Goal: Task Accomplishment & Management: Manage account settings

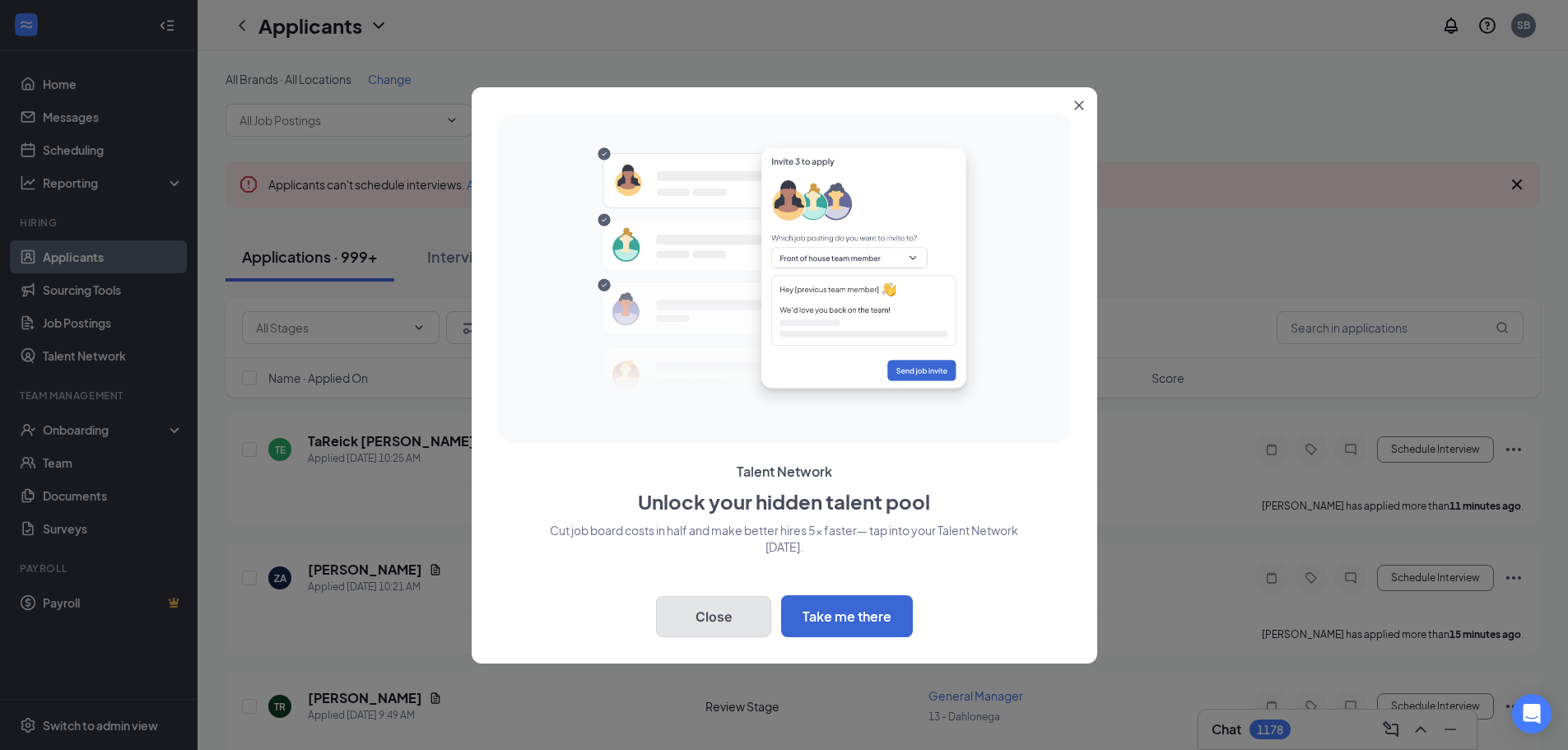
click at [718, 624] on button "Close" at bounding box center [713, 616] width 115 height 41
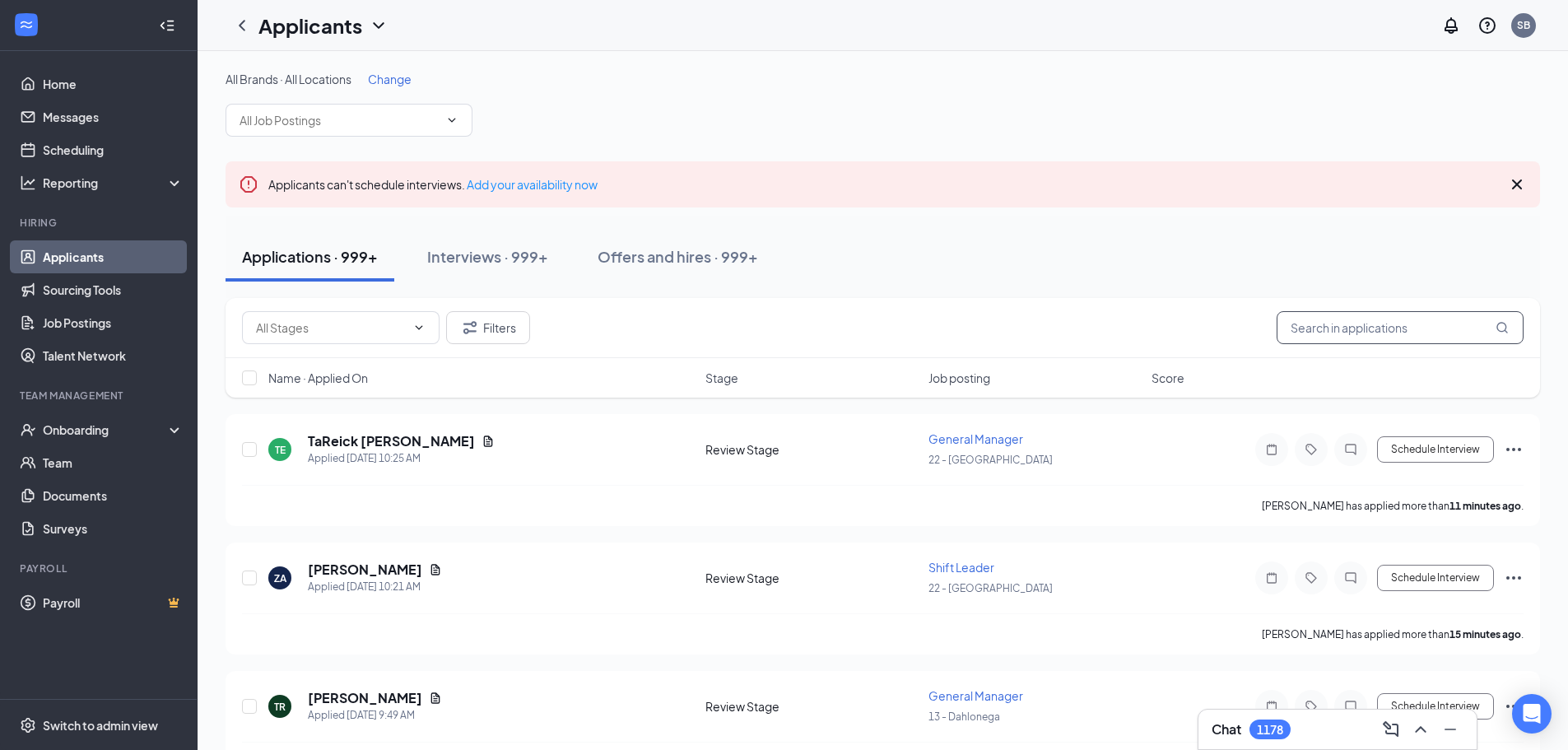
click at [1327, 333] on input "text" at bounding box center [1399, 327] width 247 height 33
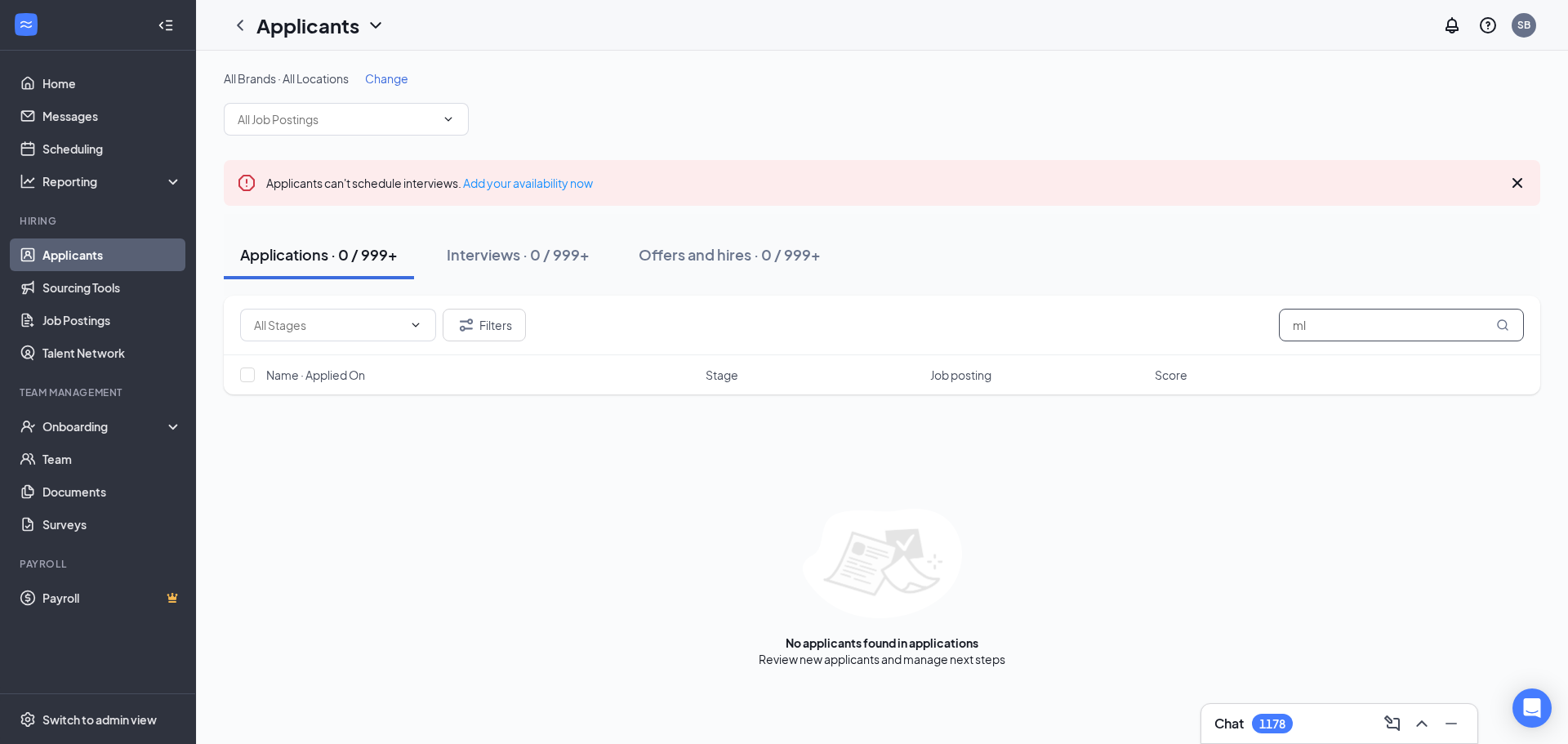
type input "m"
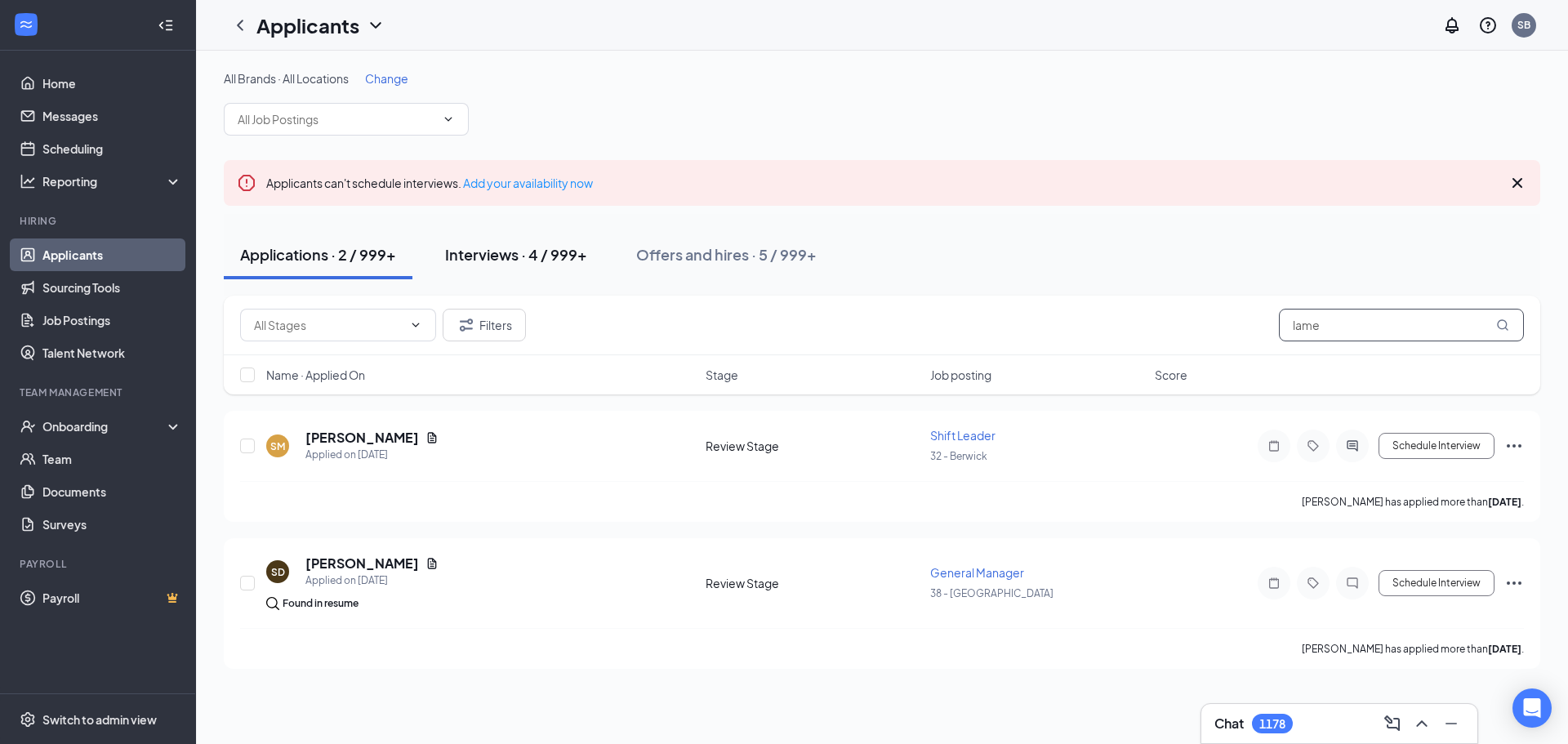
type input "lame"
click at [521, 250] on div "Interviews · 4 / 999+" at bounding box center [515, 254] width 142 height 20
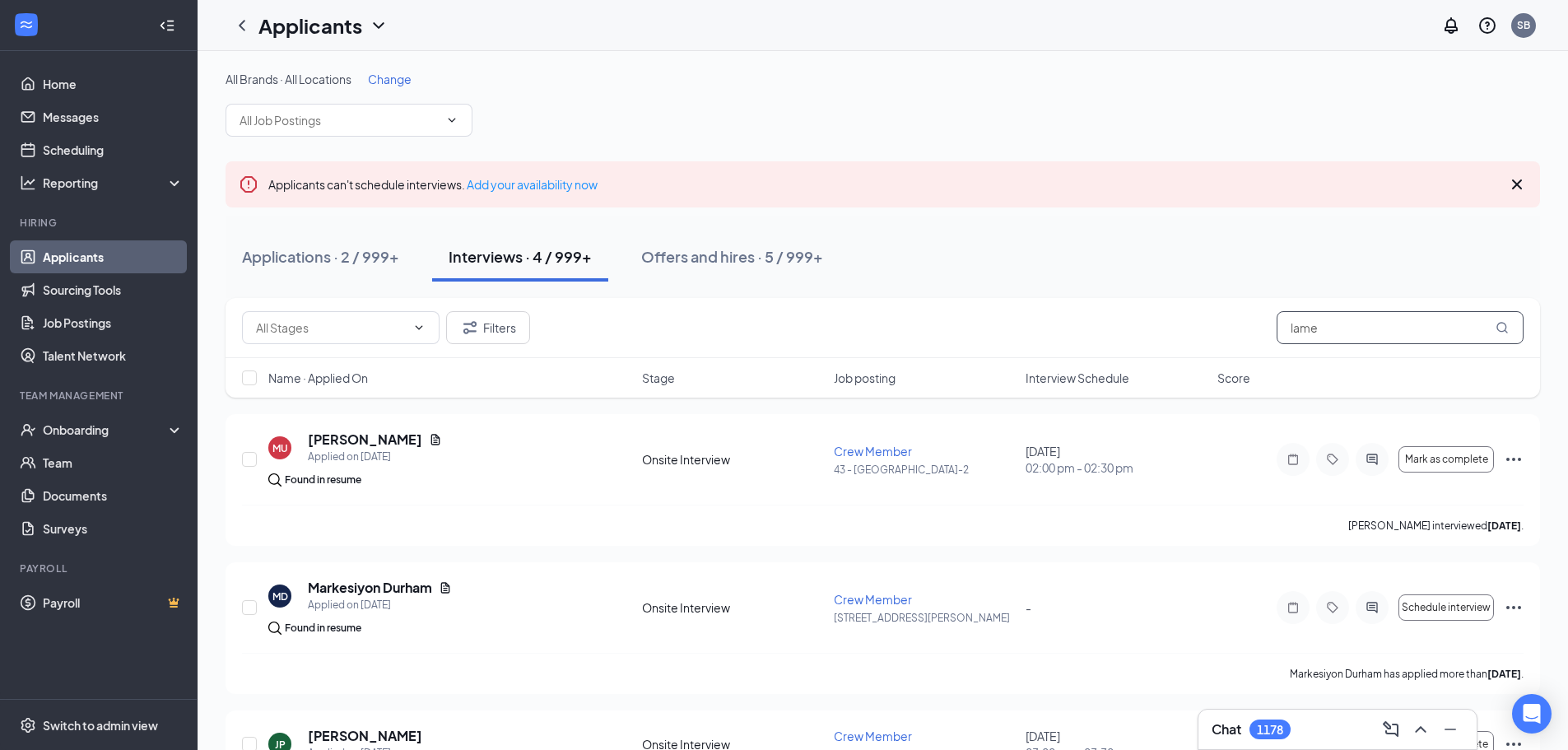
click at [1345, 333] on input "lame" at bounding box center [1399, 327] width 247 height 33
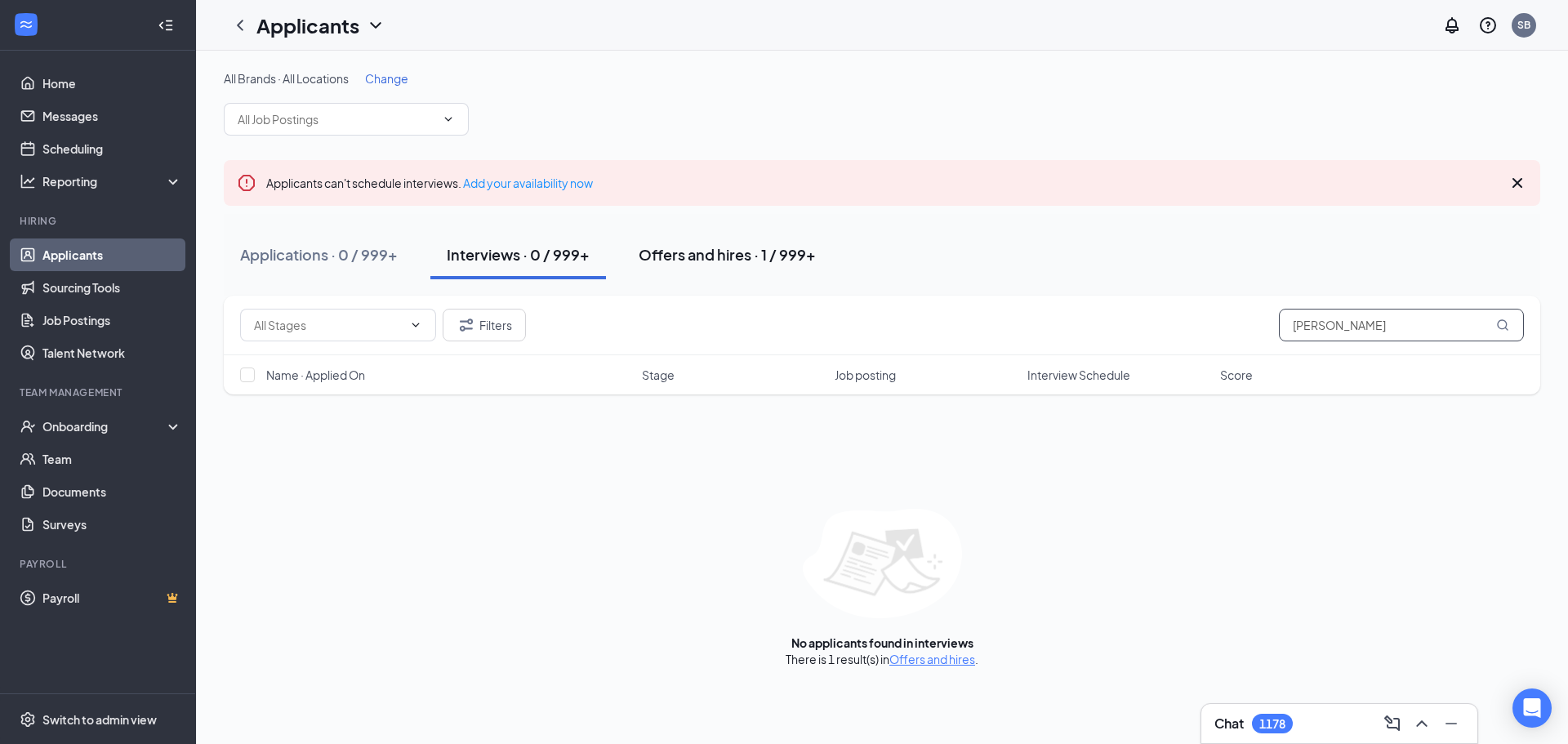
type input "[PERSON_NAME]"
click at [712, 257] on div "Offers and hires · 1 / 999+" at bounding box center [727, 254] width 177 height 20
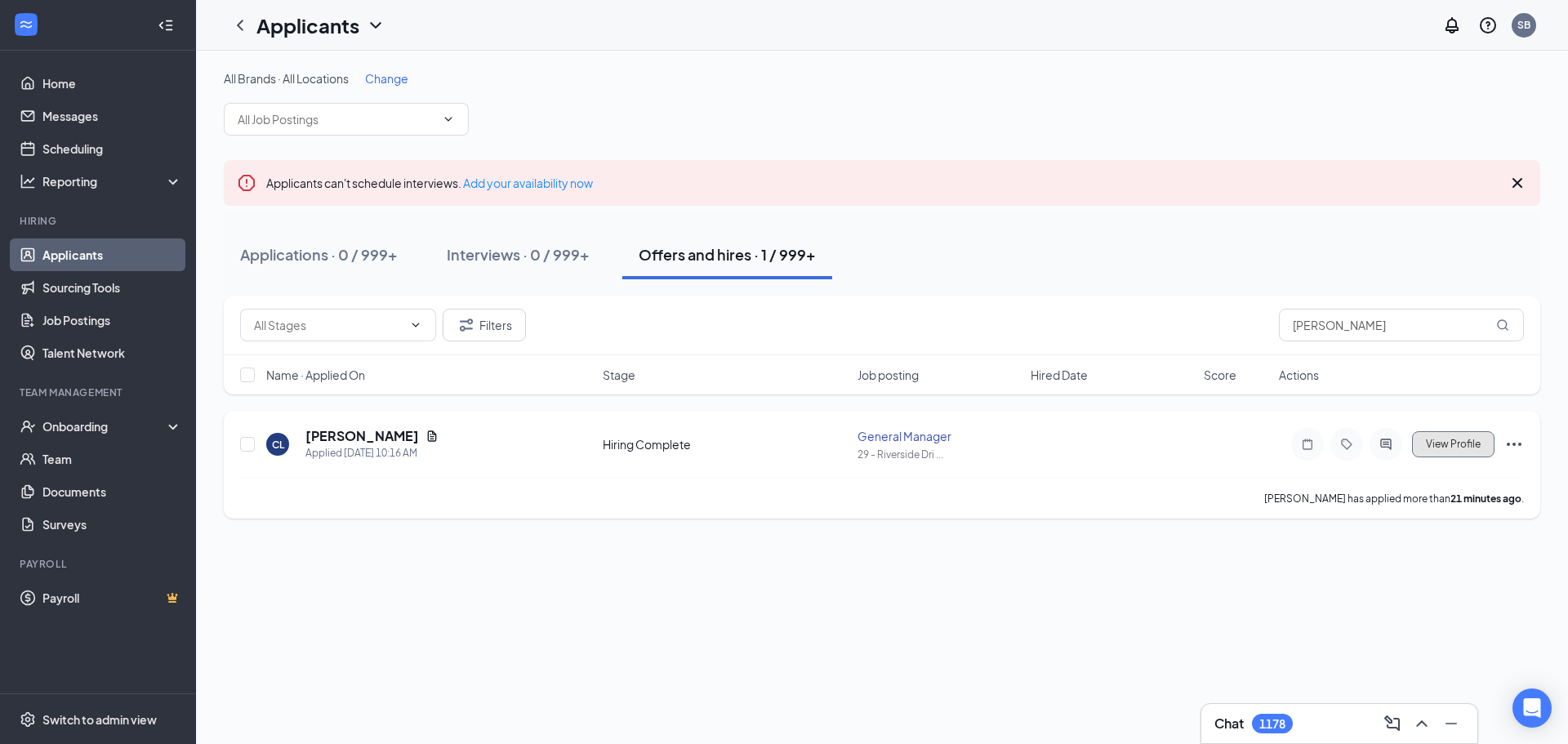
click at [1469, 445] on span "View Profile" at bounding box center [1453, 444] width 54 height 12
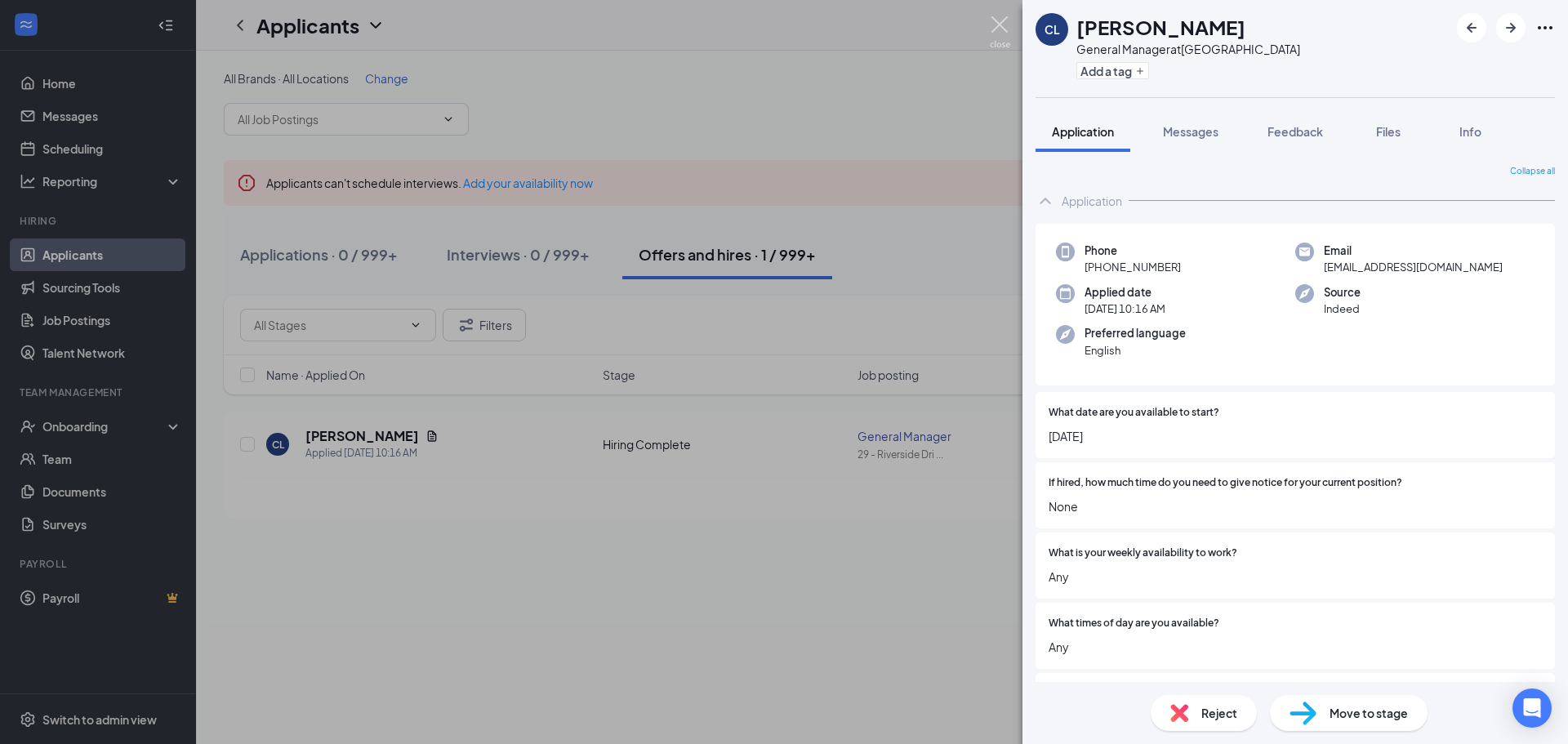
click at [1005, 23] on img at bounding box center [1000, 32] width 21 height 32
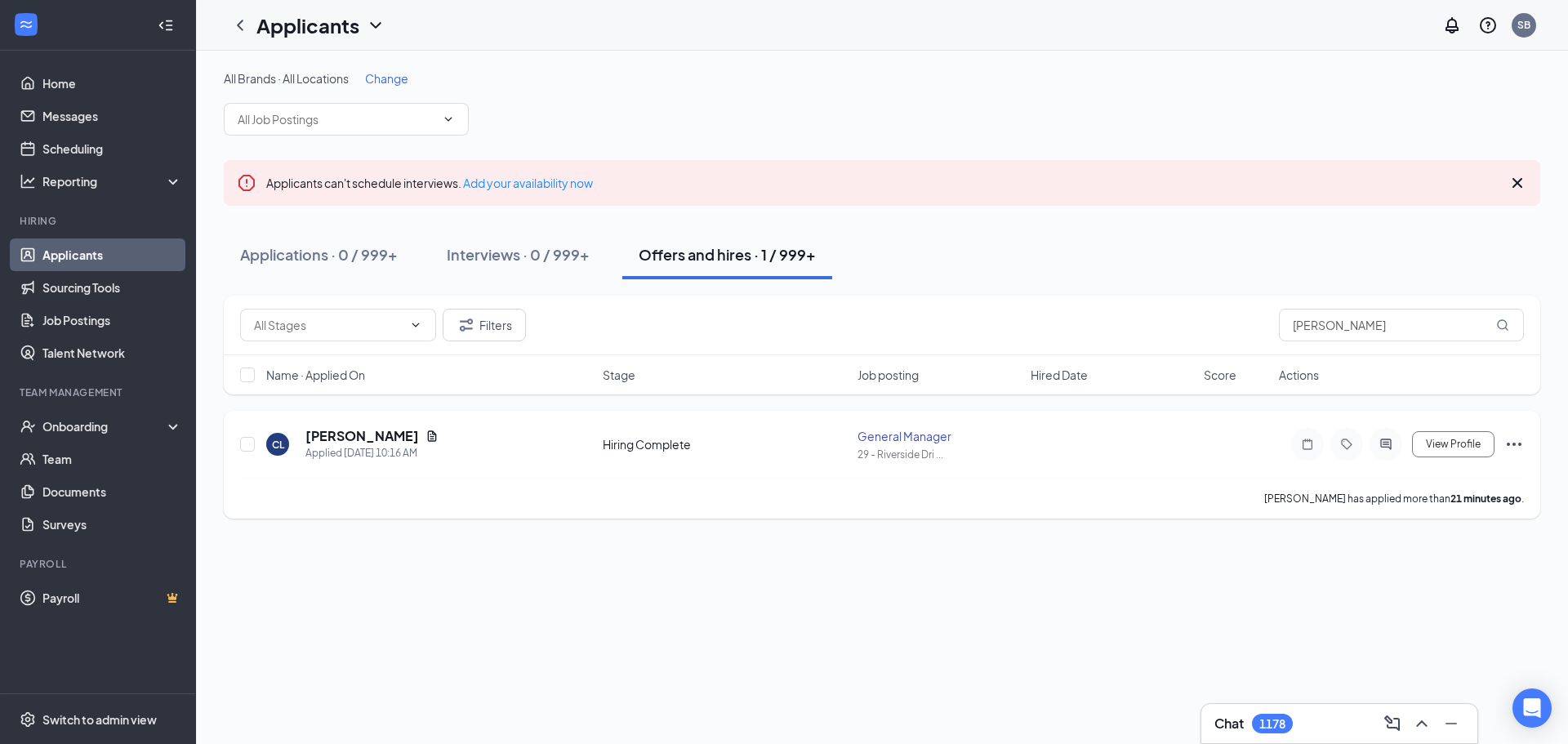
click at [1515, 452] on icon "Ellipses" at bounding box center [1515, 445] width 20 height 20
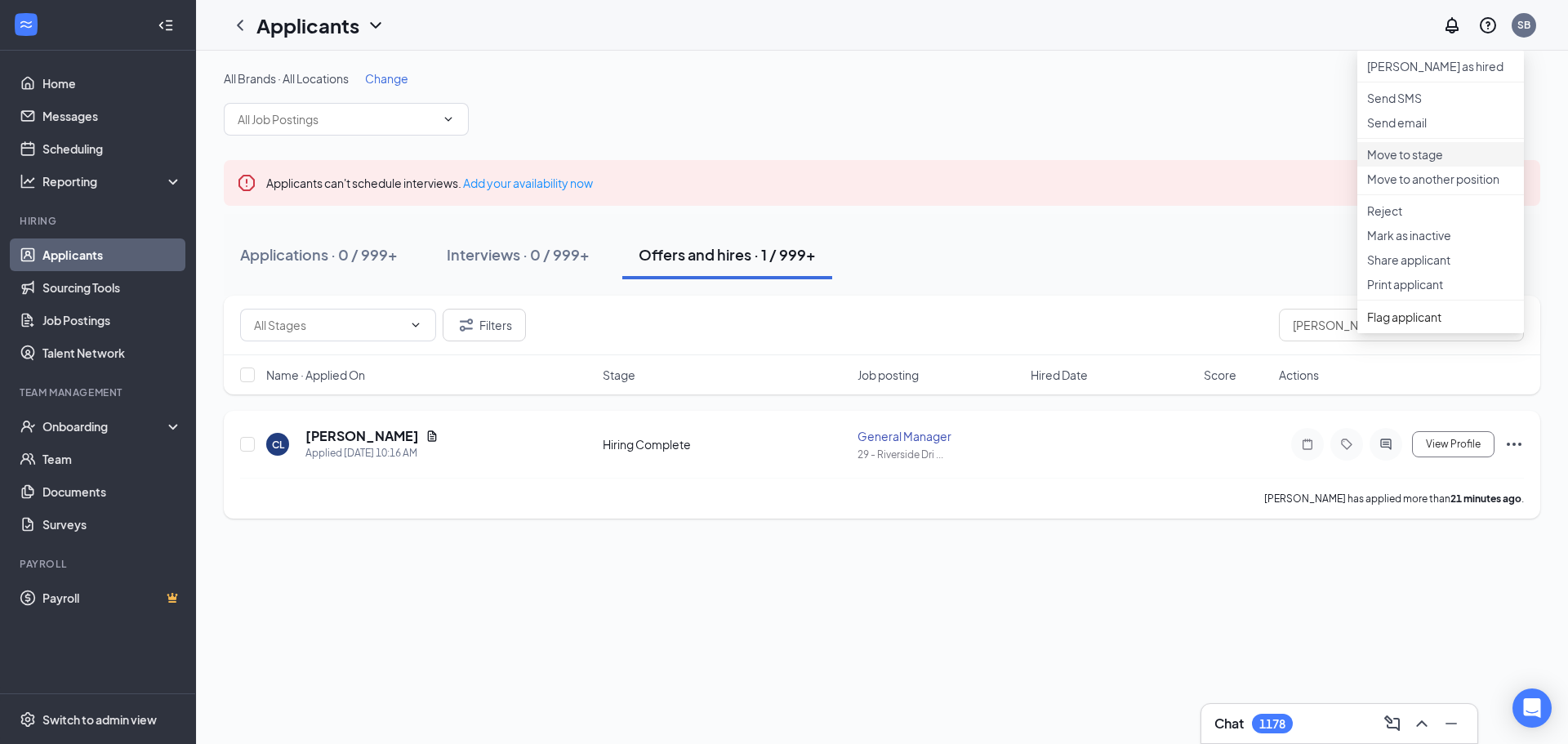
click at [1434, 162] on p "Move to stage" at bounding box center [1441, 154] width 147 height 16
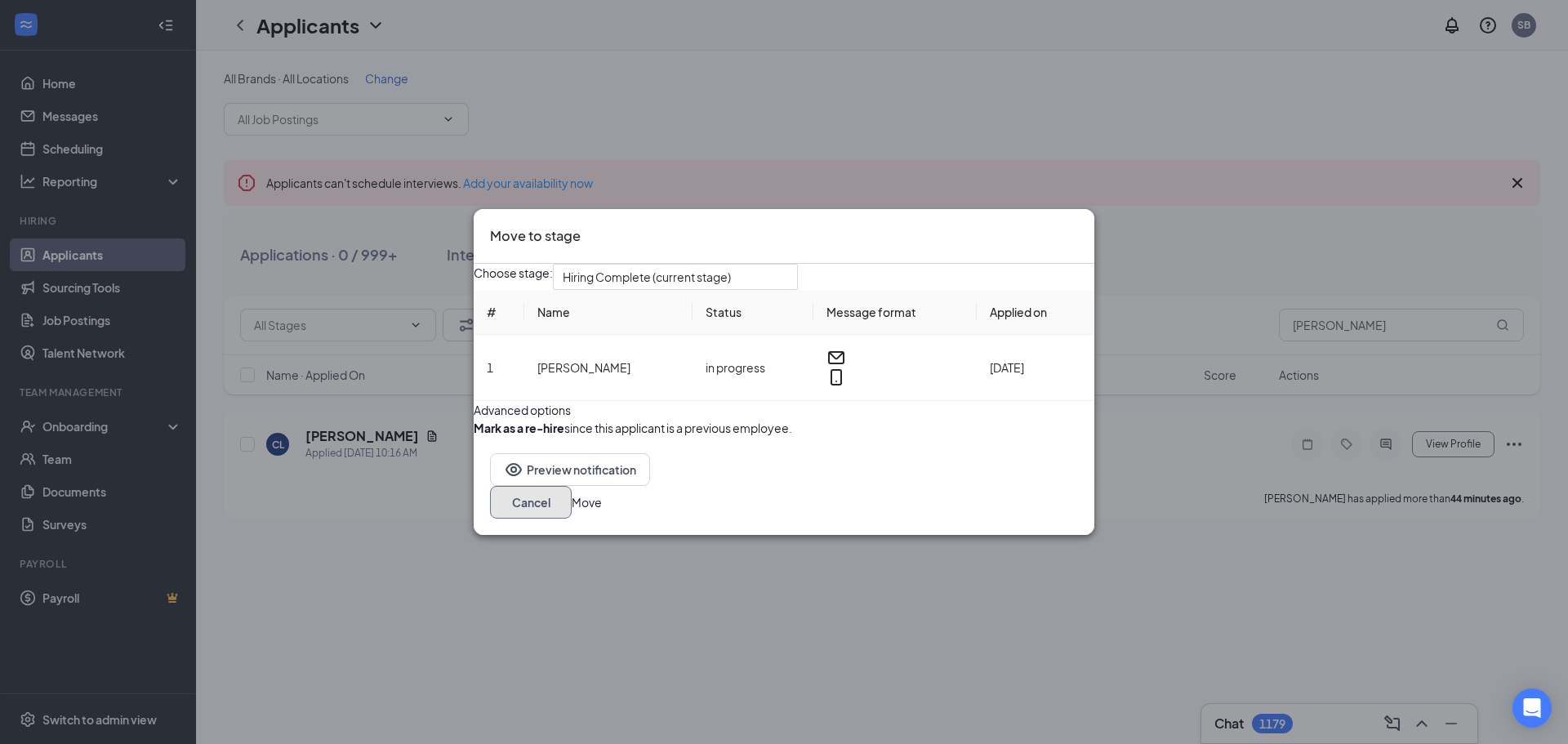
click at [571, 519] on button "Cancel" at bounding box center [531, 502] width 82 height 33
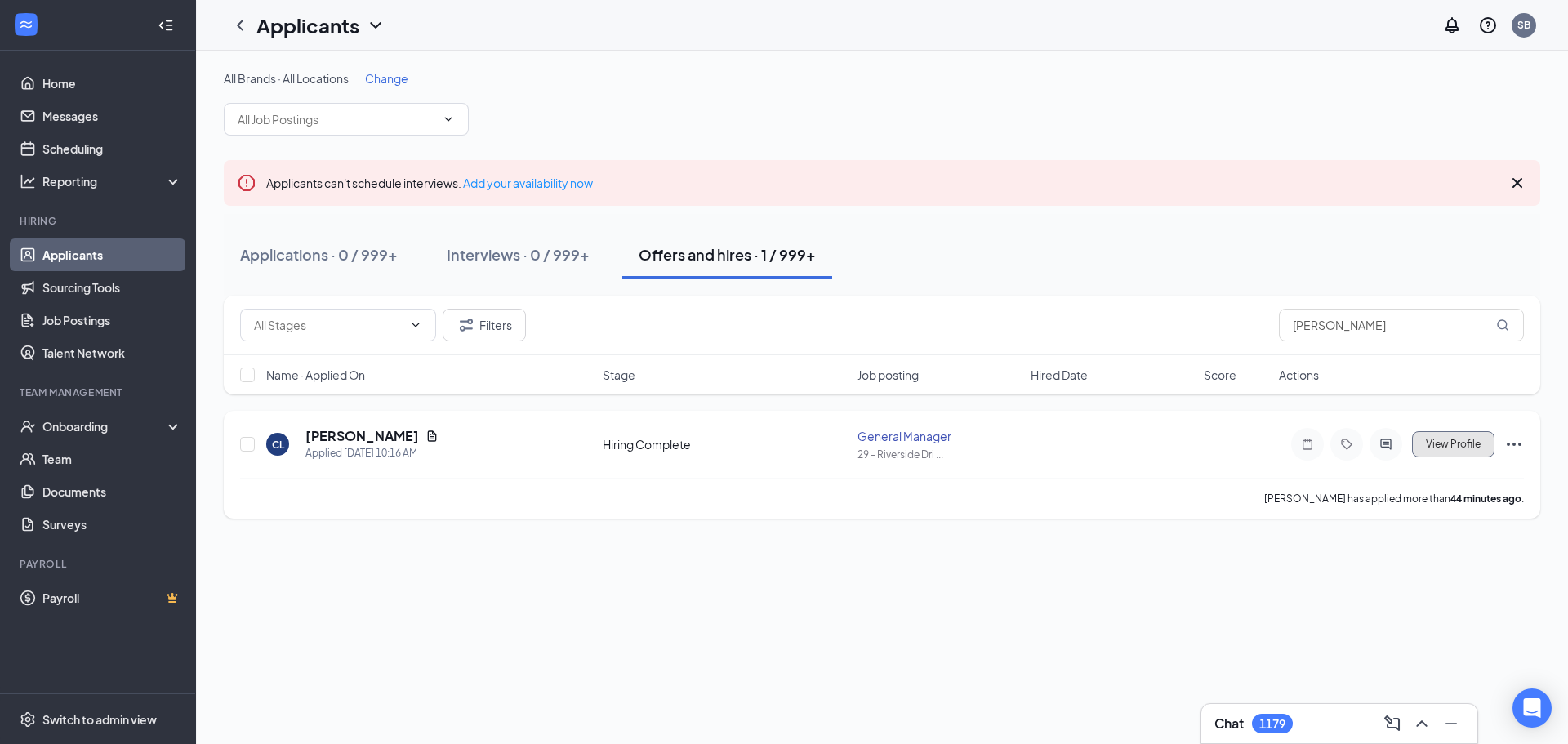
click at [1449, 448] on span "View Profile" at bounding box center [1453, 444] width 54 height 12
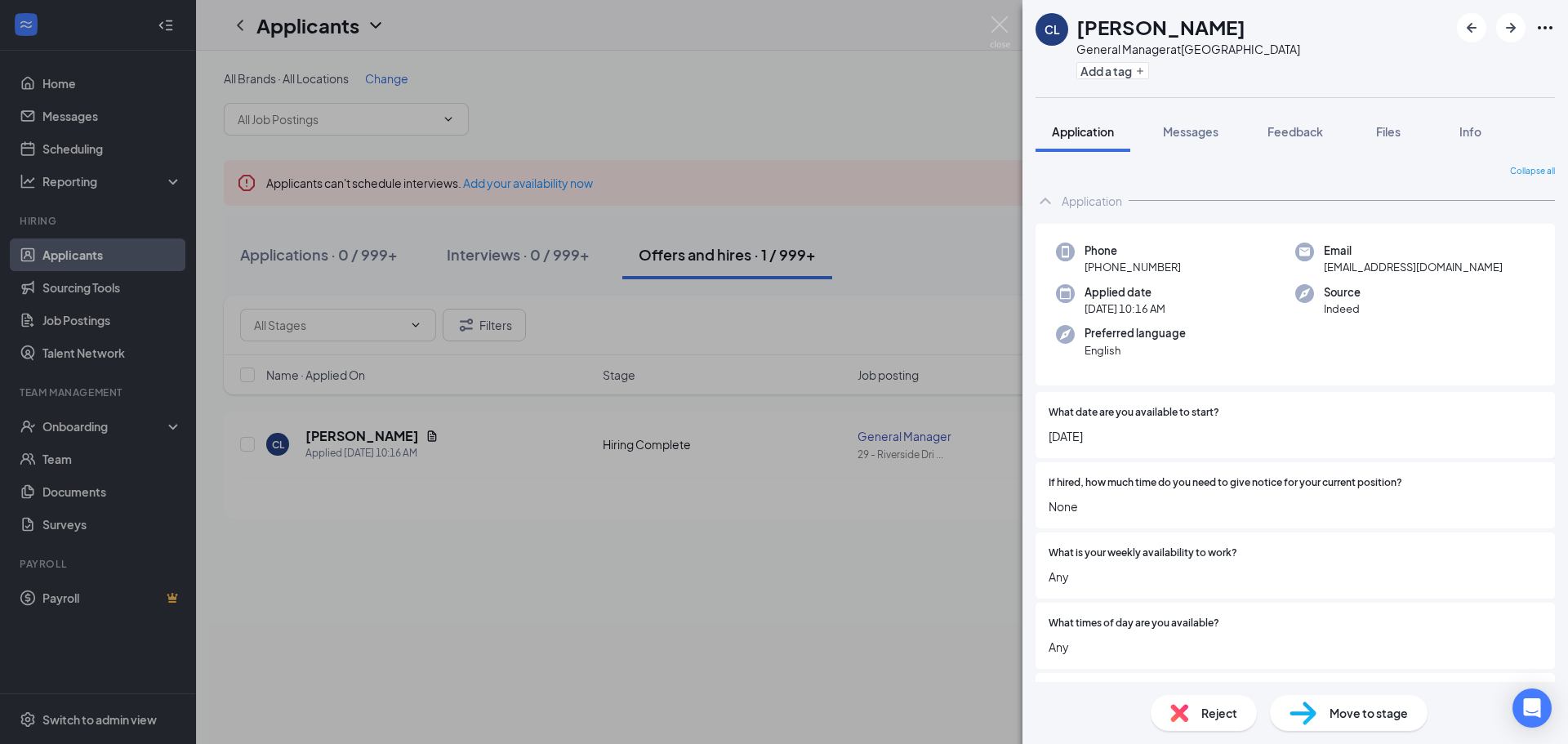
click at [1367, 717] on span "Move to stage" at bounding box center [1369, 713] width 78 height 18
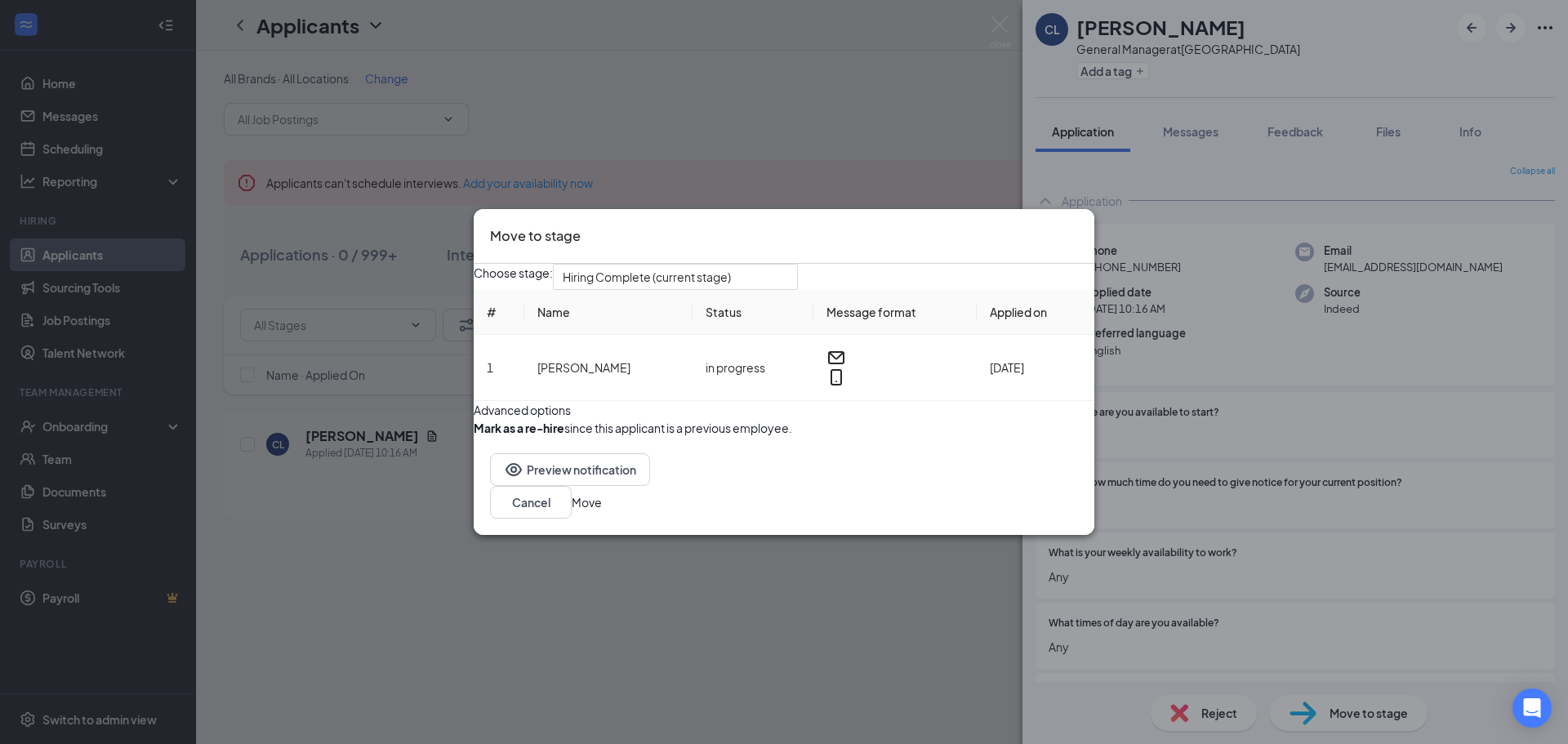
click at [602, 511] on button "Move" at bounding box center [587, 502] width 30 height 18
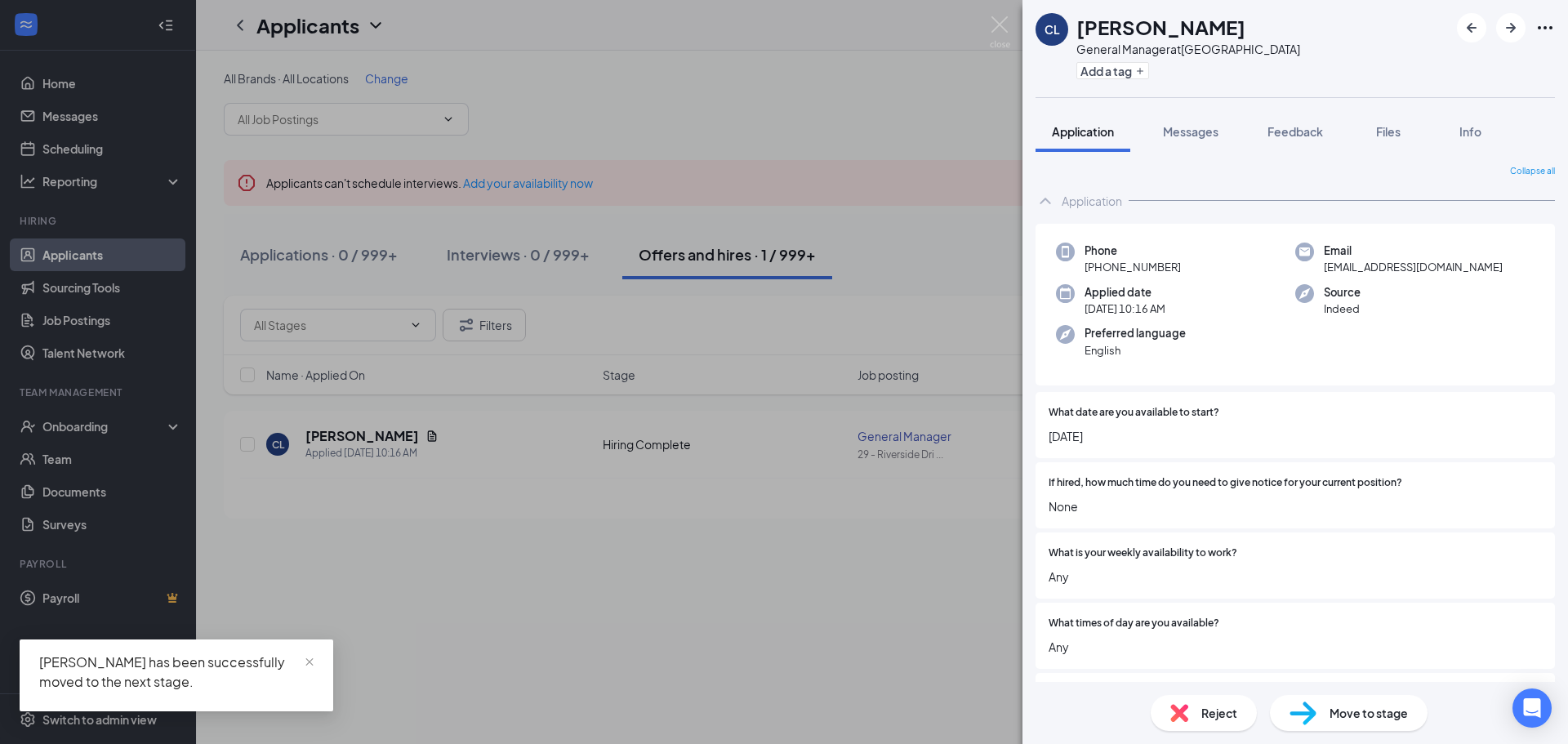
click at [1006, 14] on div "CL [PERSON_NAME] General Manager at [STREET_ADDRESS] Add a tag Application Mess…" at bounding box center [784, 372] width 1568 height 744
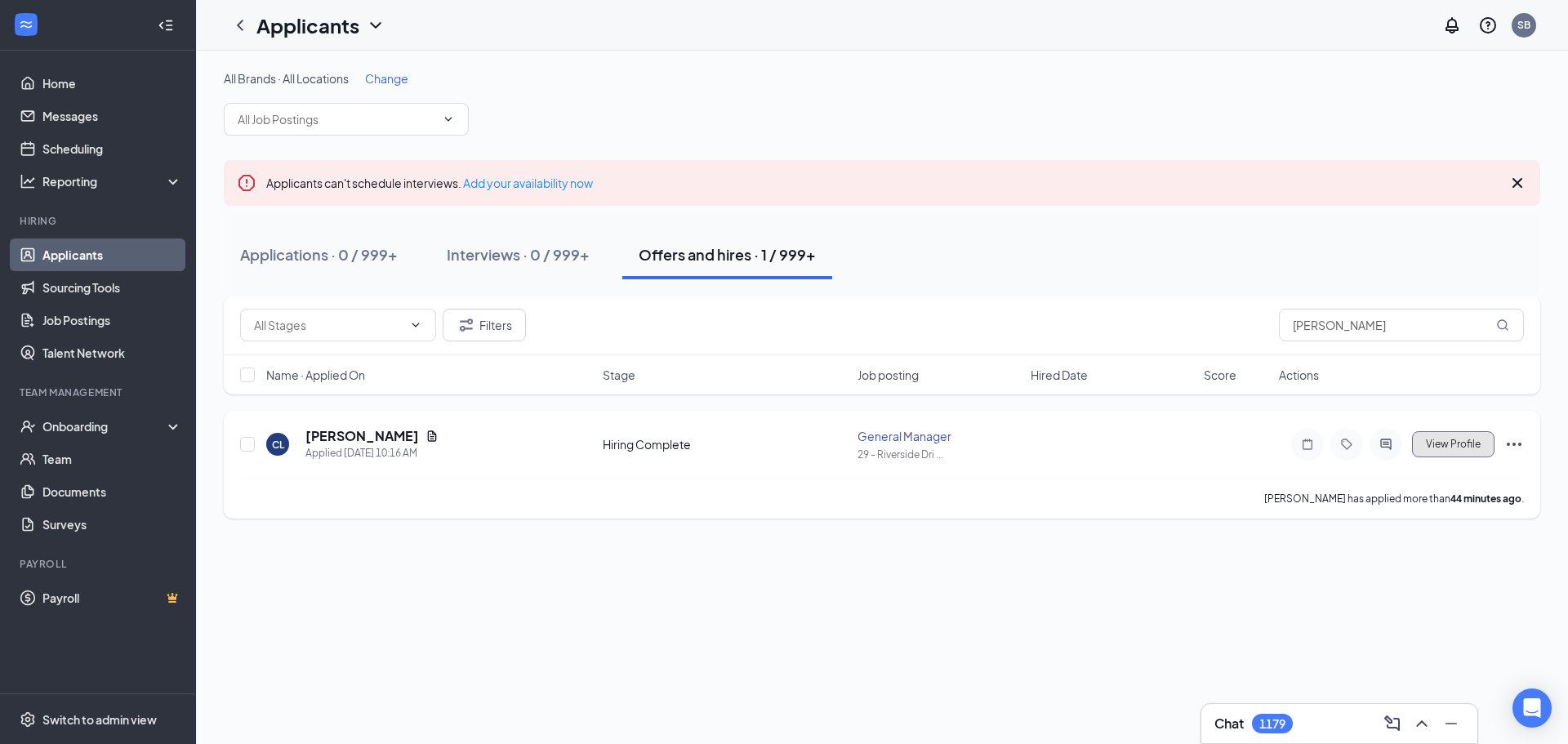
click at [1446, 448] on span "View Profile" at bounding box center [1453, 444] width 54 height 12
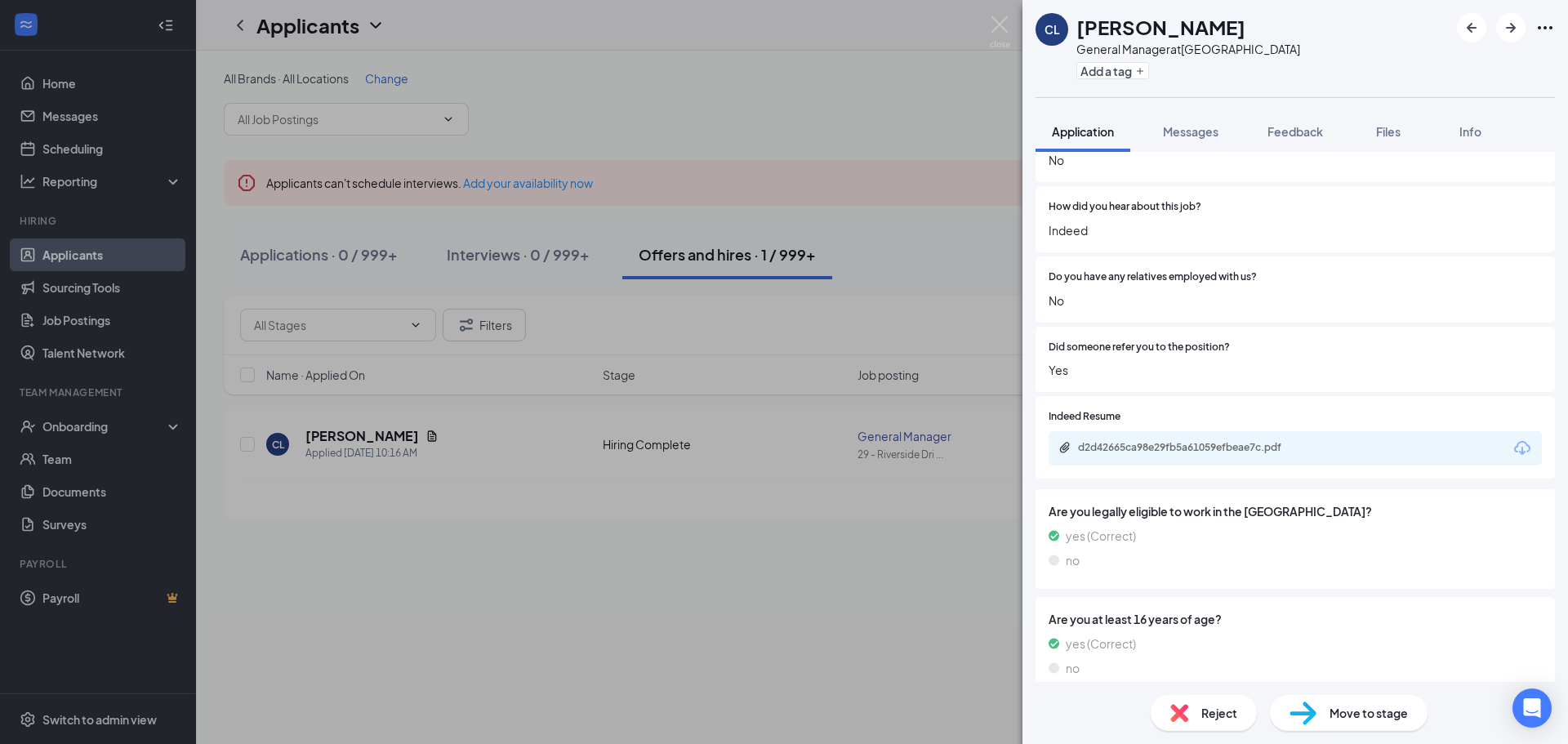
scroll to position [1214, 0]
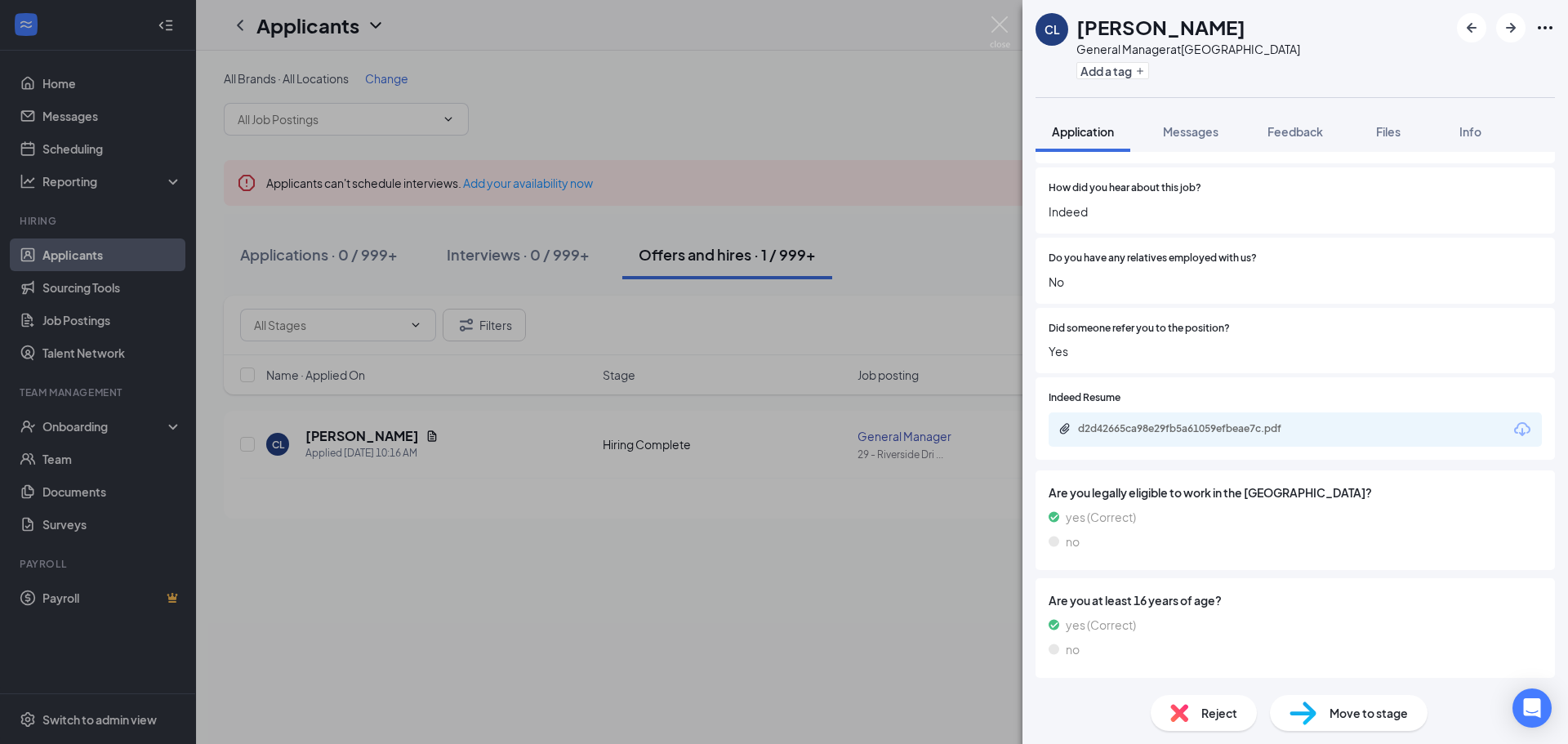
click at [1383, 716] on span "Move to stage" at bounding box center [1369, 713] width 78 height 18
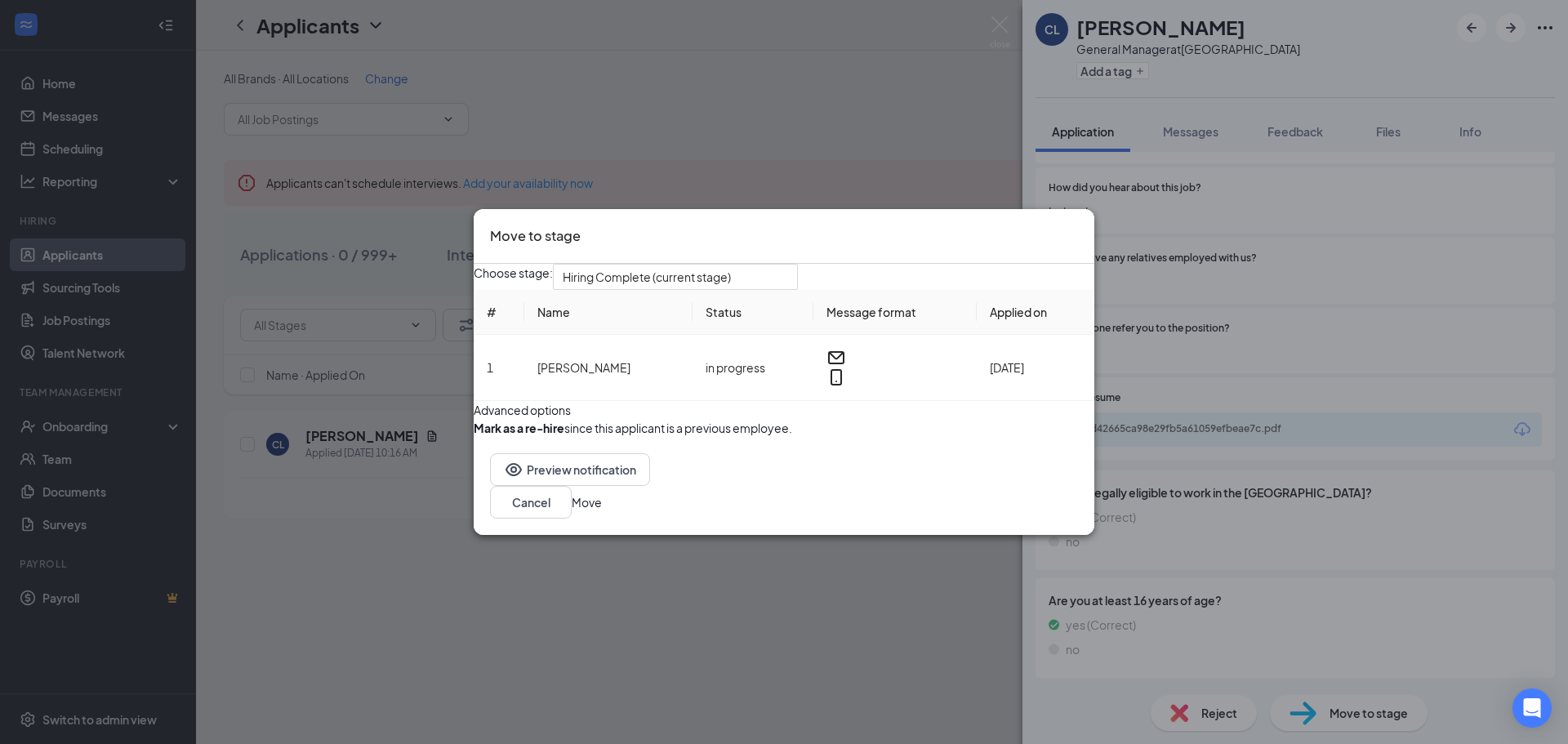
scroll to position [1206, 0]
click at [667, 356] on td "[PERSON_NAME]" at bounding box center [608, 368] width 168 height 66
click at [591, 362] on td "[PERSON_NAME]" at bounding box center [608, 368] width 168 height 66
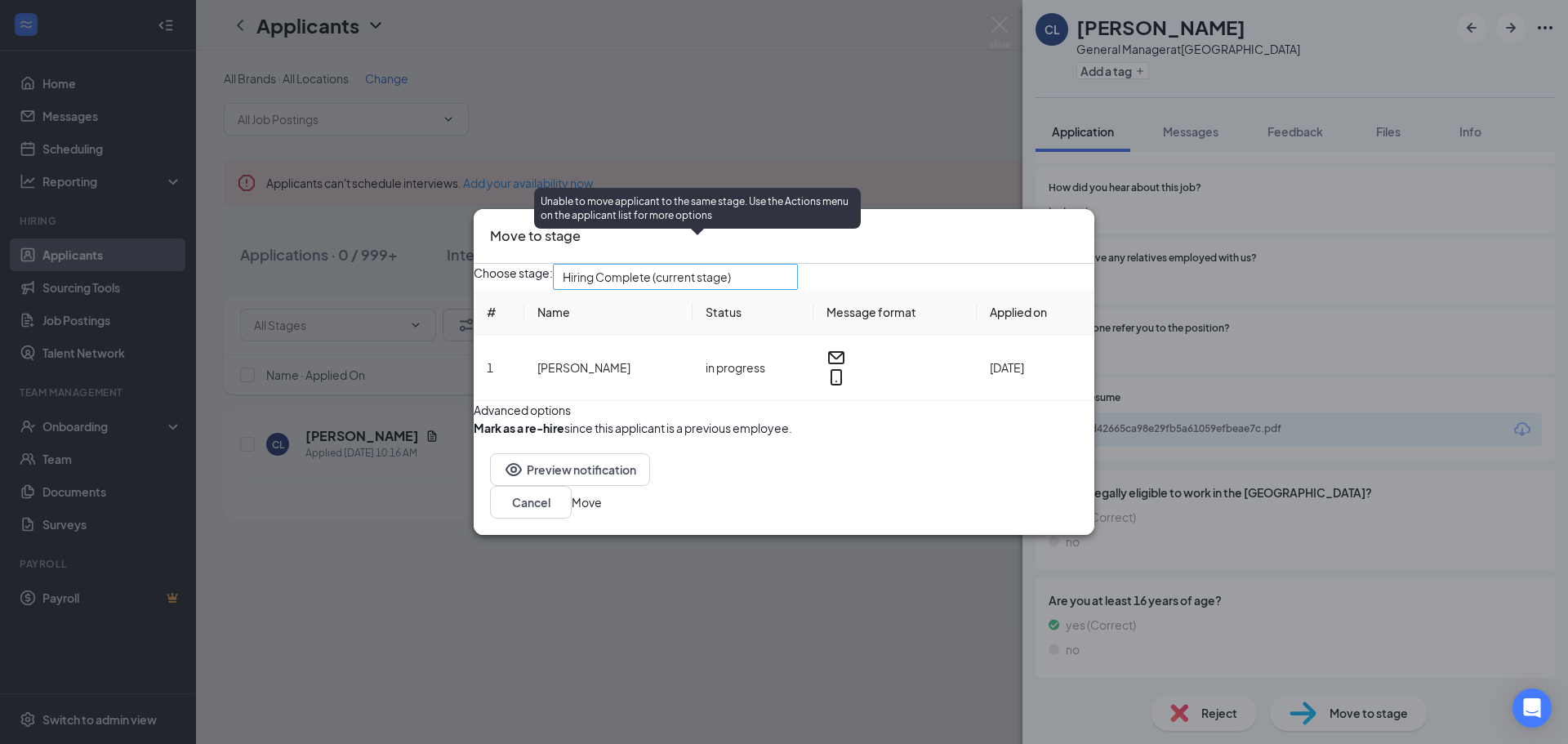
click at [708, 265] on span "Hiring Complete (current stage)" at bounding box center [646, 276] width 168 height 24
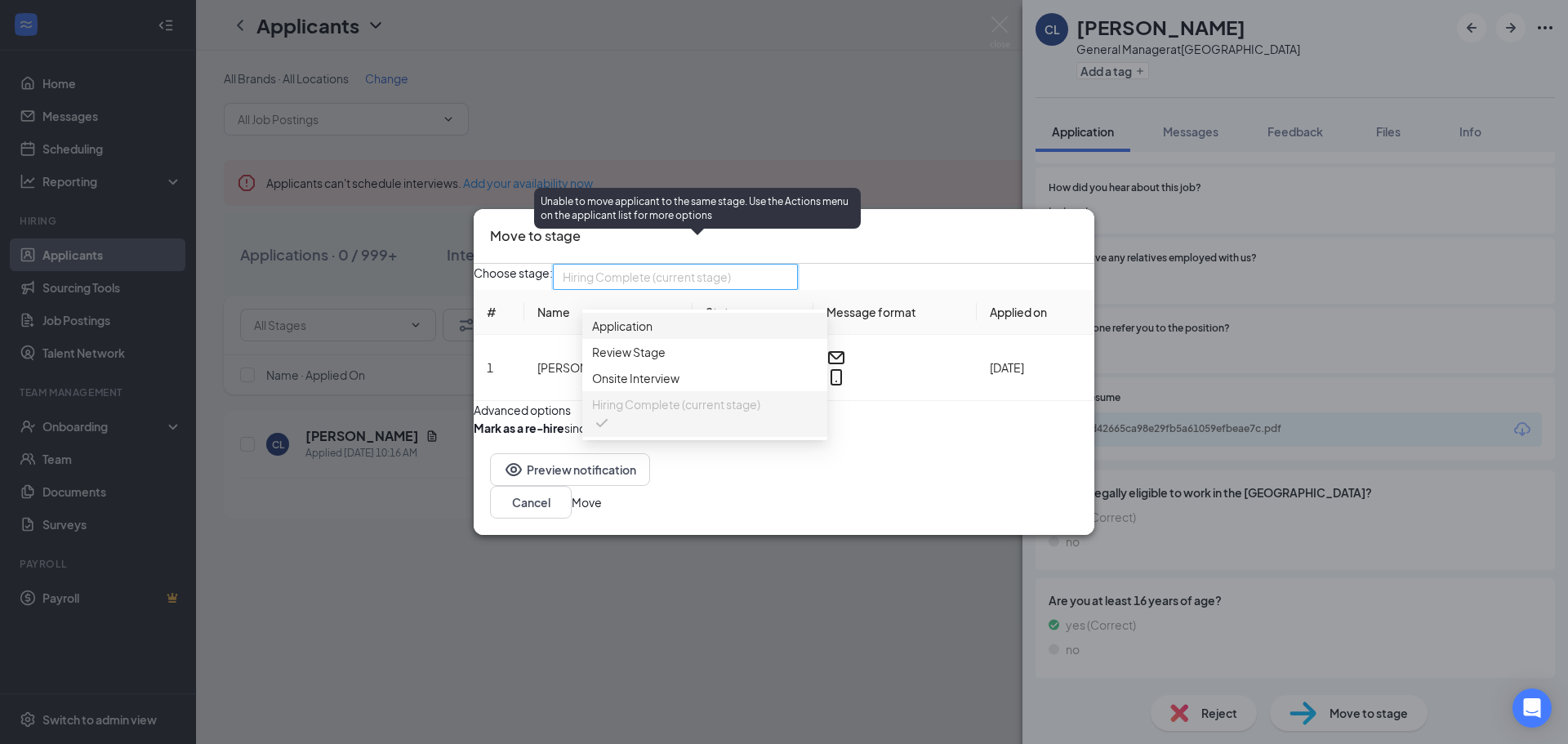
click at [726, 265] on span "Hiring Complete (current stage)" at bounding box center [646, 276] width 168 height 24
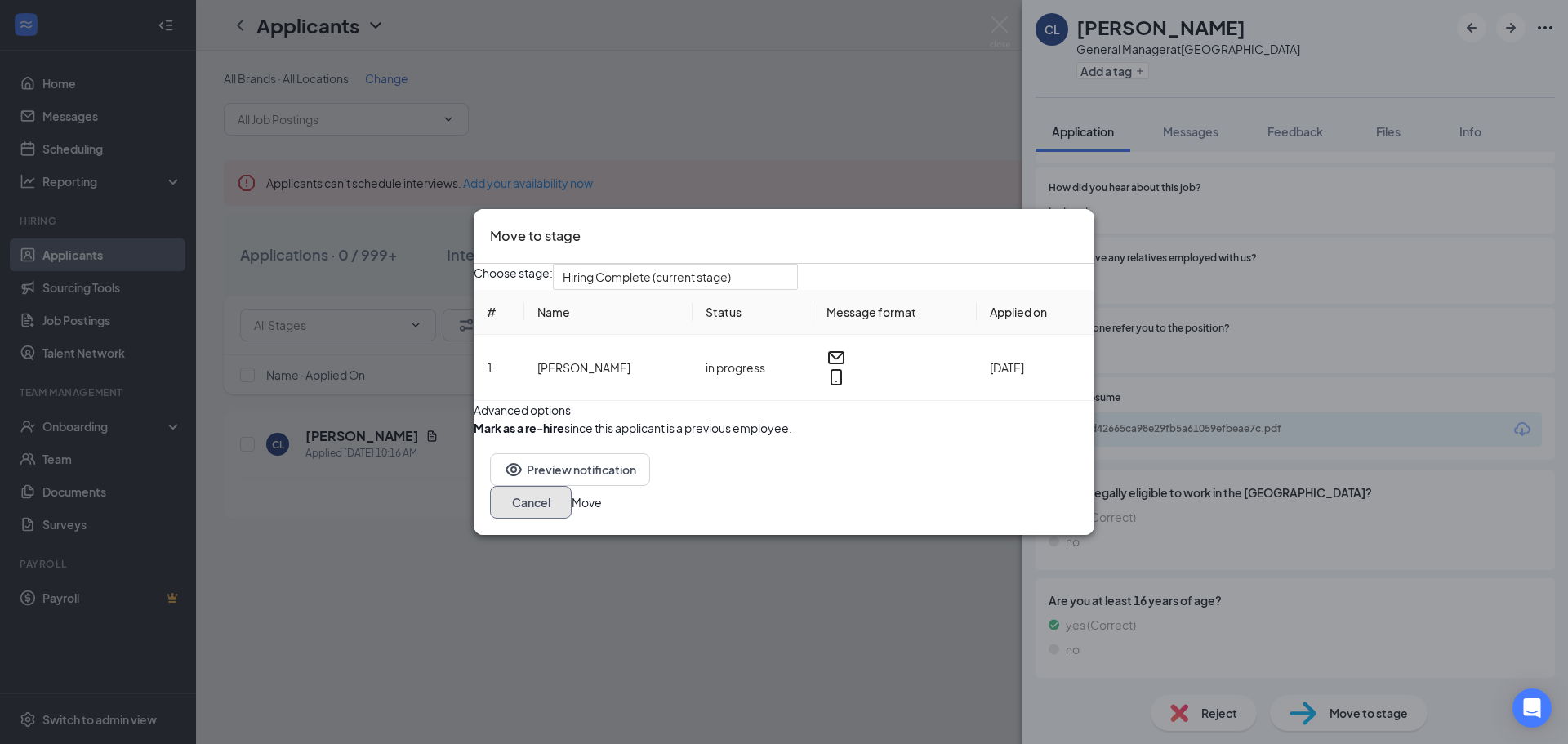
click at [571, 519] on button "Cancel" at bounding box center [531, 502] width 82 height 33
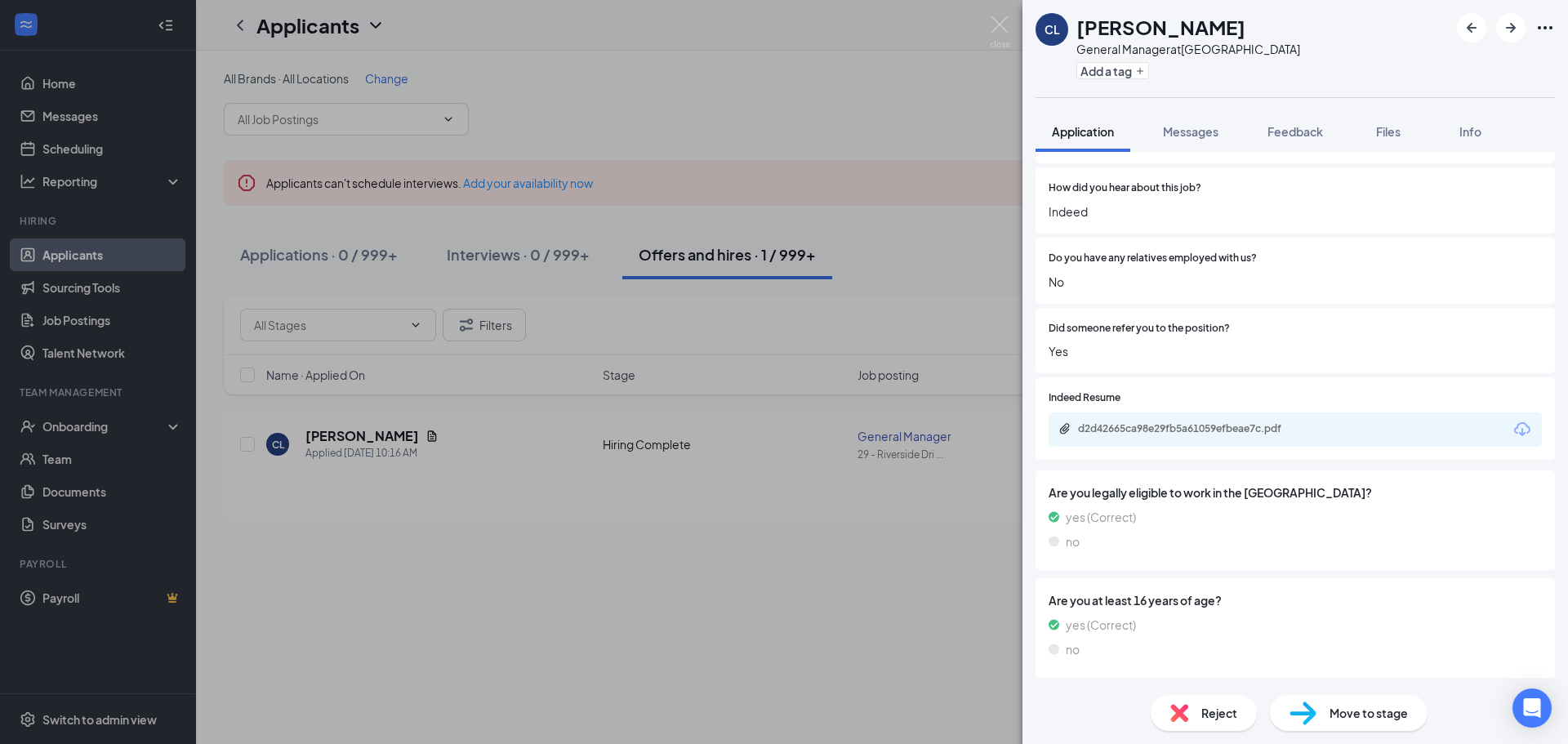
click at [118, 258] on div "CL [PERSON_NAME] General Manager at [STREET_ADDRESS] Add a tag Application Mess…" at bounding box center [784, 372] width 1568 height 744
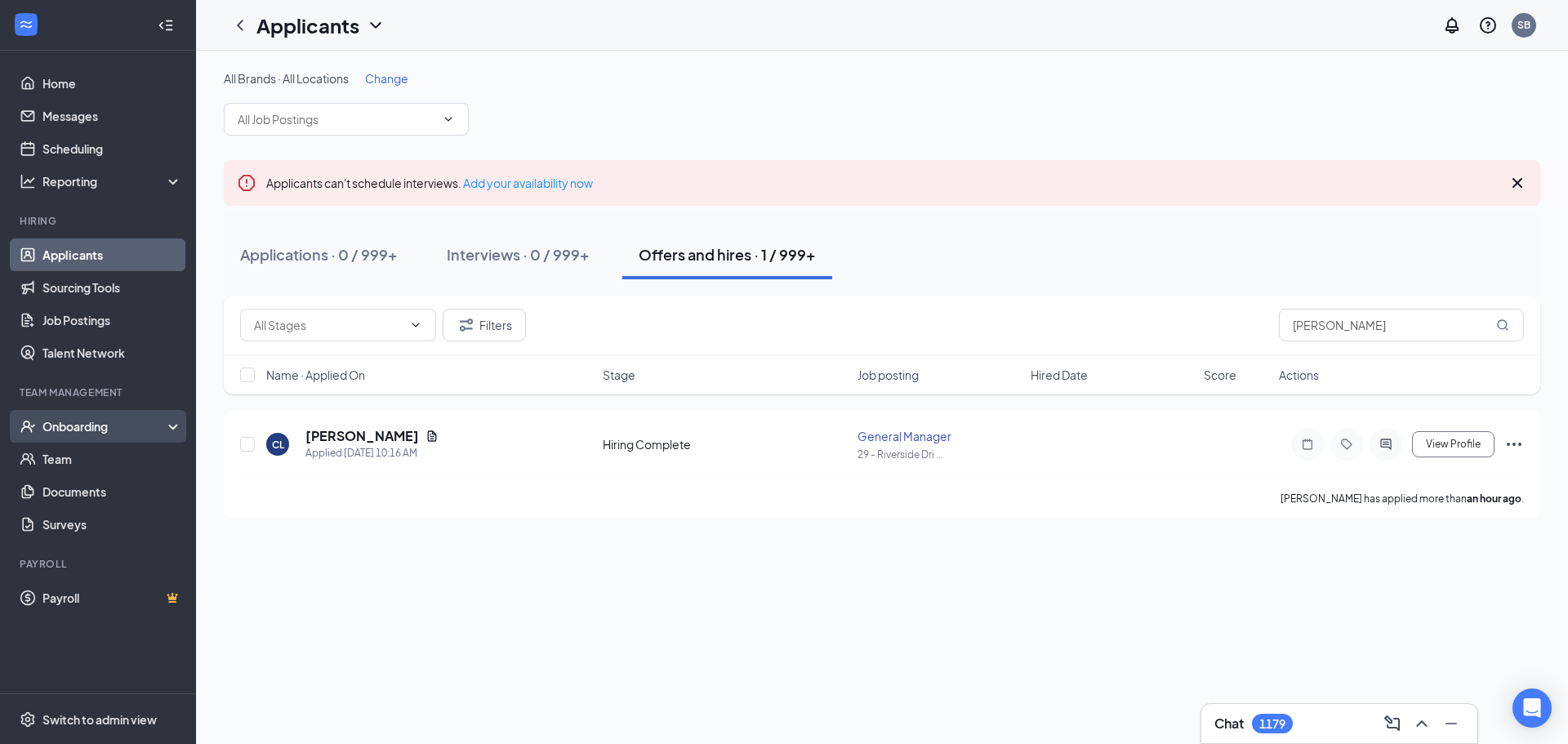
click at [95, 431] on div "Onboarding" at bounding box center [105, 426] width 126 height 16
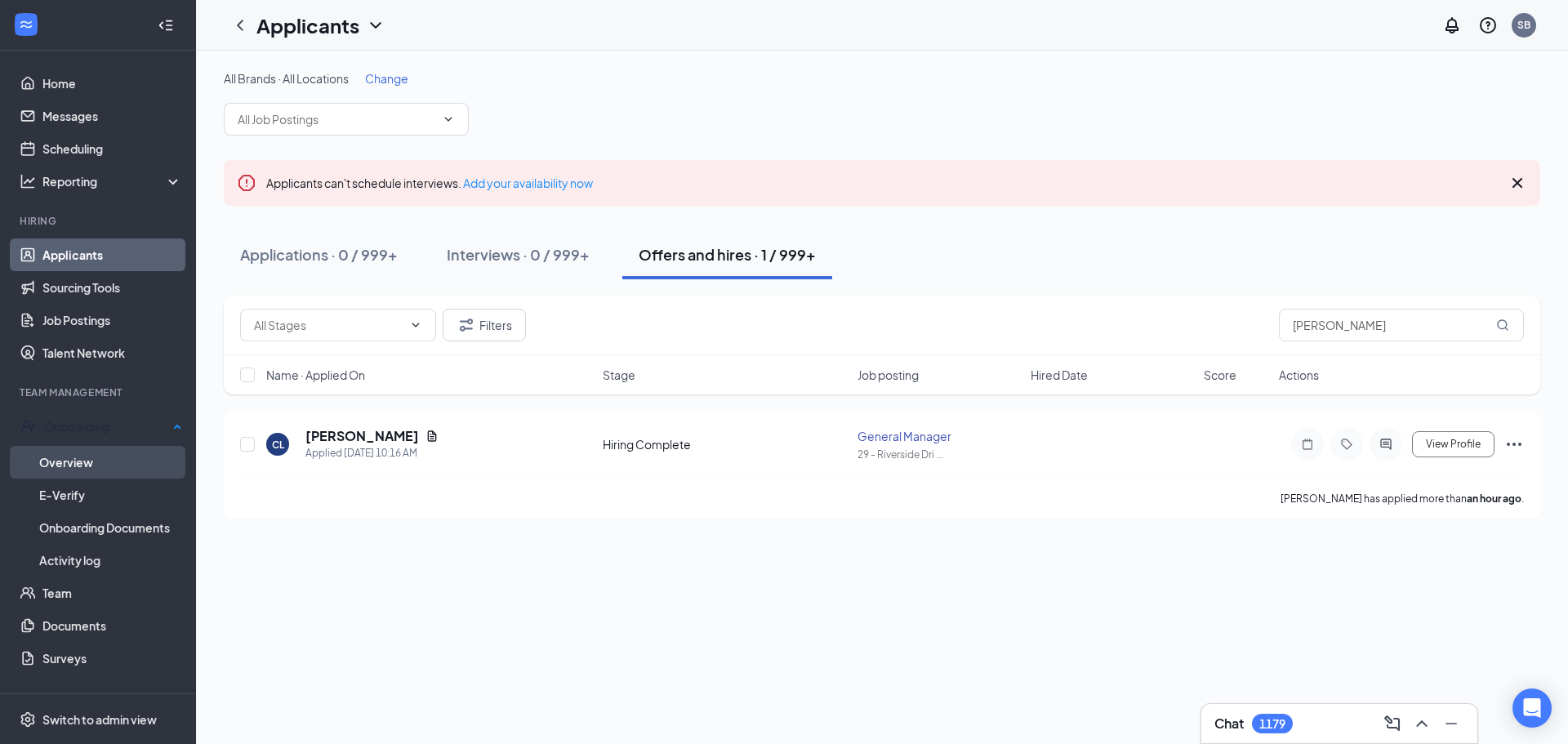
click at [81, 463] on link "Overview" at bounding box center [111, 462] width 143 height 33
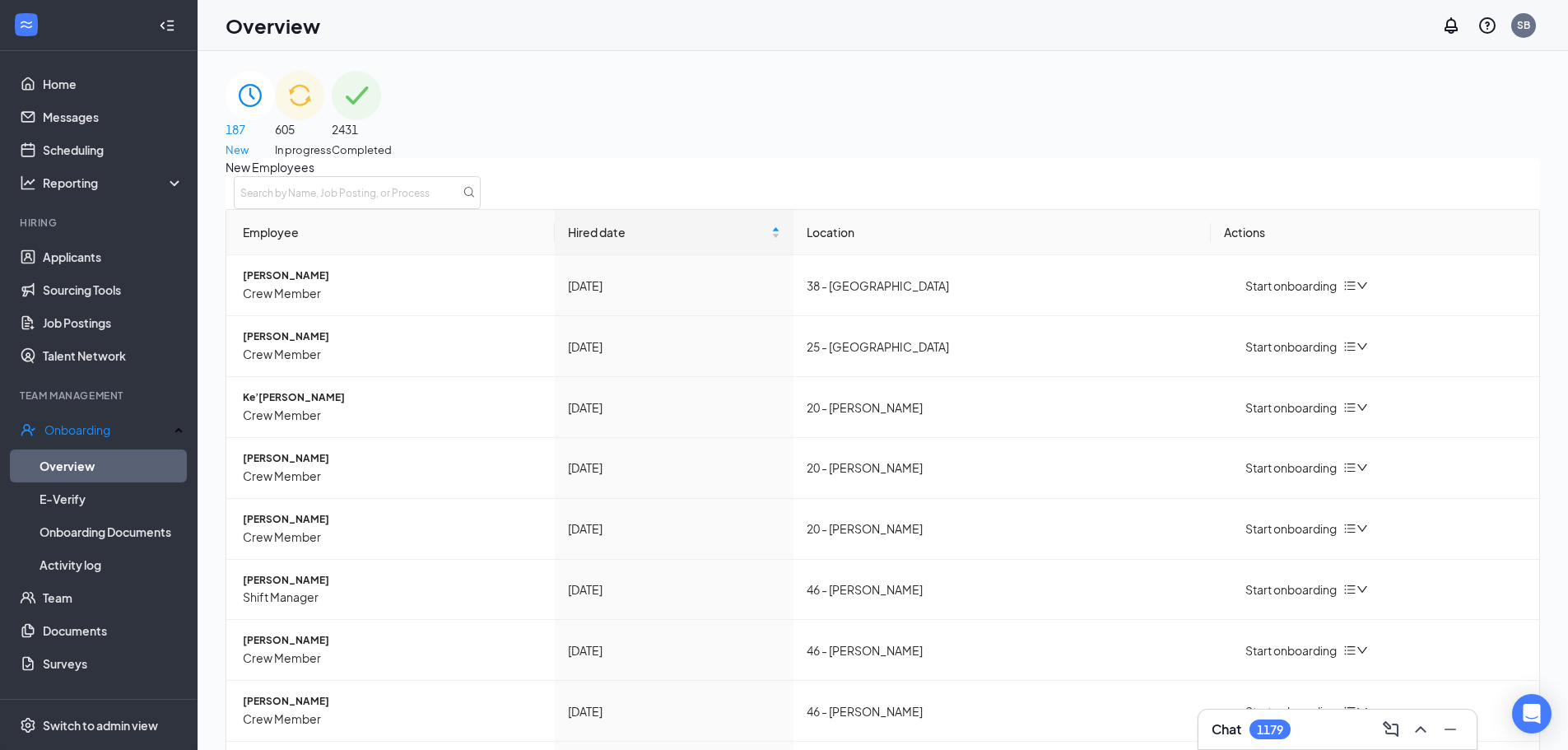
click at [331, 142] on span "In progress" at bounding box center [303, 150] width 57 height 16
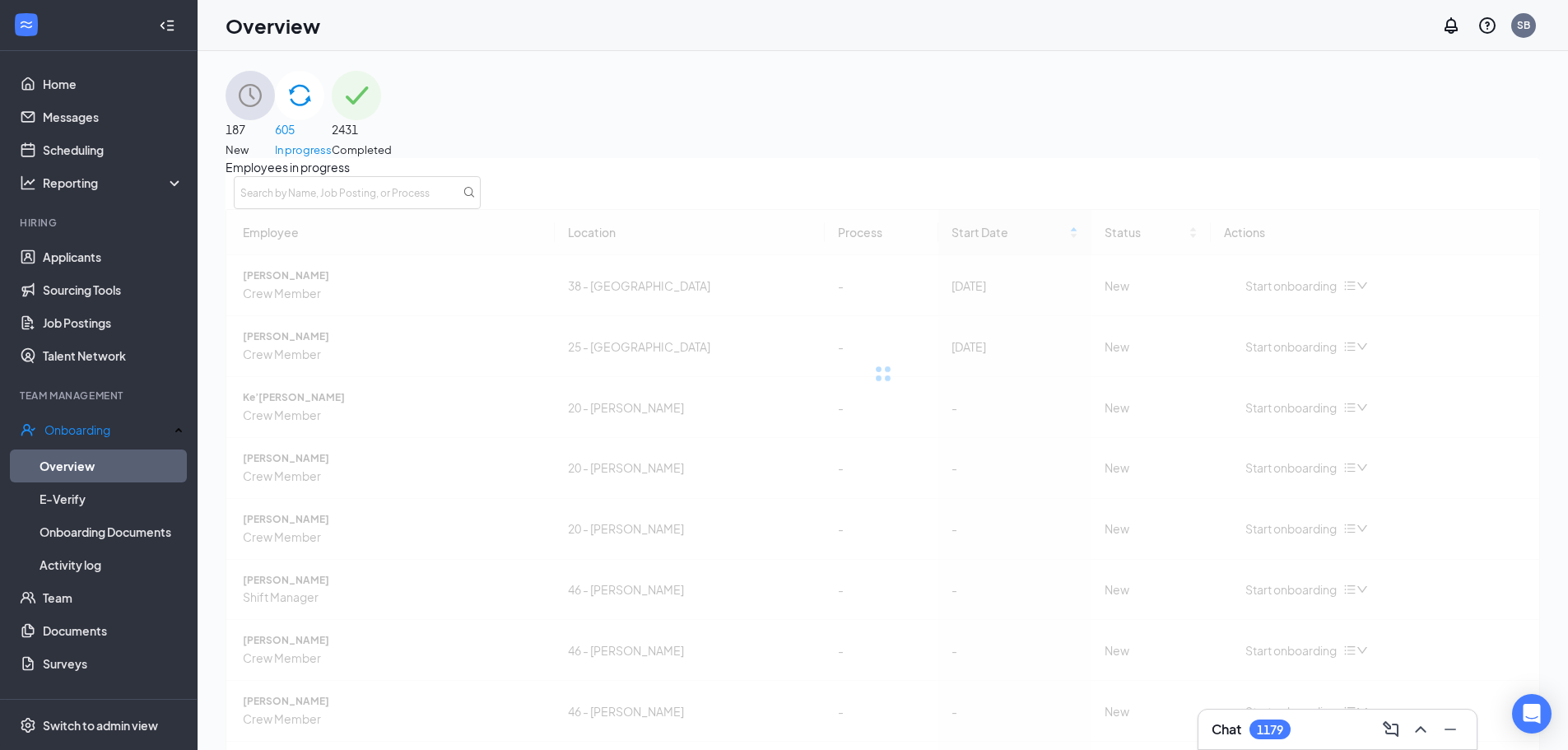
click at [275, 93] on div "187 New" at bounding box center [250, 114] width 49 height 87
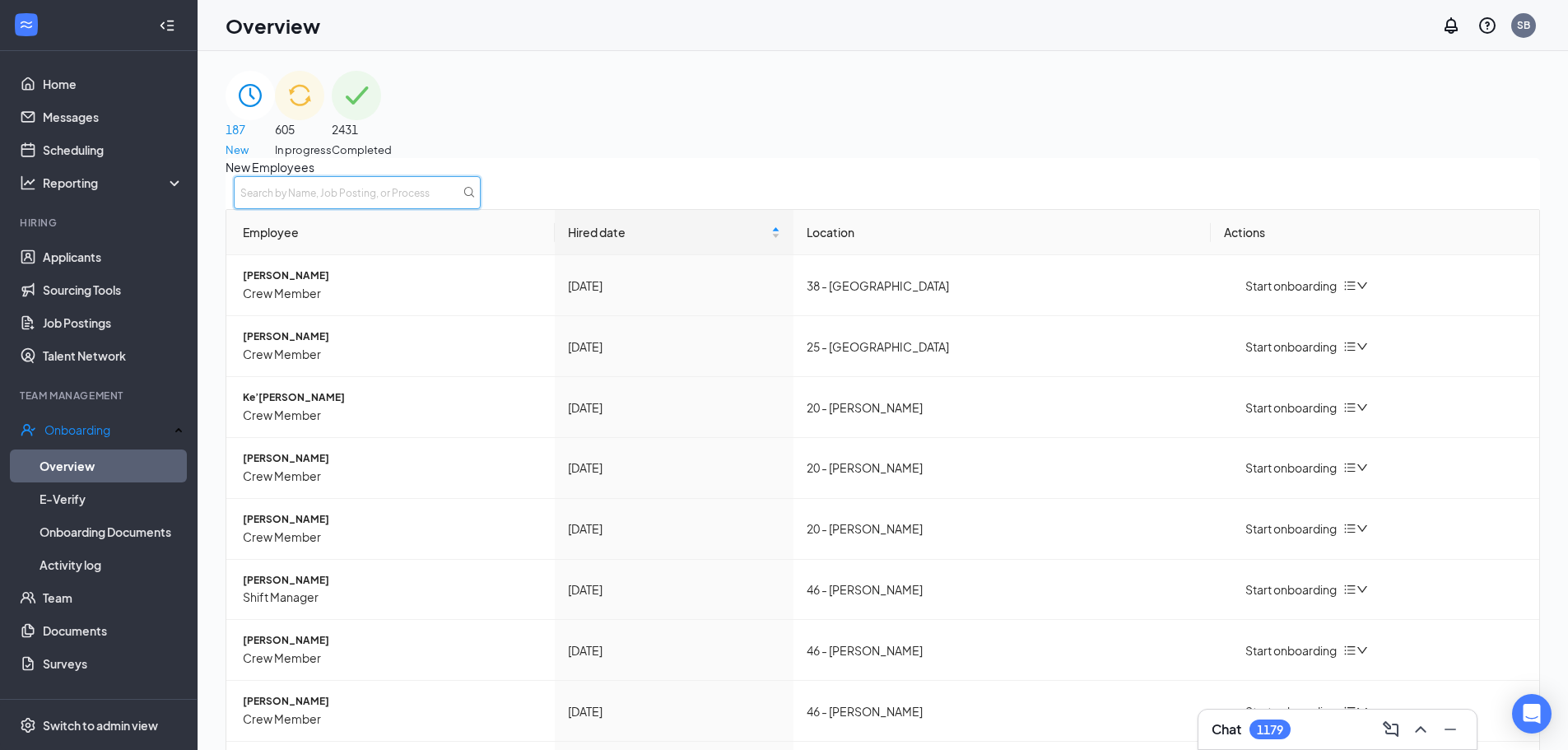
click at [480, 202] on input "text" at bounding box center [357, 192] width 247 height 33
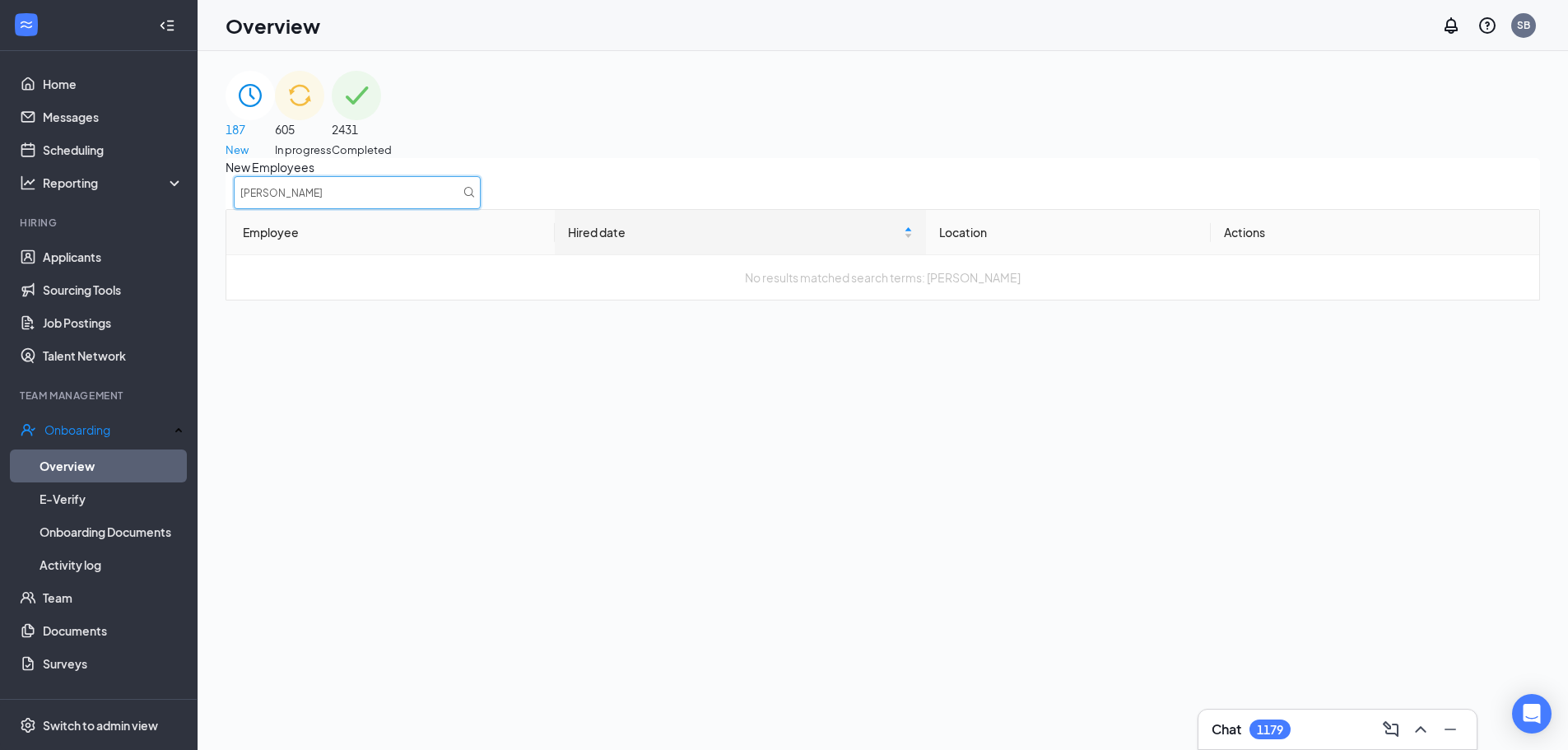
type input "[PERSON_NAME]"
click at [331, 133] on div "605 In progress" at bounding box center [303, 114] width 57 height 87
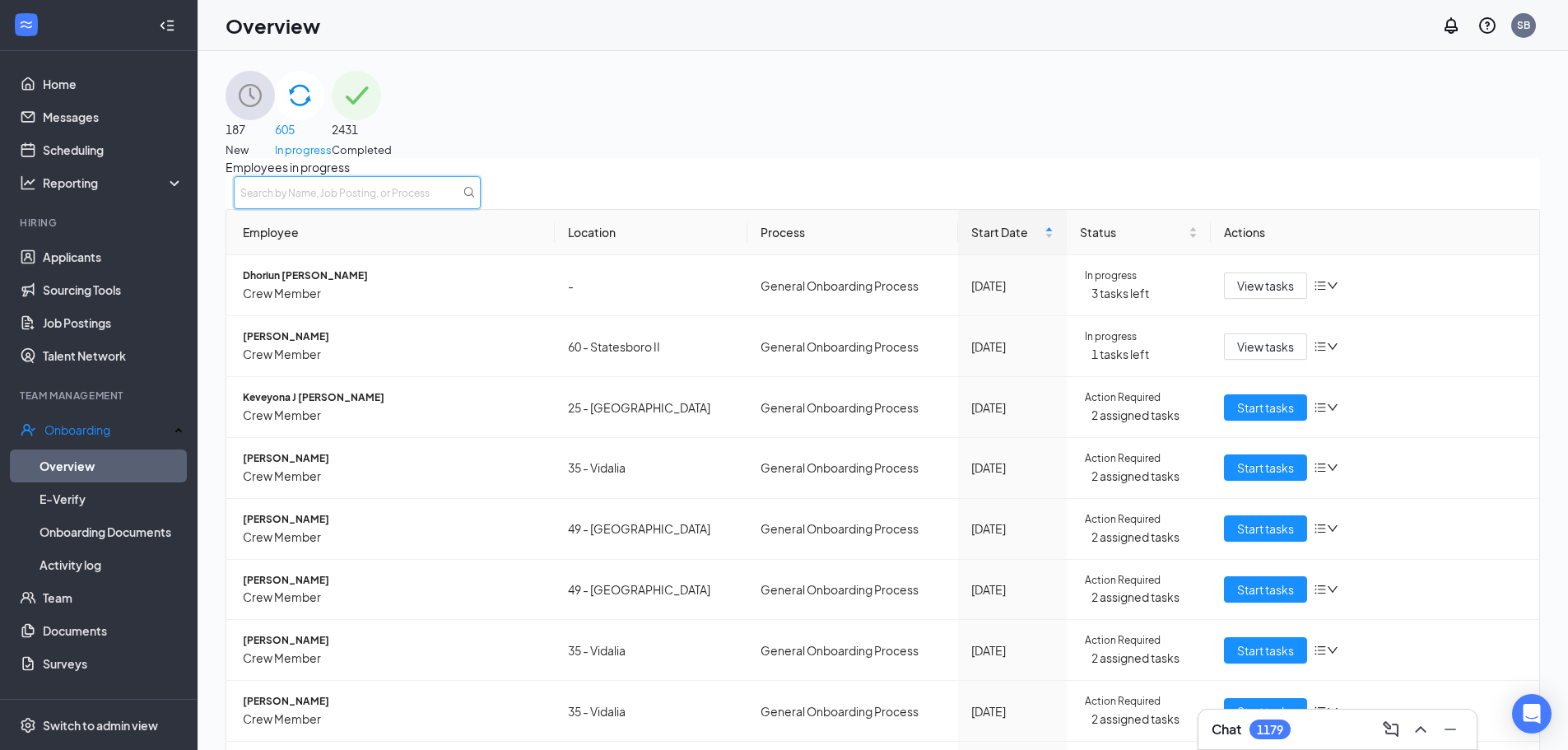
click at [480, 209] on input "text" at bounding box center [357, 192] width 247 height 33
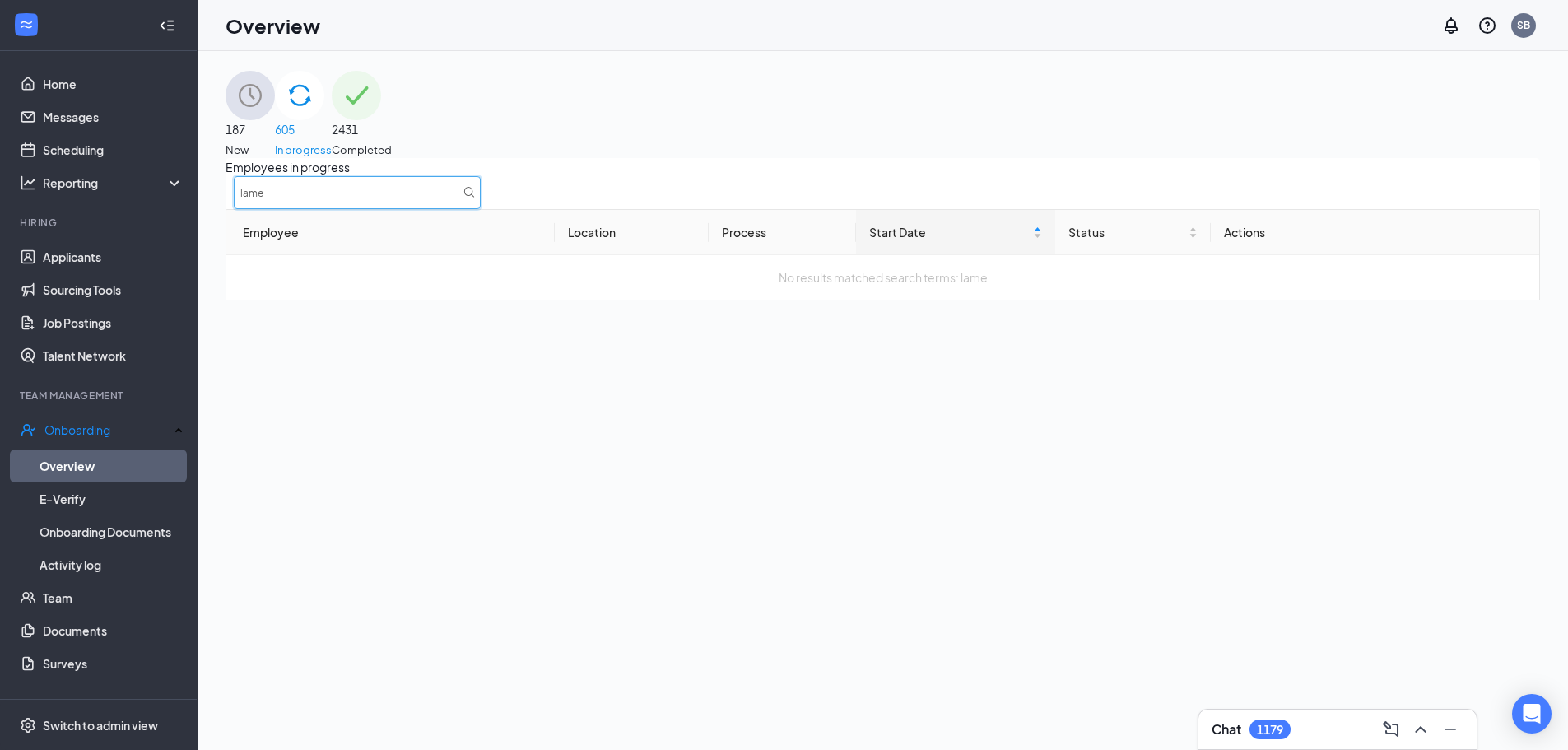
type input "lame"
drag, startPoint x: 1364, startPoint y: 73, endPoint x: 1361, endPoint y: 92, distance: 19.2
click at [392, 75] on div "2431 Completed" at bounding box center [361, 114] width 60 height 87
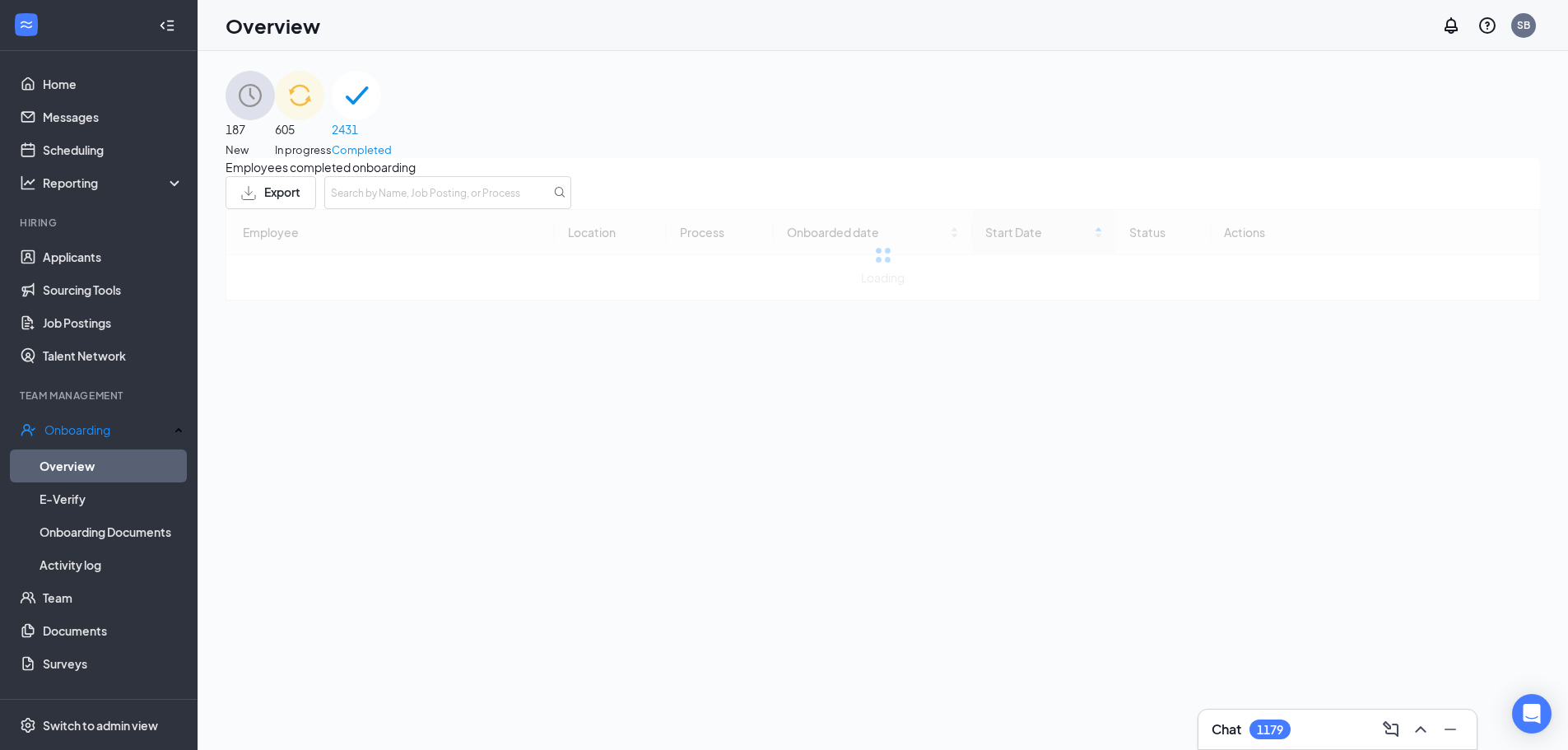
click at [392, 120] on span "2431" at bounding box center [361, 129] width 60 height 18
click at [571, 206] on input "text" at bounding box center [447, 192] width 247 height 33
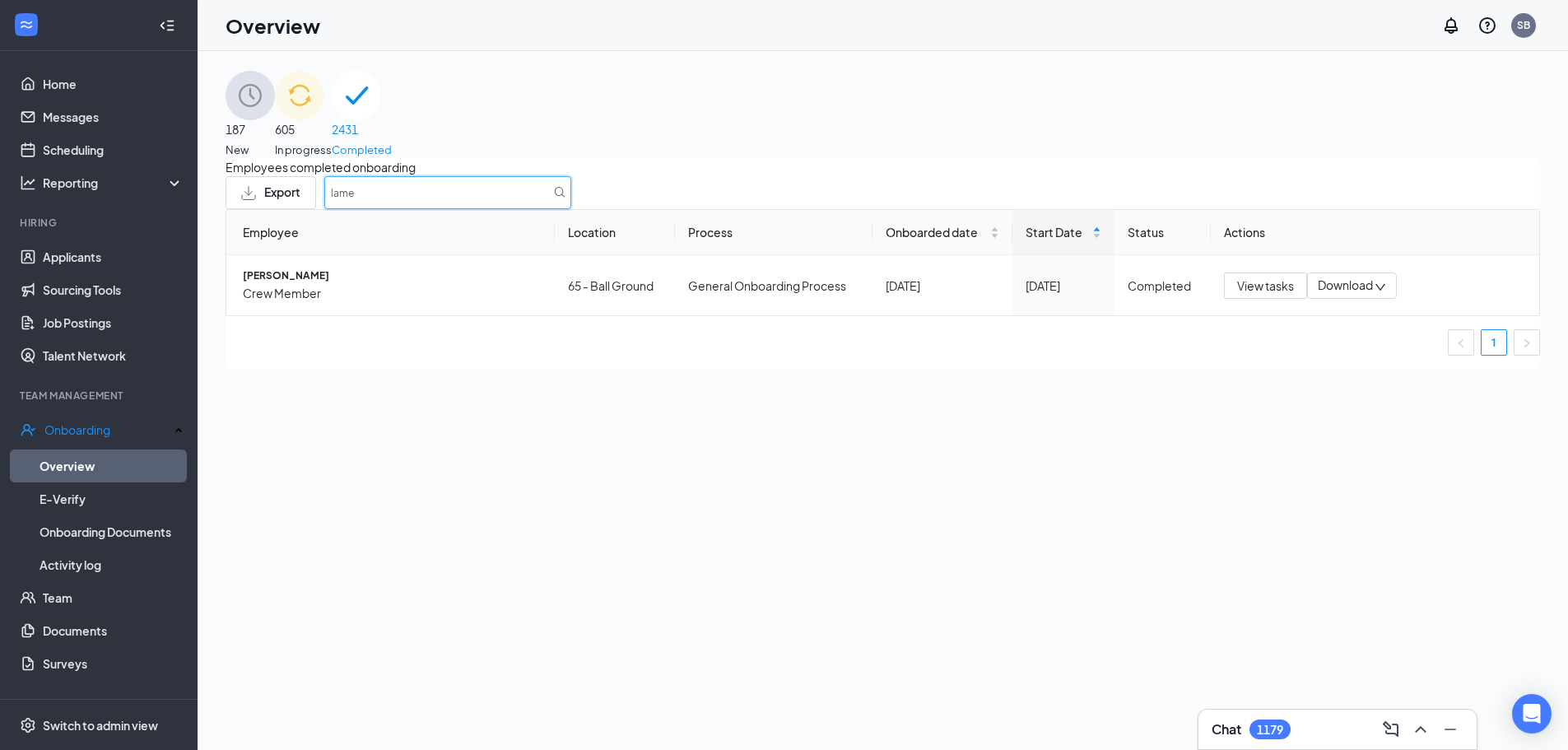
type input "lame"
click at [275, 84] on div "187 New" at bounding box center [250, 114] width 49 height 87
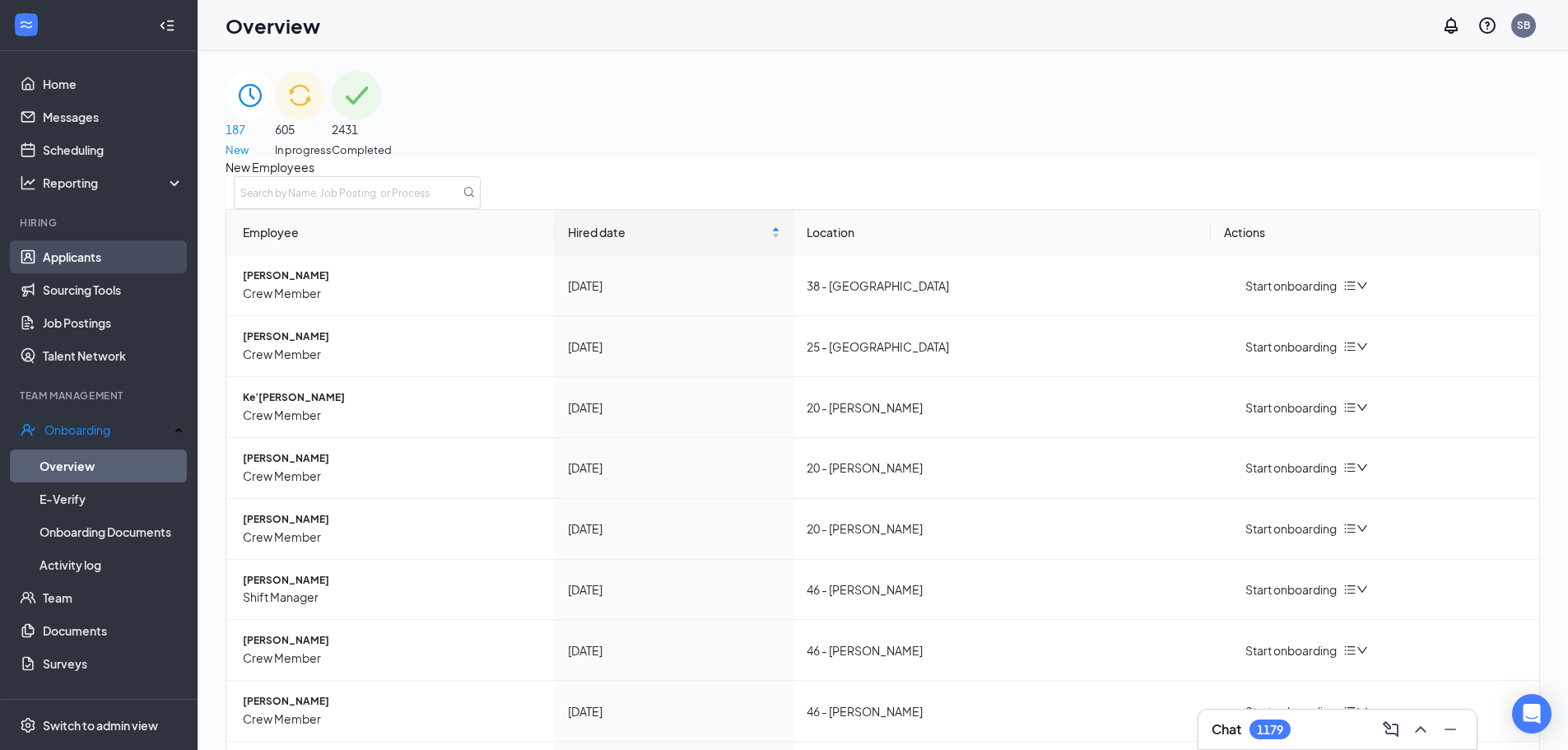
click at [73, 260] on link "Applicants" at bounding box center [113, 257] width 141 height 33
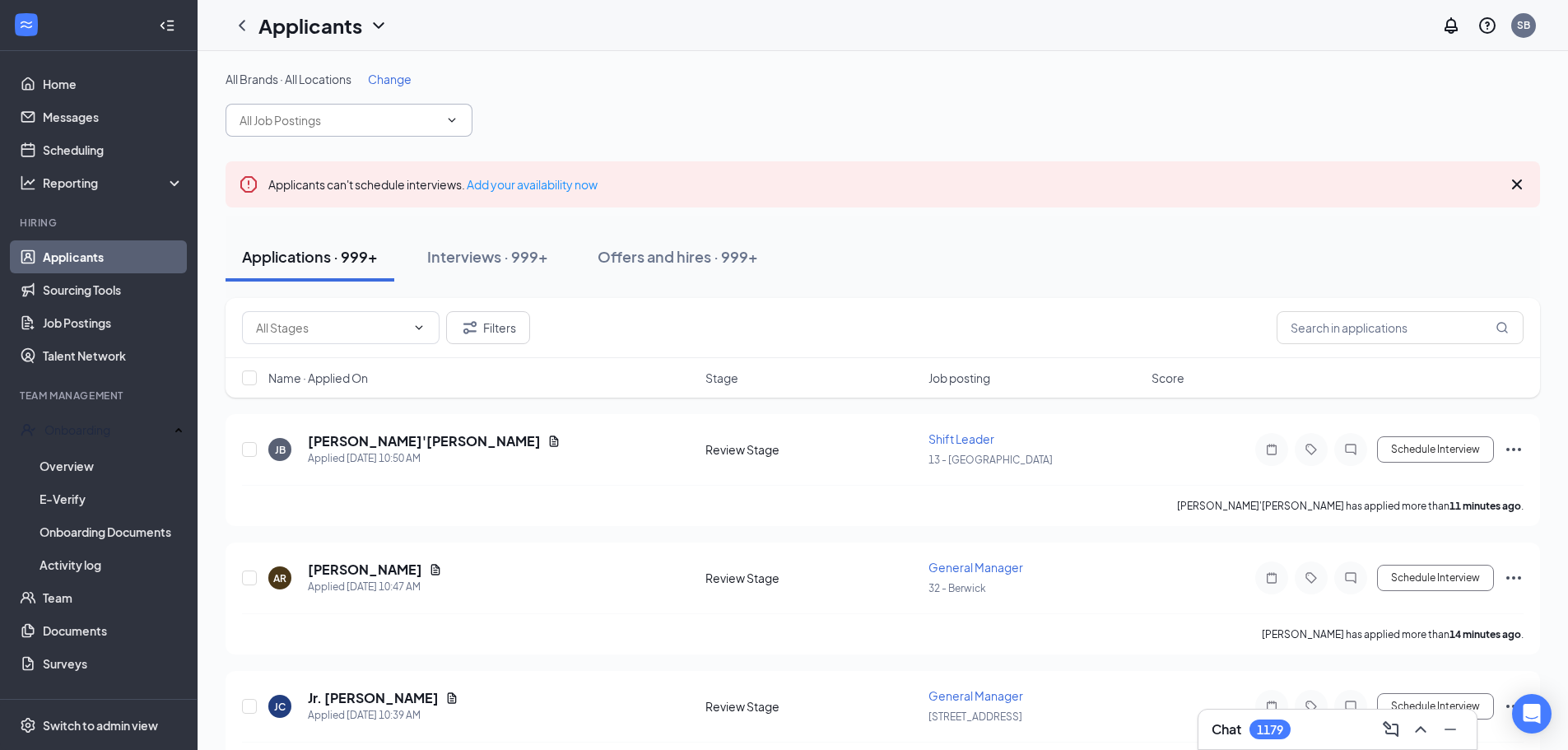
click at [313, 128] on input "text" at bounding box center [339, 120] width 199 height 18
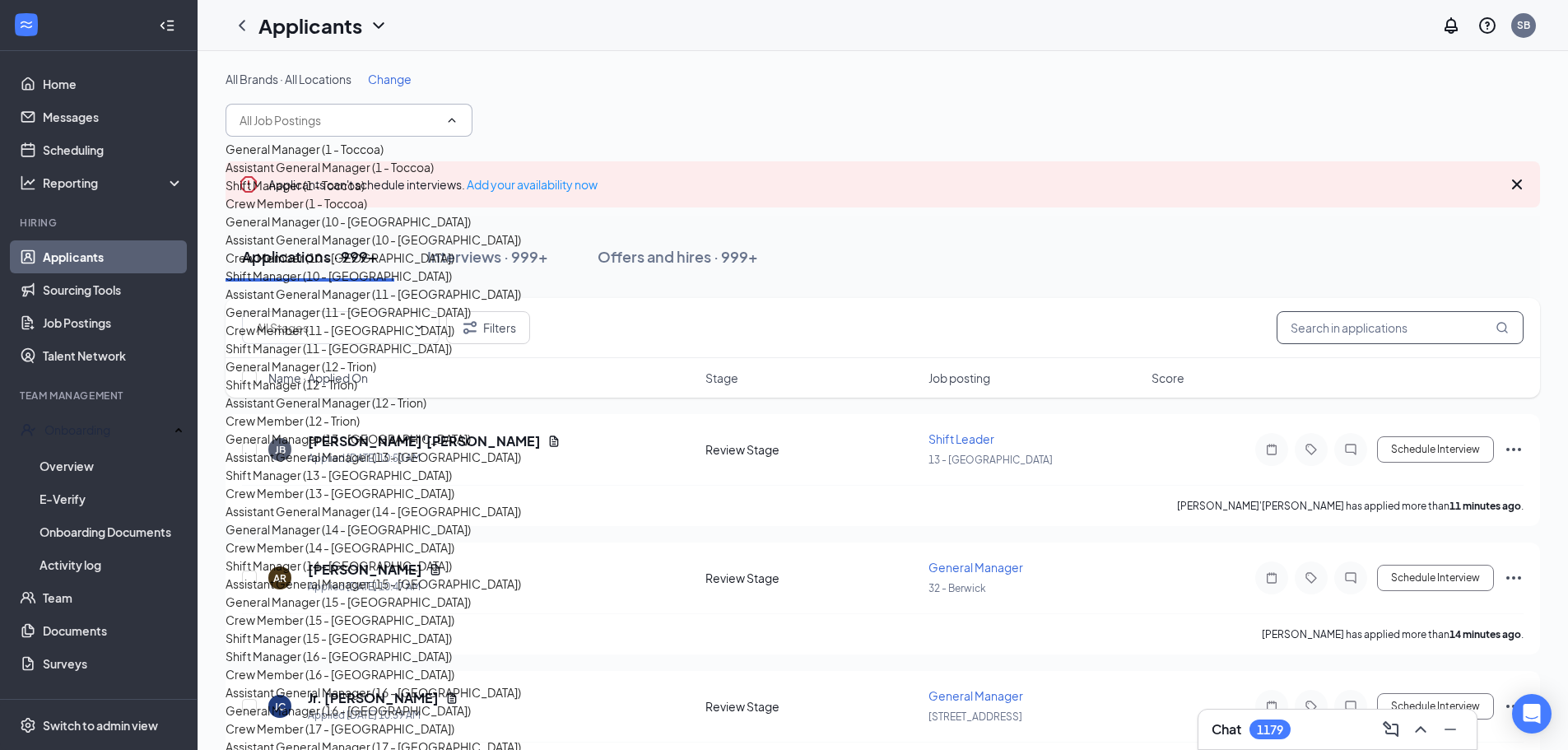
click at [1373, 321] on input "text" at bounding box center [1399, 327] width 247 height 33
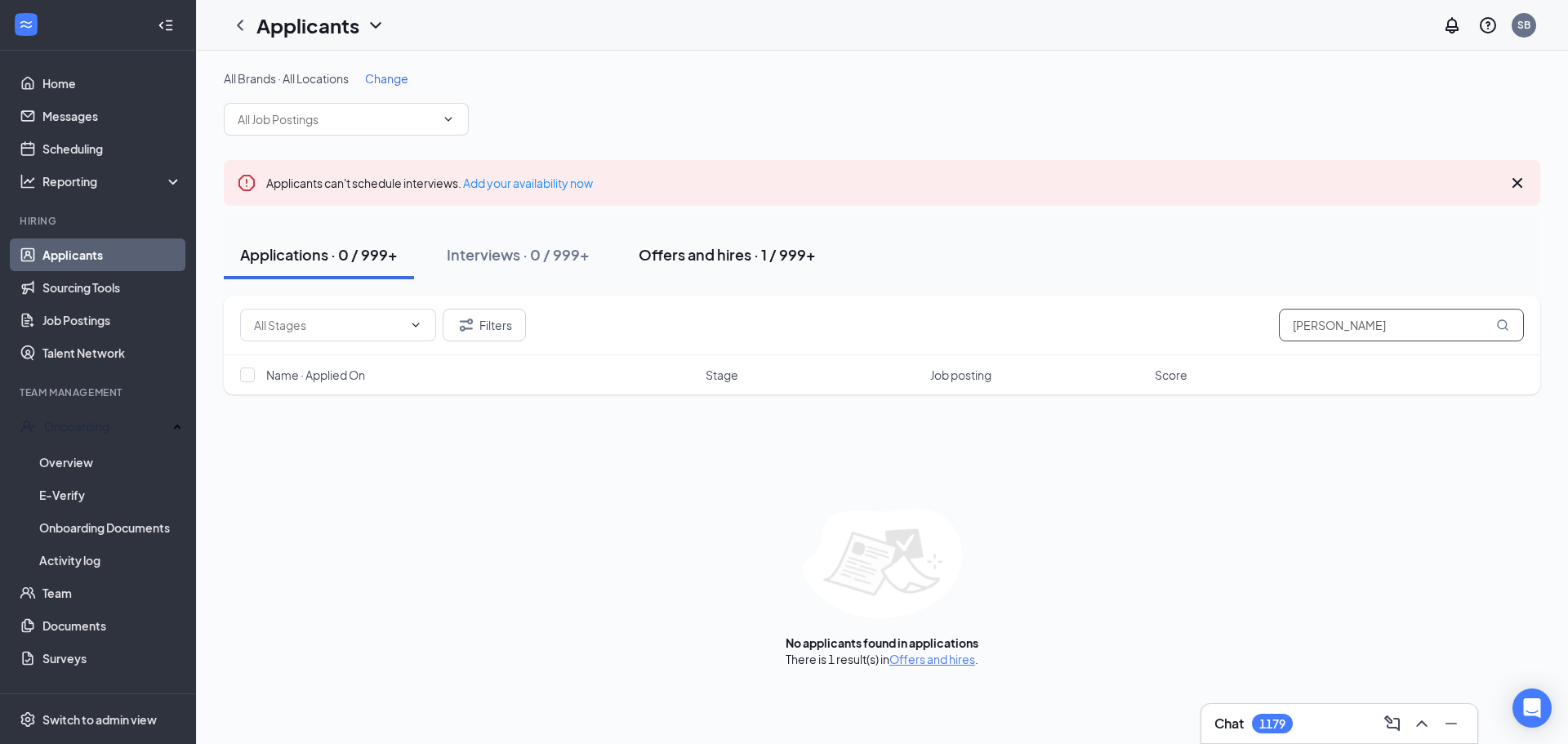
type input "[PERSON_NAME]"
click at [728, 248] on div "Offers and hires · 1 / 999+" at bounding box center [727, 254] width 177 height 20
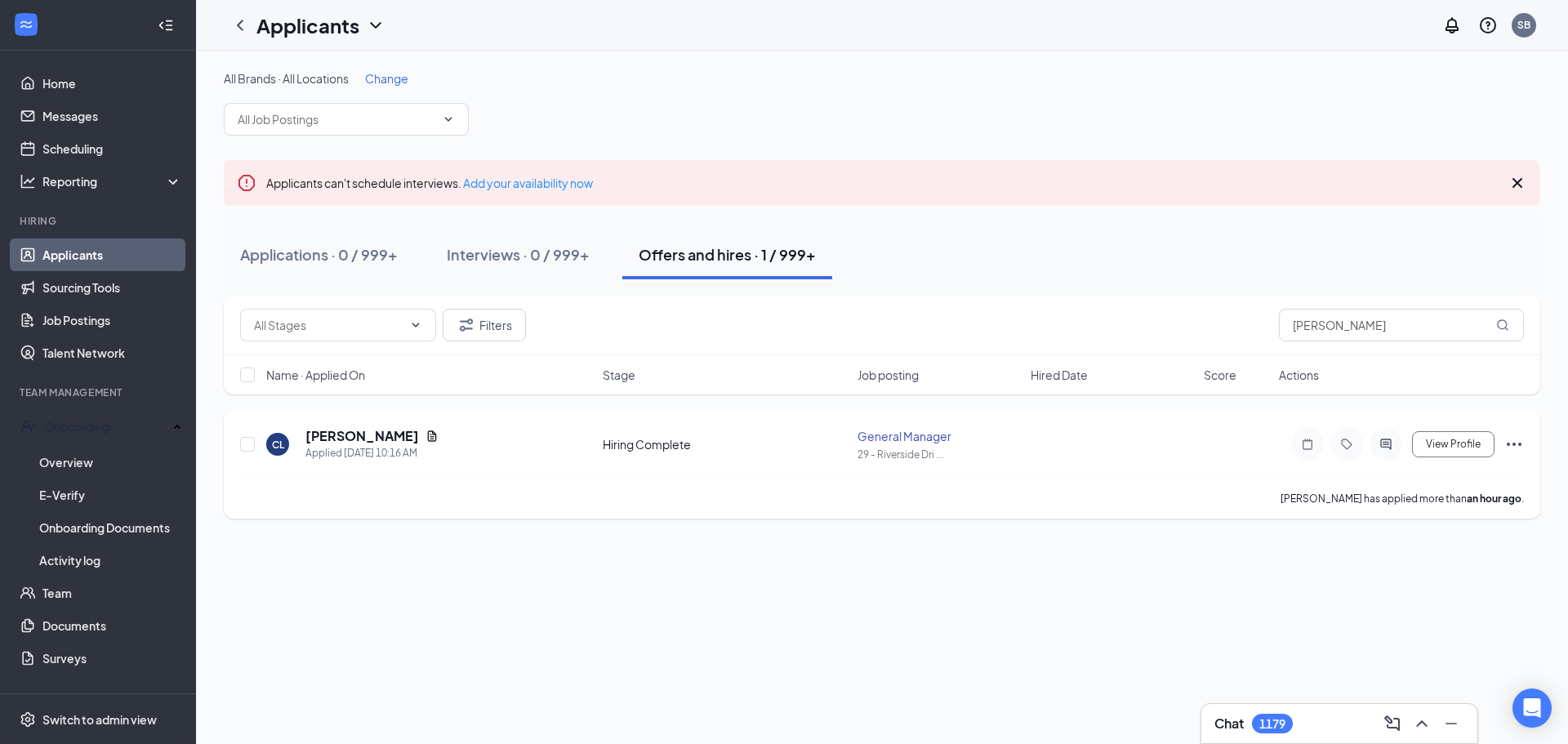
click at [718, 446] on div "Hiring Complete" at bounding box center [725, 444] width 245 height 16
click at [376, 430] on h5 "[PERSON_NAME]" at bounding box center [362, 436] width 113 height 18
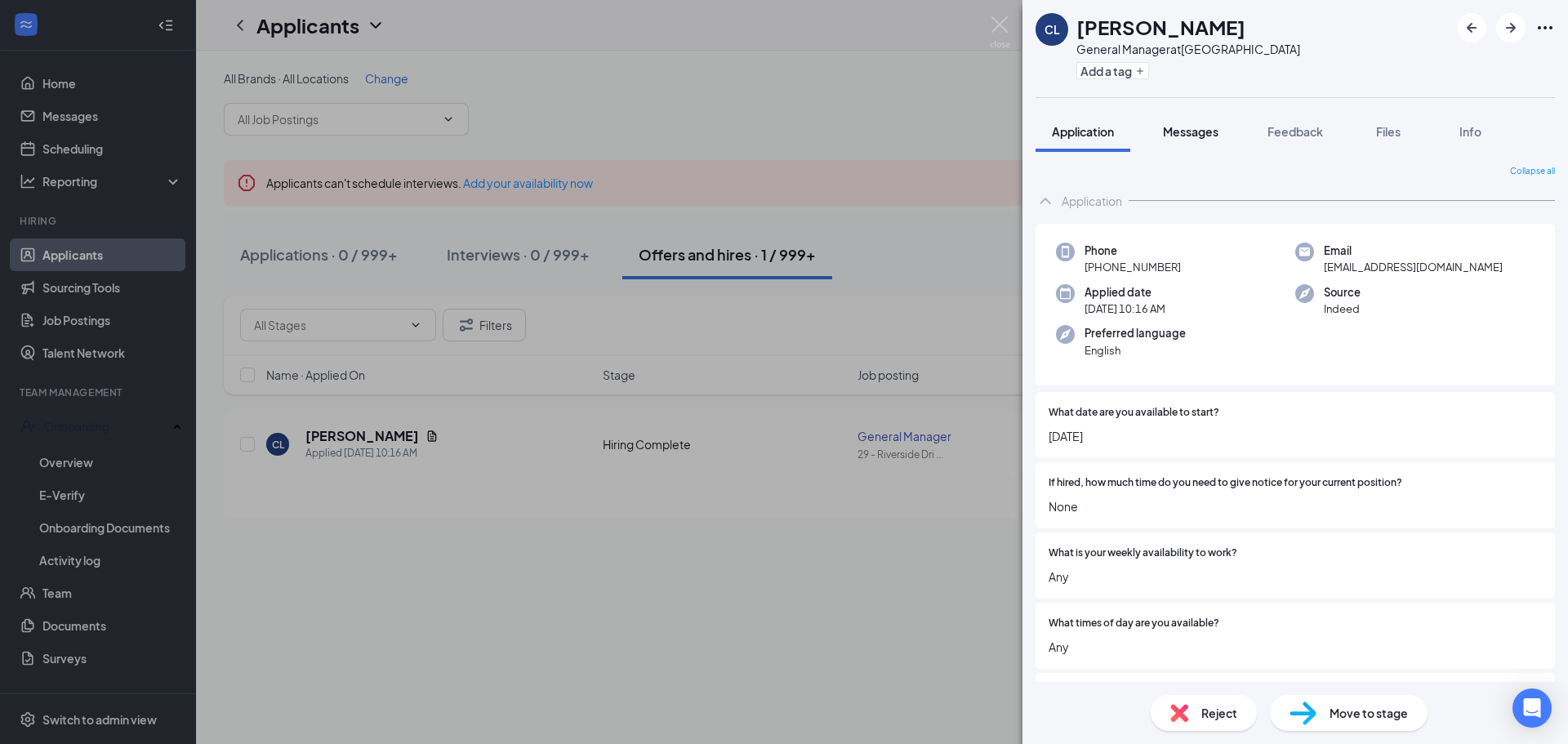
click at [1190, 134] on span "Messages" at bounding box center [1191, 131] width 55 height 14
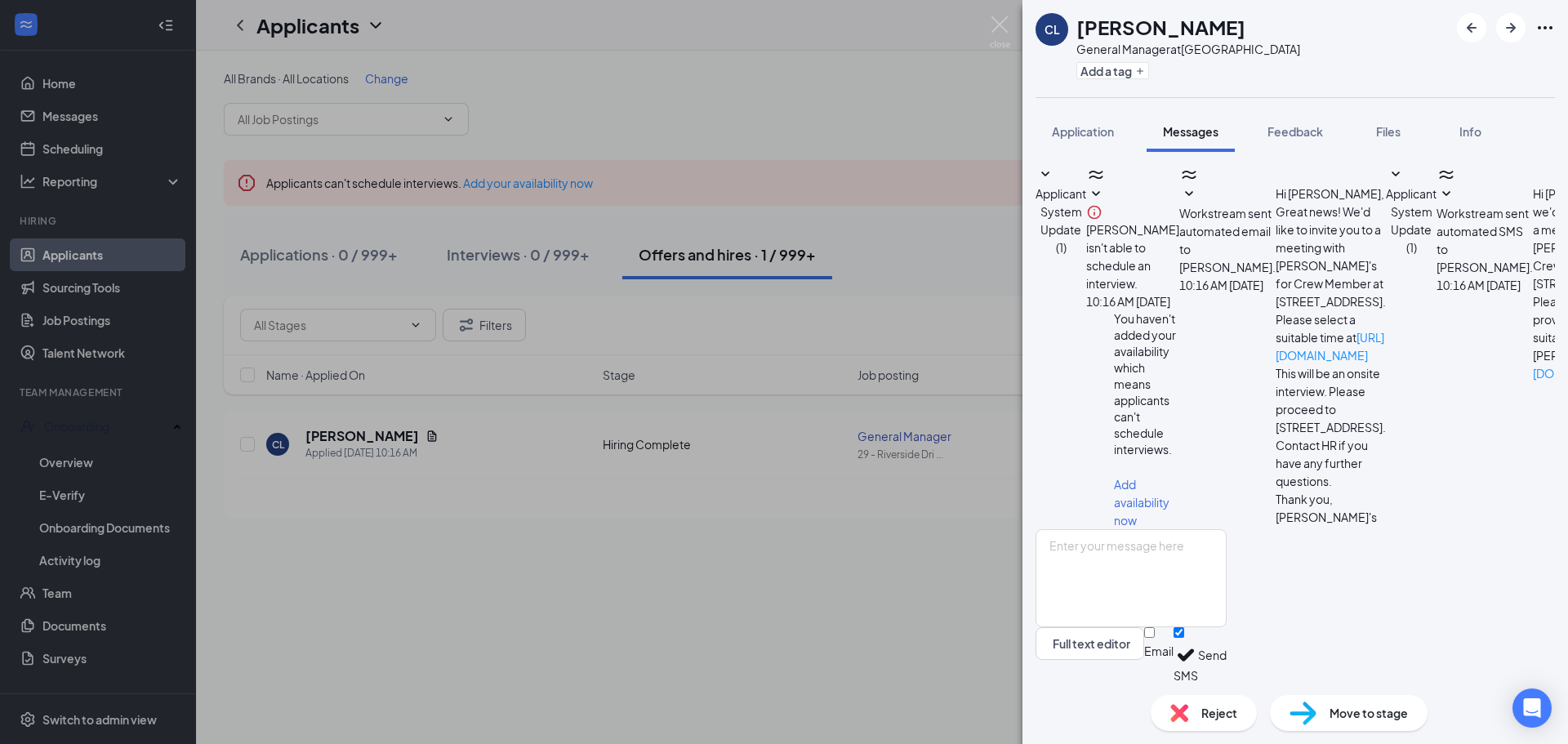
scroll to position [176, 0]
click at [1313, 135] on span "Feedback" at bounding box center [1295, 131] width 55 height 14
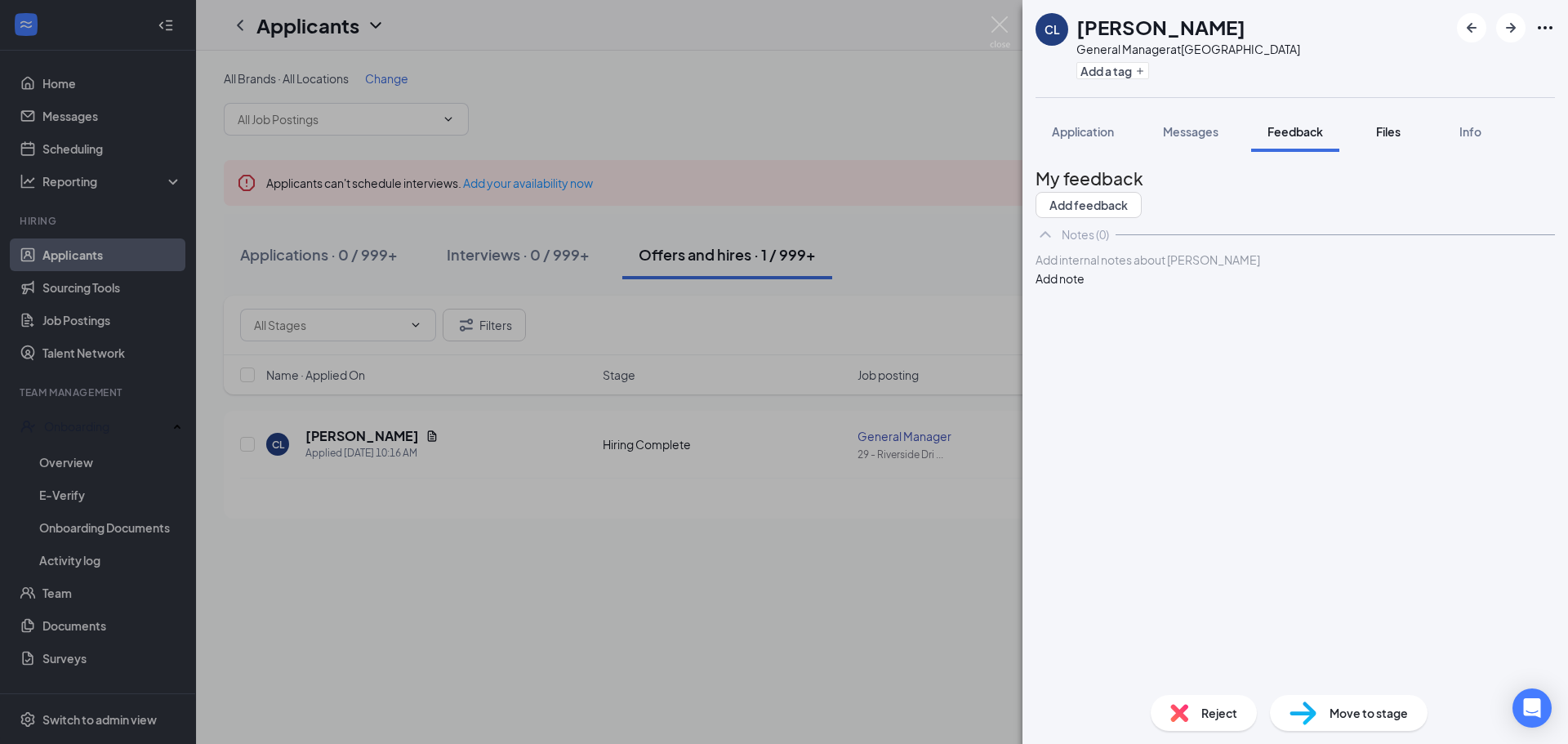
click at [1401, 133] on span "Files" at bounding box center [1388, 131] width 24 height 14
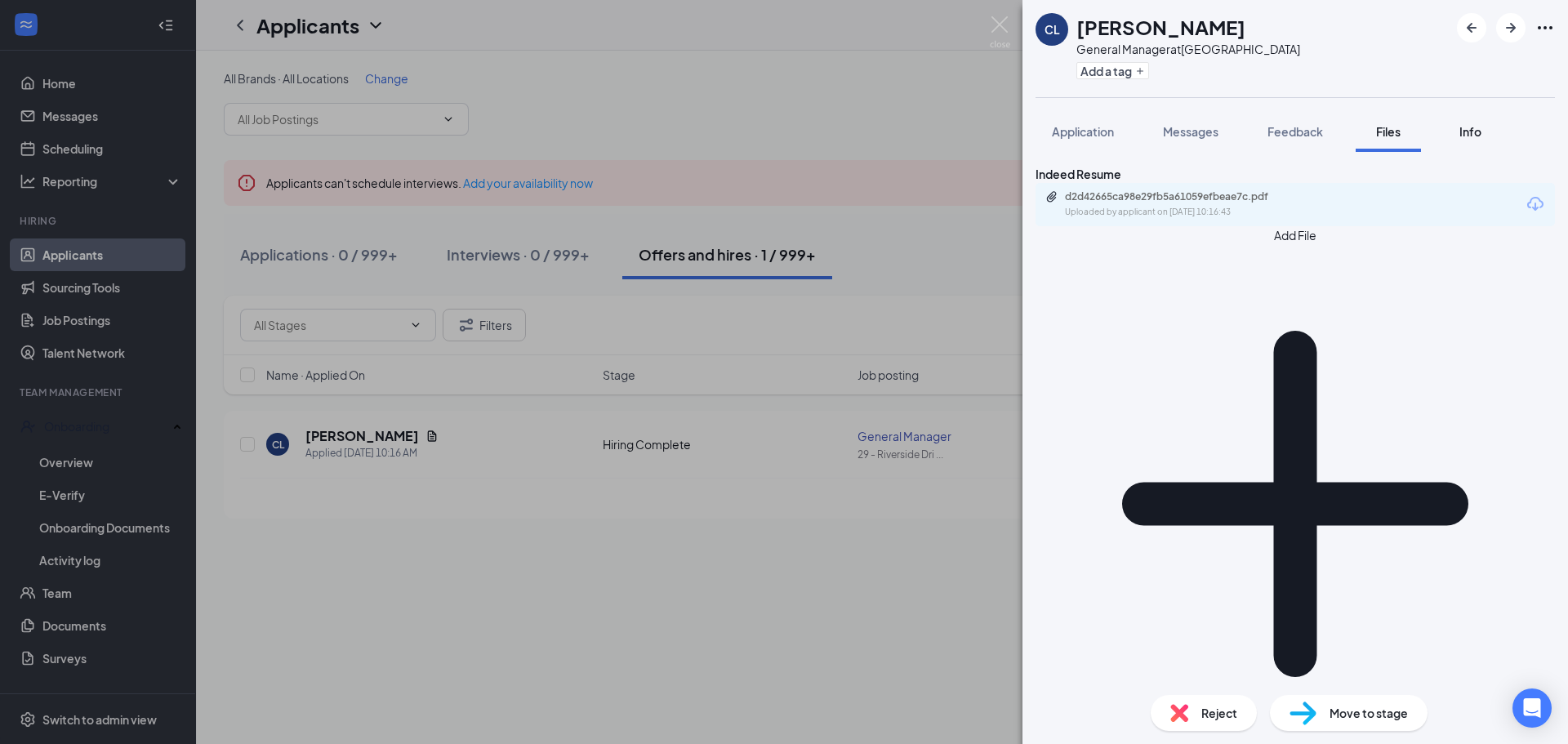
click at [1490, 137] on button "Info" at bounding box center [1470, 132] width 65 height 41
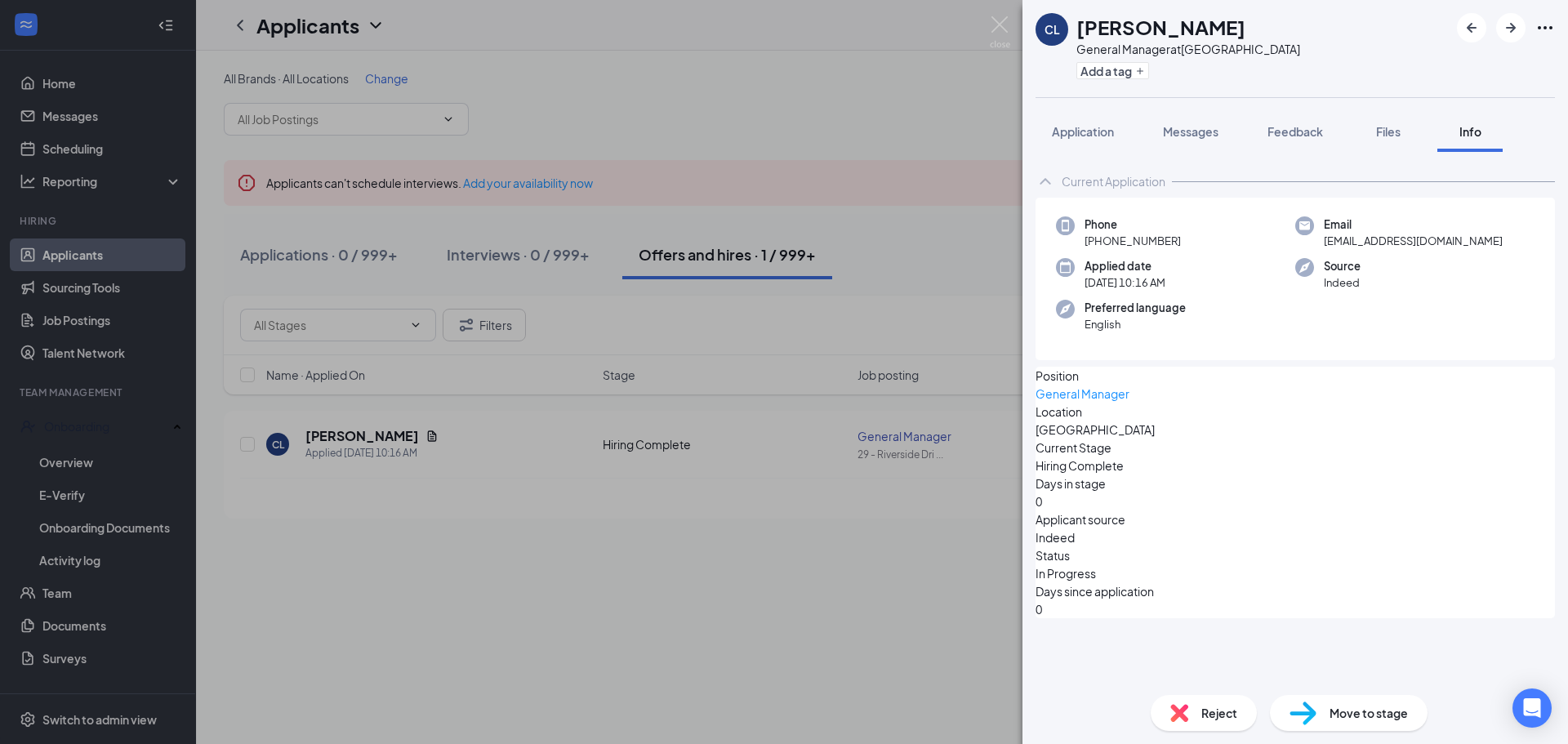
click at [1545, 25] on icon "Ellipses" at bounding box center [1546, 28] width 20 height 20
drag, startPoint x: 1071, startPoint y: 134, endPoint x: 1098, endPoint y: 132, distance: 27.1
click at [1071, 134] on span "Application" at bounding box center [1083, 131] width 62 height 14
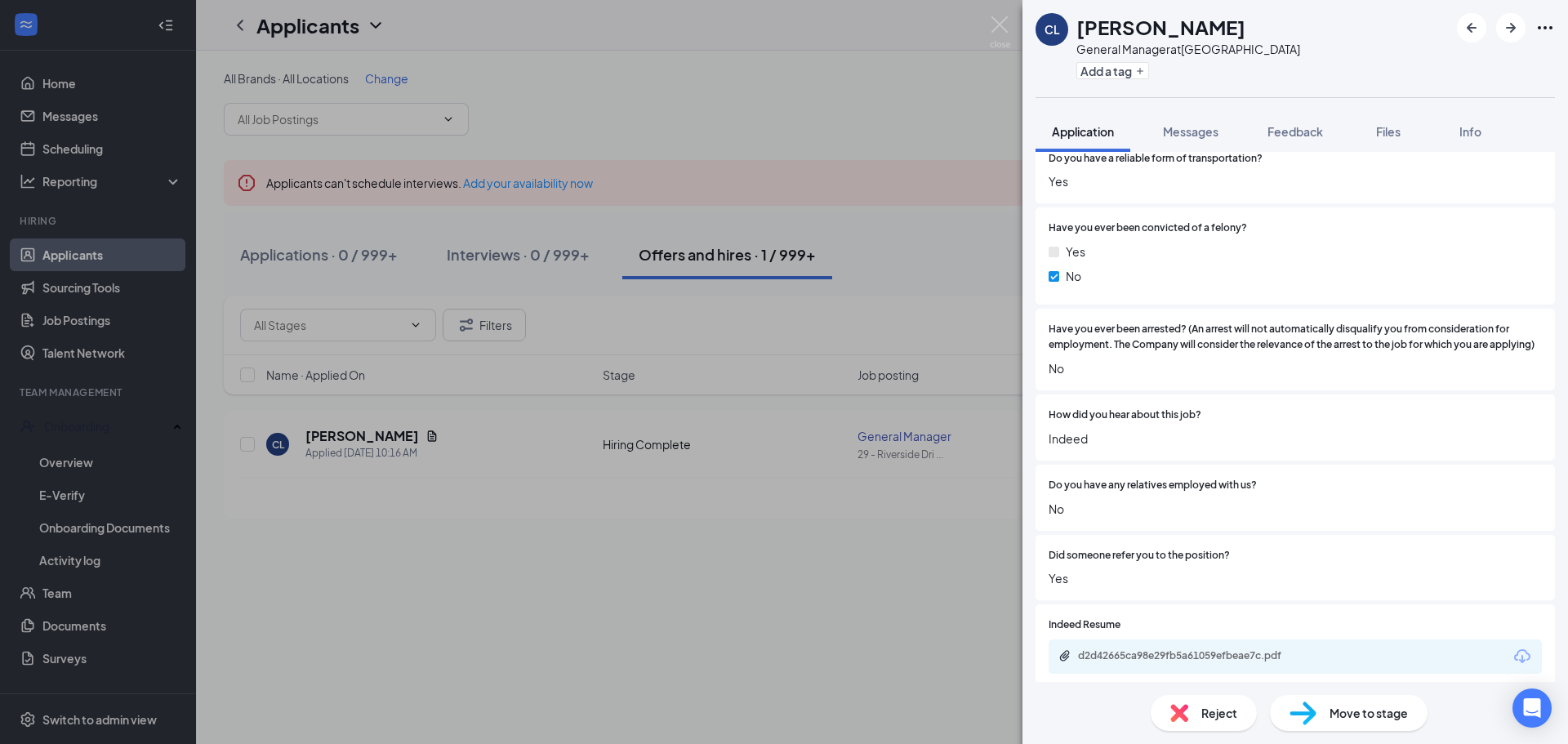
scroll to position [1214, 0]
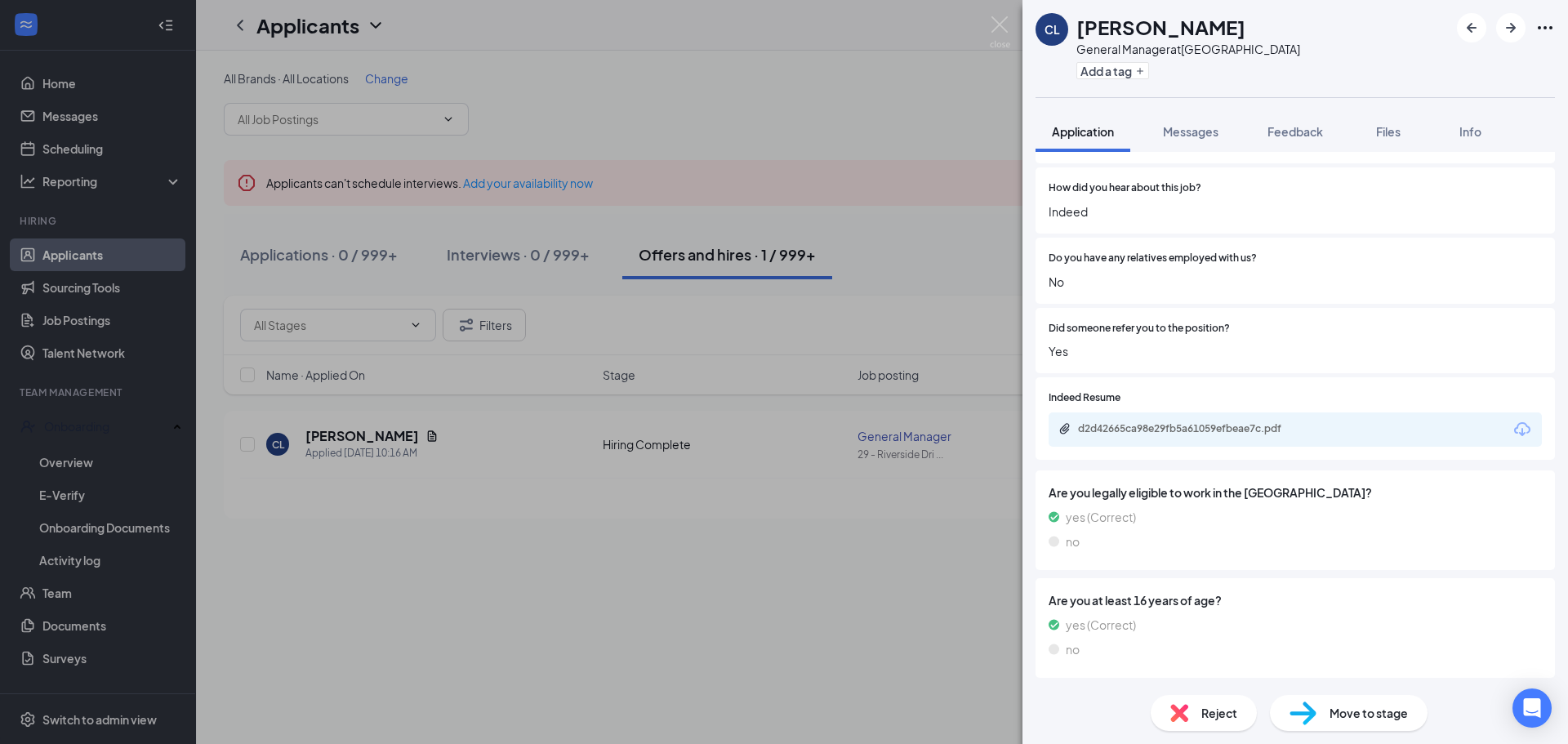
click at [1377, 714] on span "Move to stage" at bounding box center [1369, 713] width 78 height 18
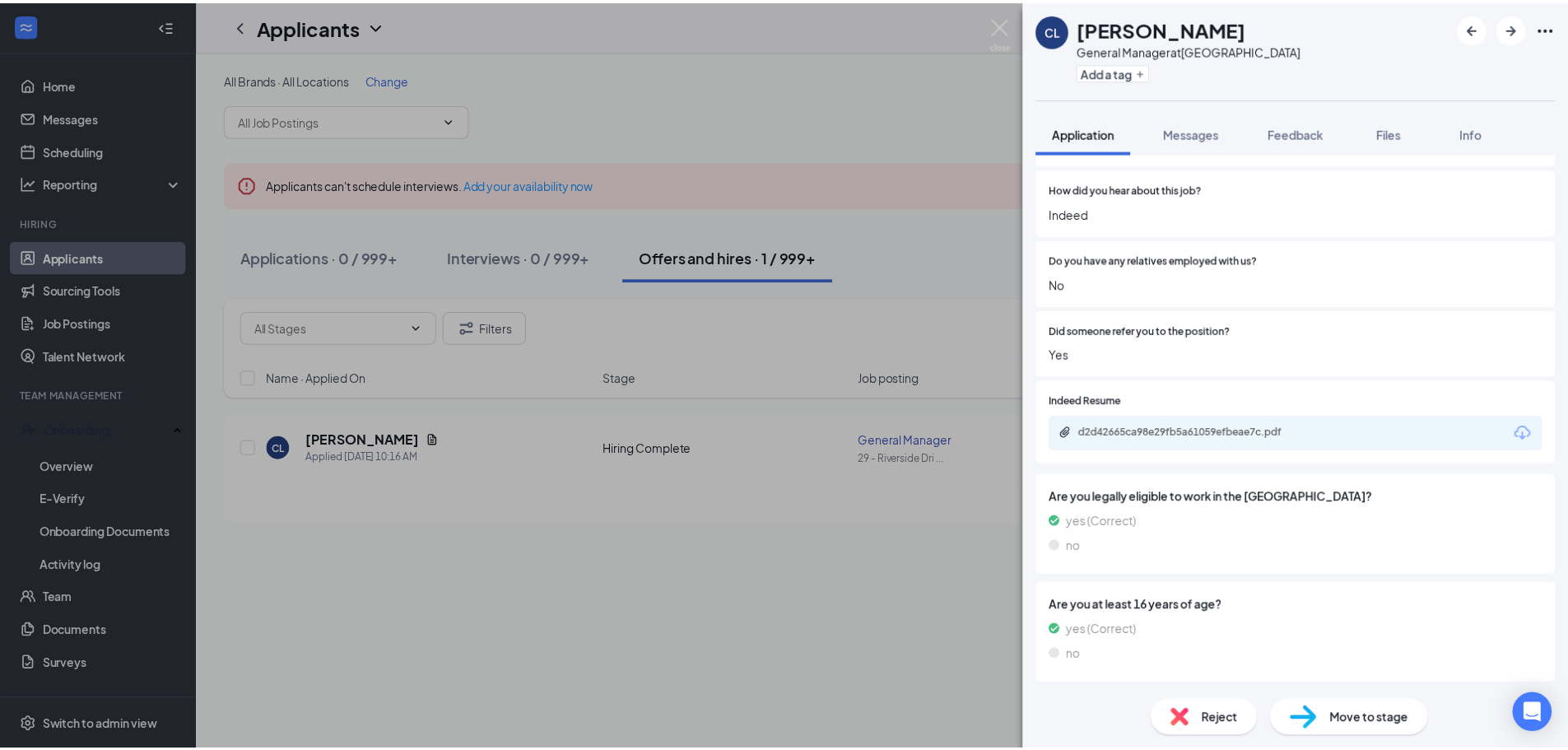
scroll to position [1216, 0]
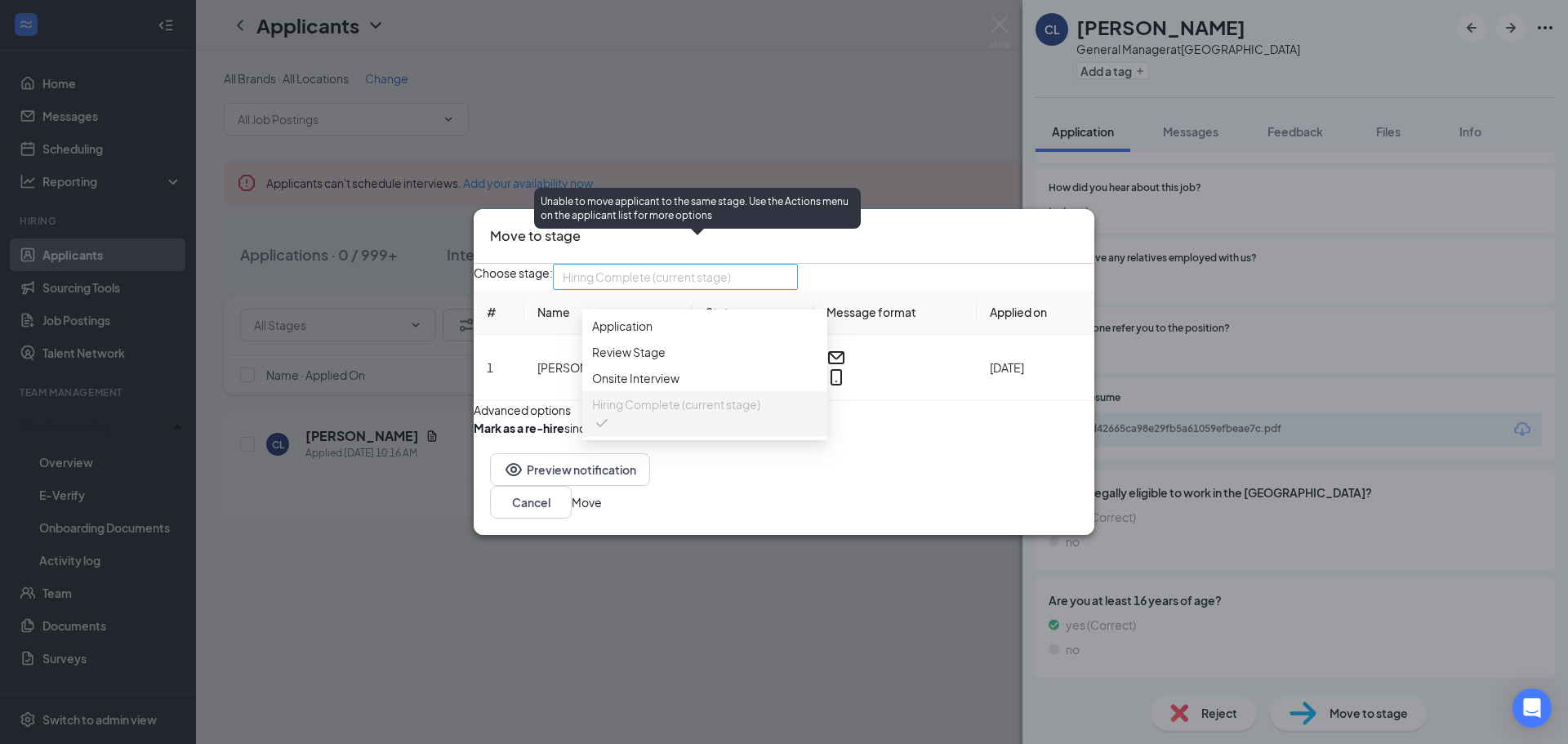
click at [691, 265] on span "Hiring Complete (current stage)" at bounding box center [646, 276] width 168 height 24
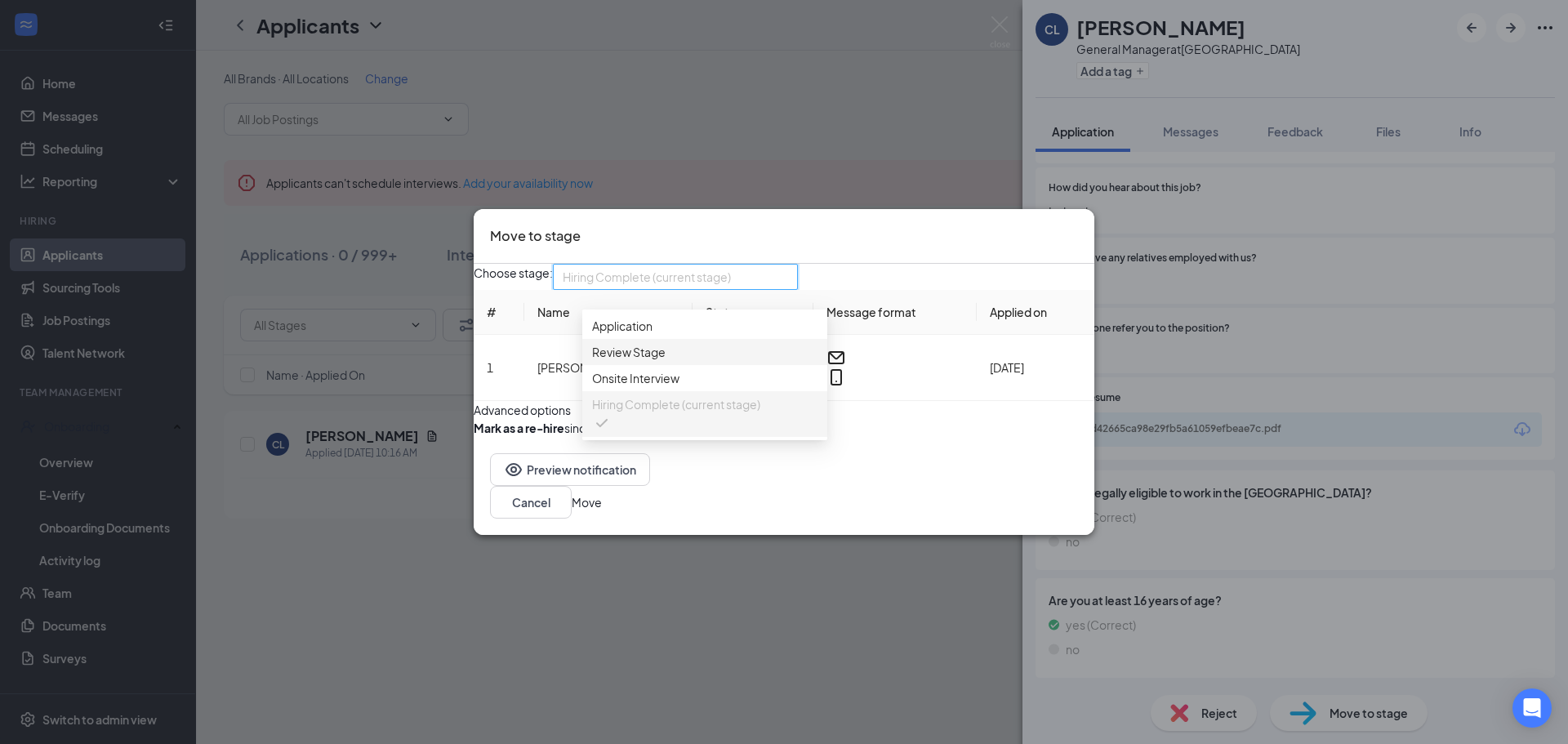
click at [650, 343] on span "Review Stage" at bounding box center [628, 352] width 73 height 18
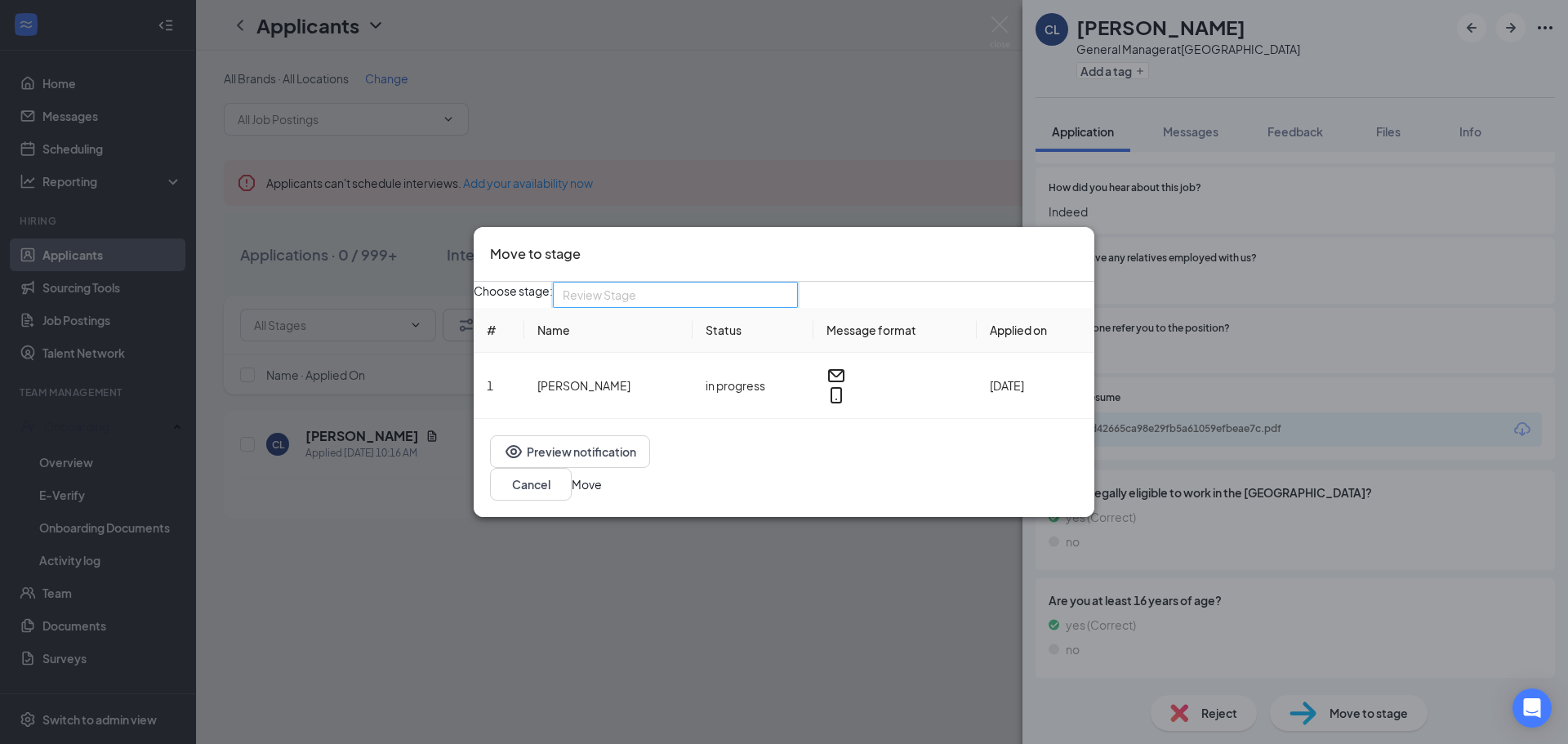
click at [636, 307] on span "Review Stage" at bounding box center [599, 294] width 73 height 24
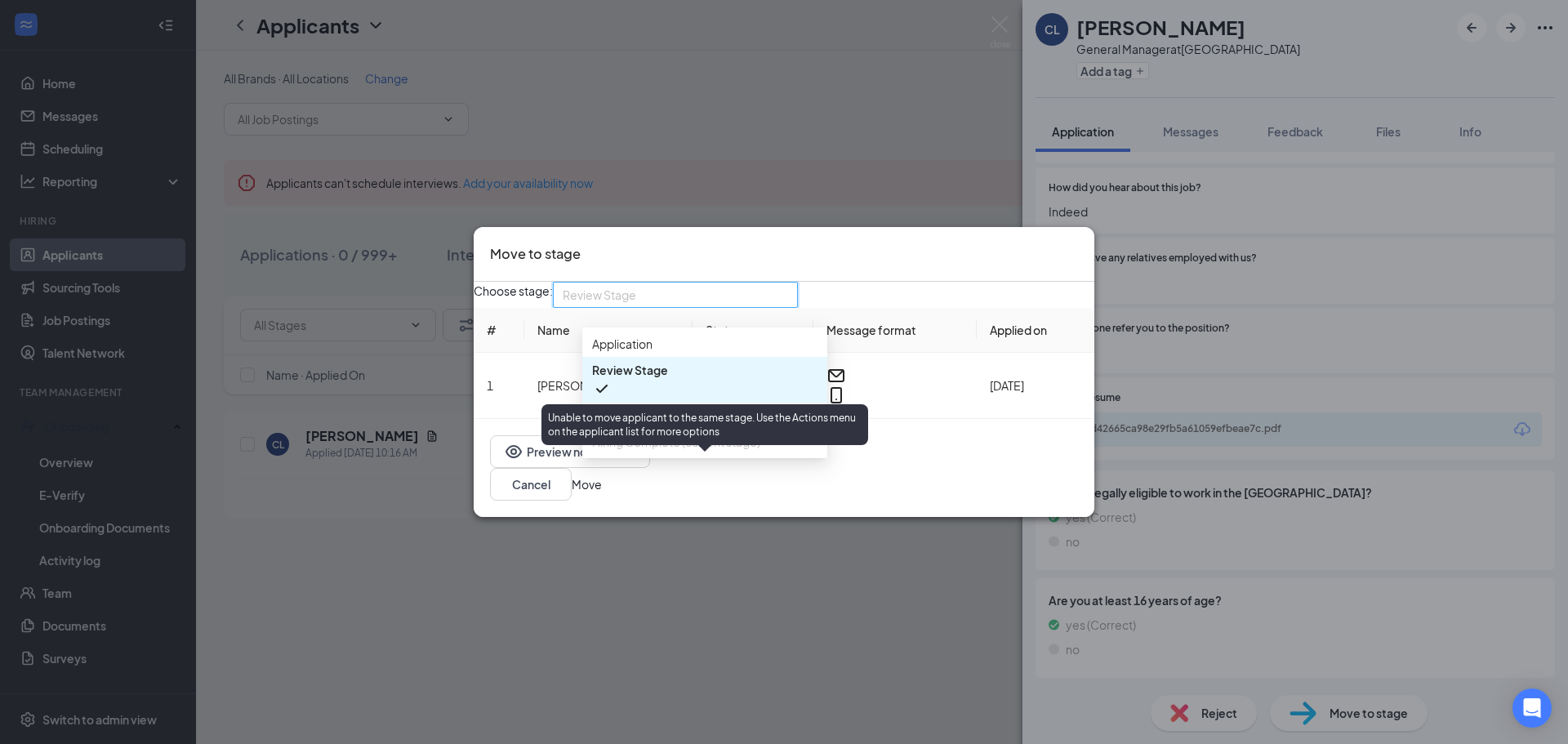
click at [659, 451] on span "Hiring Complete (current stage)" at bounding box center [676, 442] width 168 height 18
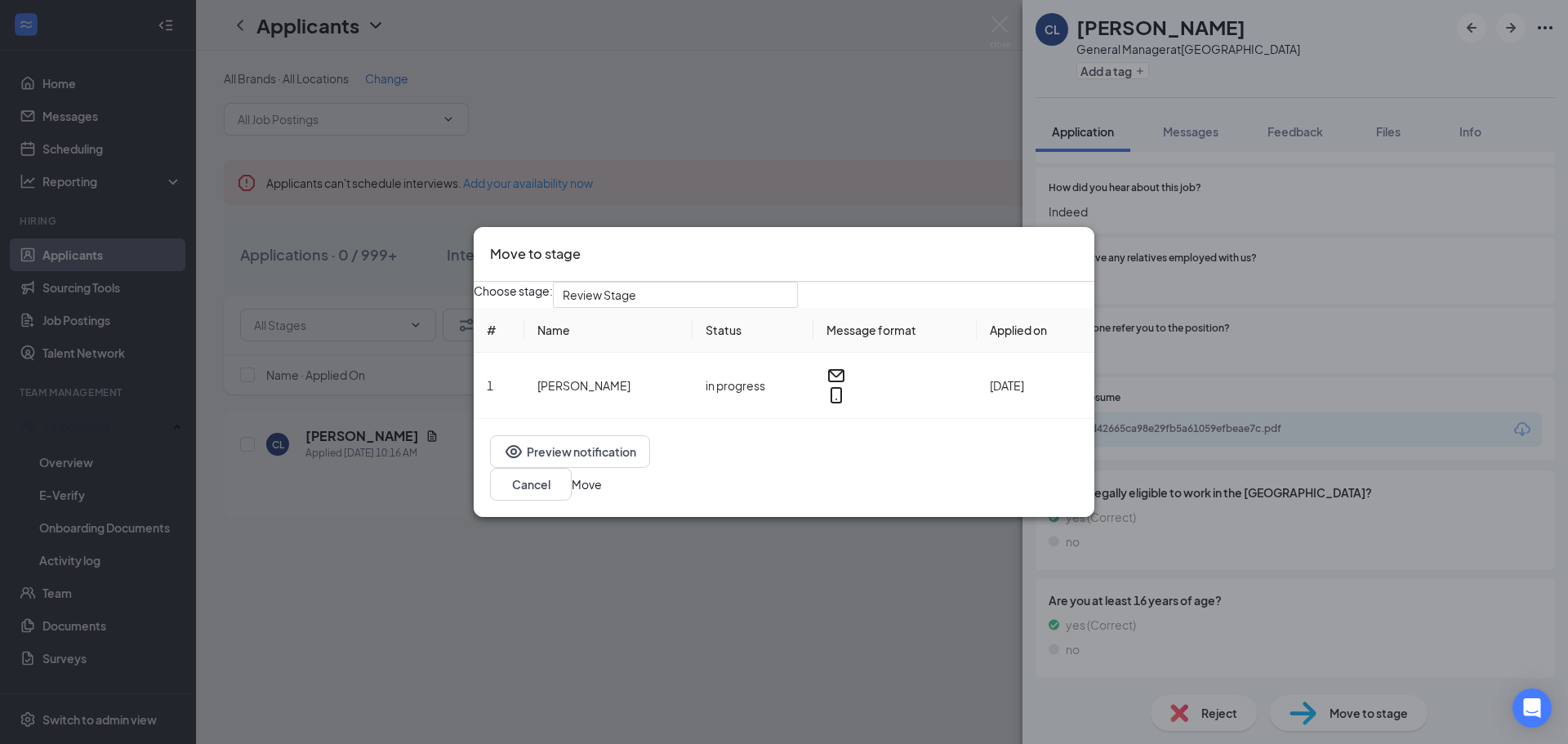
click at [924, 307] on div "Choose stage: Review Stage 3960292 3960295 3960293 Application Review Stage Ons…" at bounding box center [784, 294] width 620 height 26
click at [636, 307] on span "Review Stage" at bounding box center [599, 294] width 73 height 24
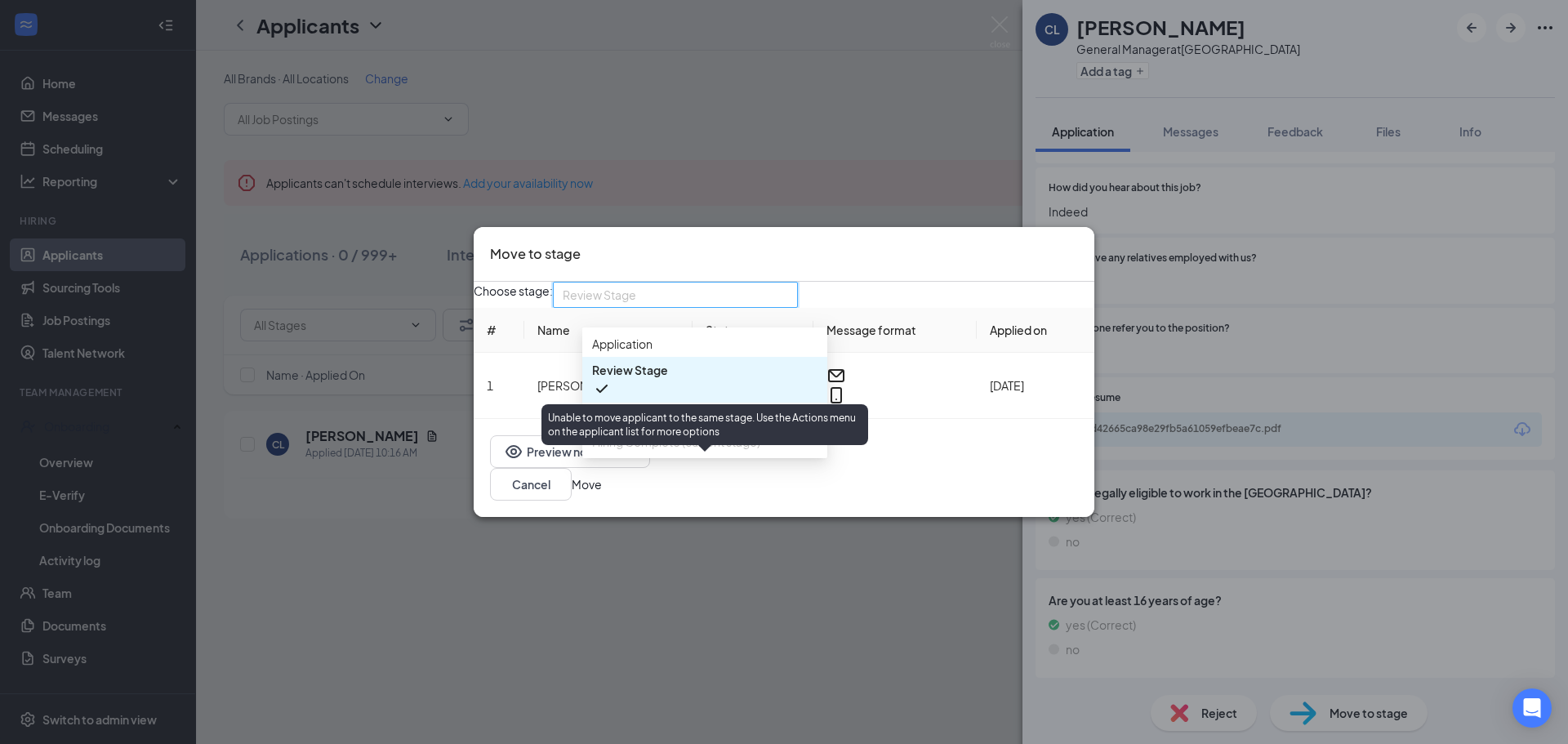
click at [638, 451] on span "Hiring Complete (current stage)" at bounding box center [676, 442] width 168 height 18
click at [699, 451] on span "Hiring Complete (current stage)" at bounding box center [676, 442] width 168 height 18
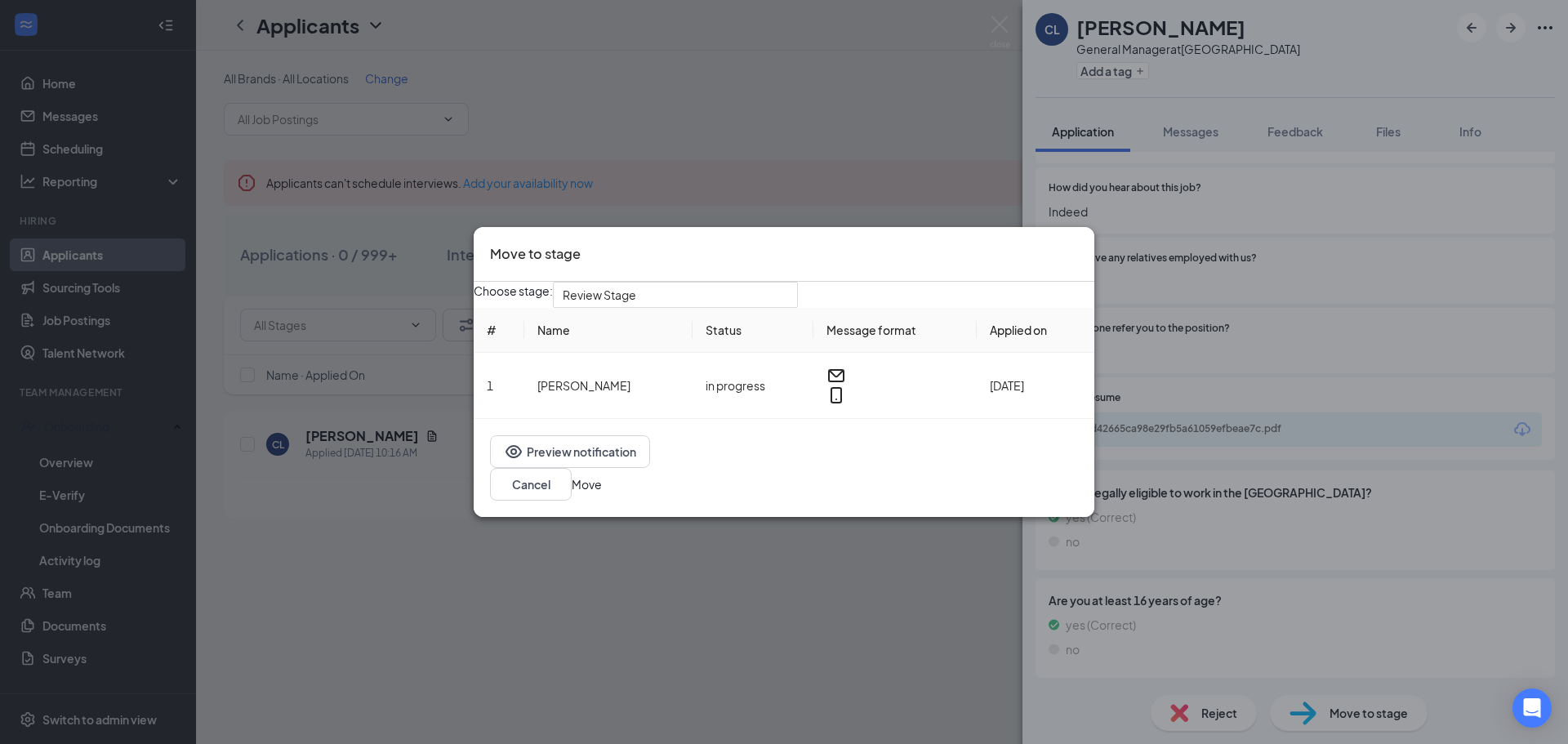
click at [945, 294] on div "Choose stage: Review Stage 3960292 3960295 Application Review Stage Onsite Inte…" at bounding box center [784, 294] width 620 height 26
click at [737, 312] on span "Review Stage" at bounding box center [668, 304] width 210 height 44
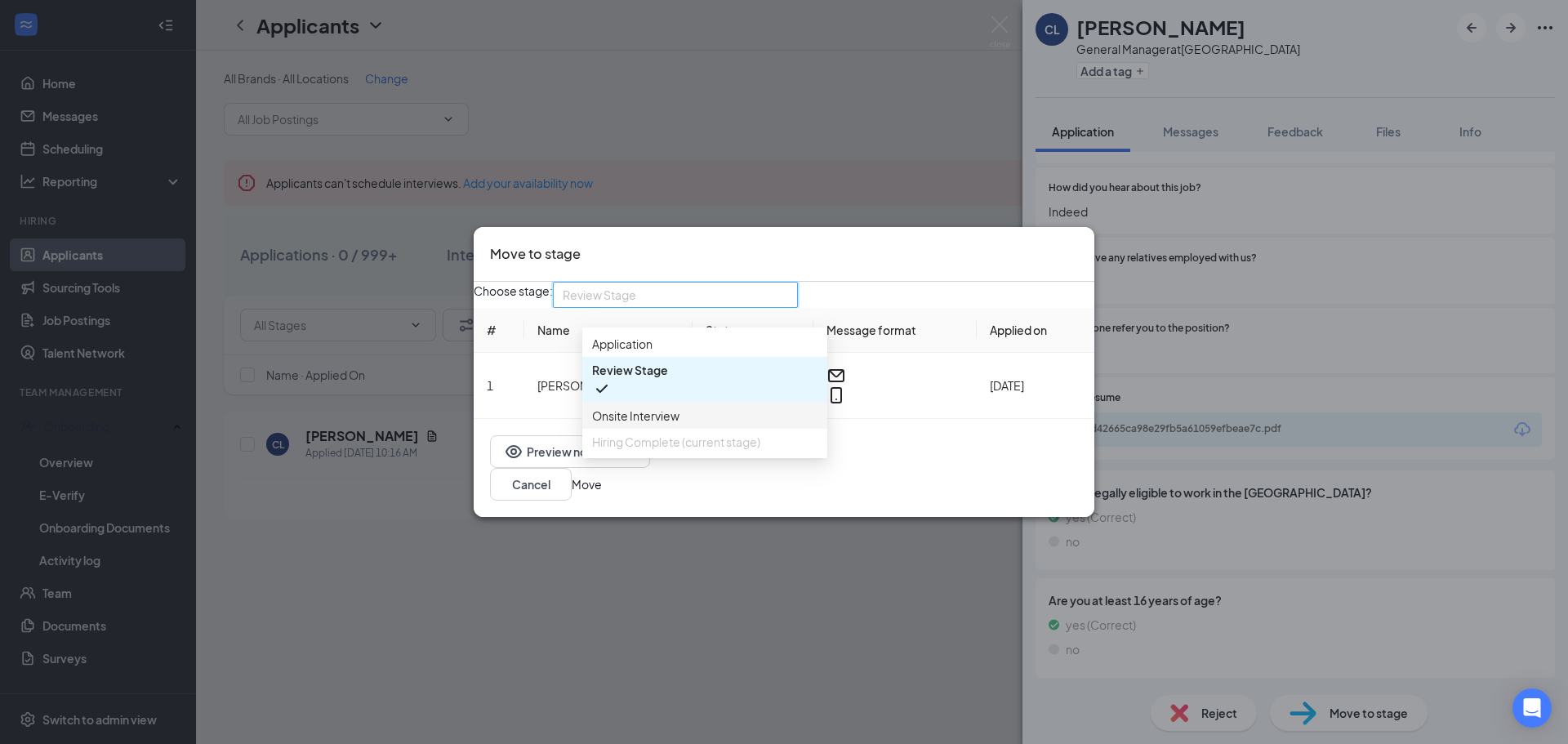
click at [679, 454] on div "Hiring Complete (current stage)" at bounding box center [704, 441] width 245 height 26
click at [959, 288] on div "Choose stage: 3960295 Review Stage 3960292 3960295 Application Review Stage Ons…" at bounding box center [784, 350] width 620 height 137
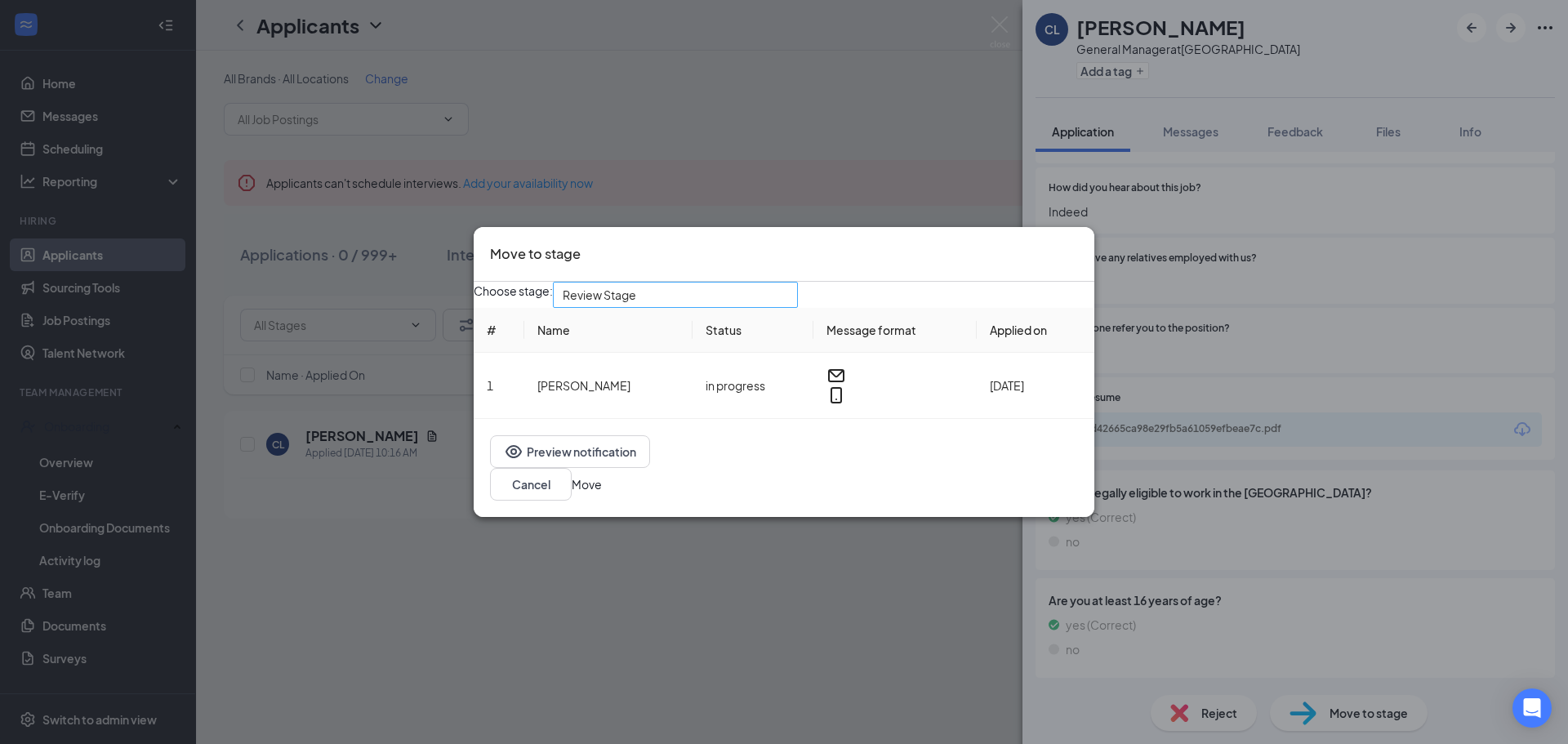
click at [774, 312] on span "Review Stage" at bounding box center [668, 304] width 210 height 44
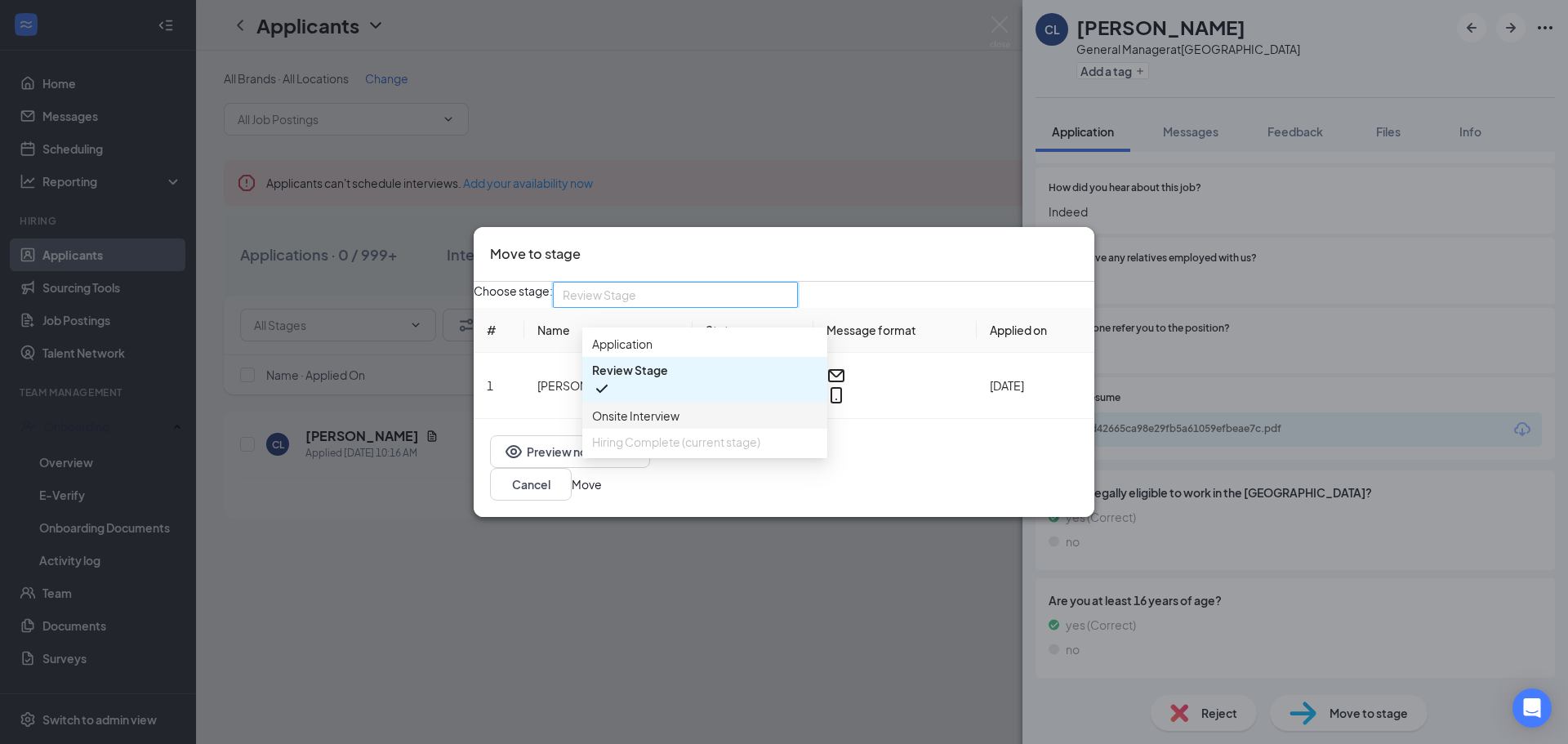
click at [677, 454] on div "Hiring Complete (current stage)" at bounding box center [704, 441] width 245 height 26
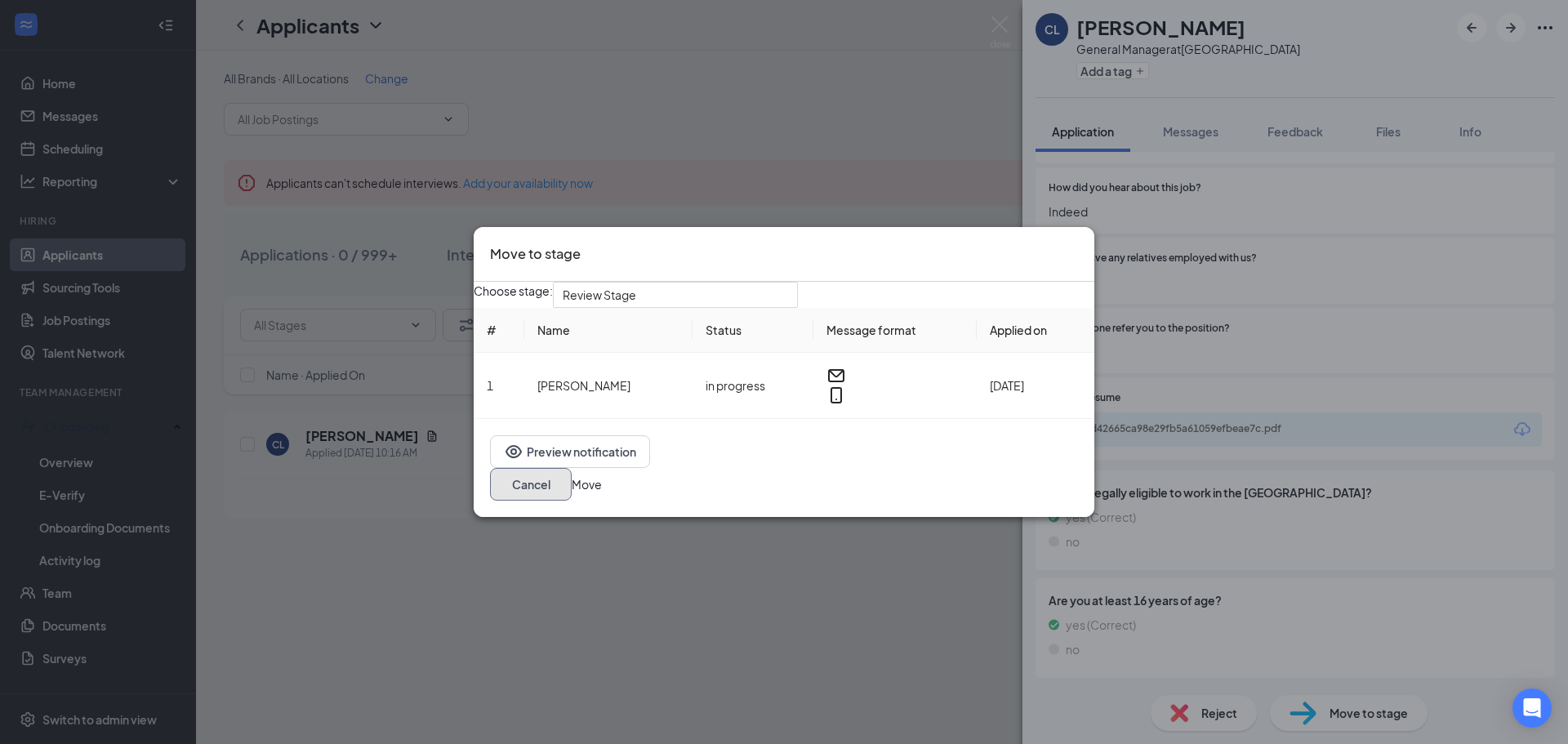
click at [571, 473] on button "Cancel" at bounding box center [531, 484] width 82 height 33
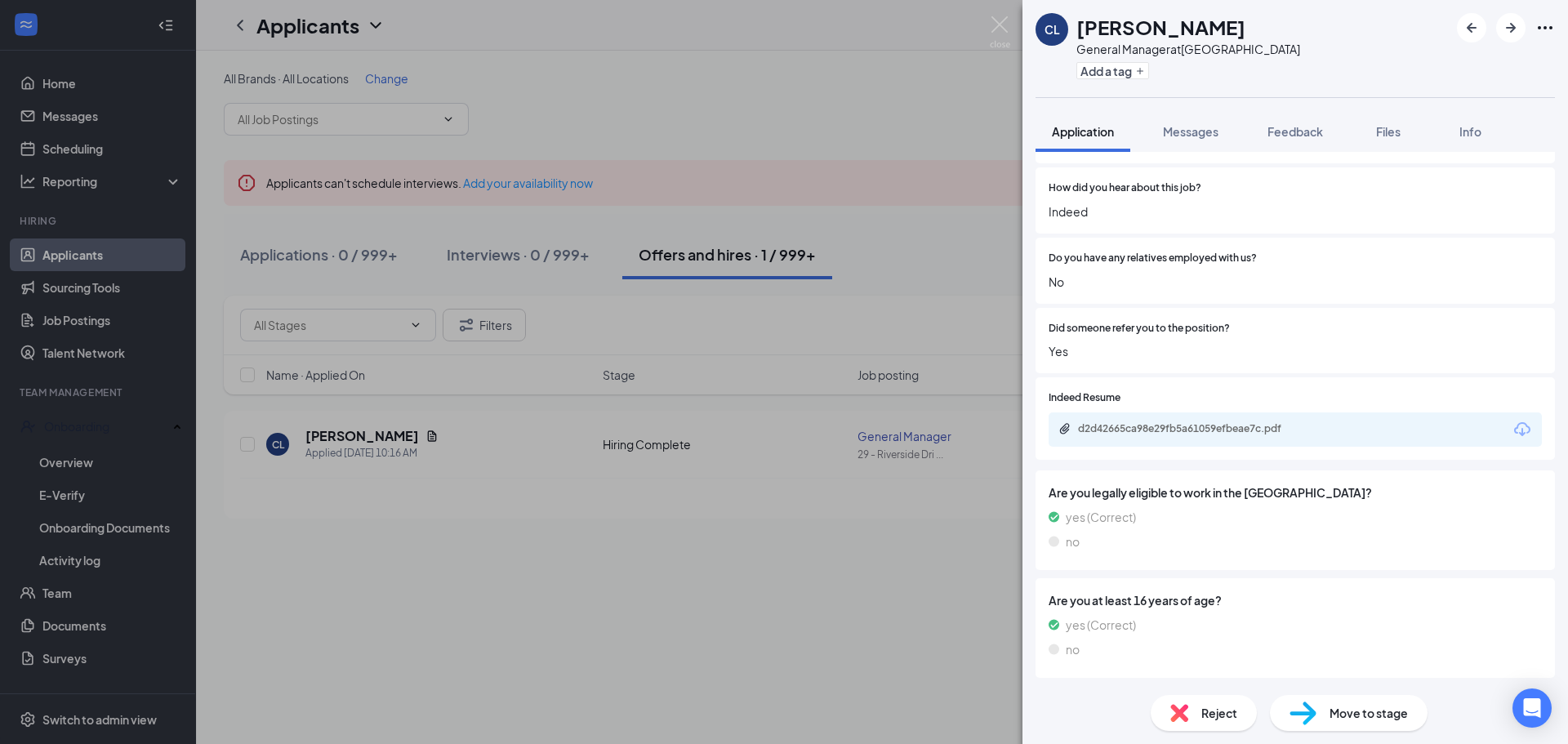
click at [371, 425] on div "CL [PERSON_NAME] General Manager at [STREET_ADDRESS] Add a tag Application Mess…" at bounding box center [784, 372] width 1568 height 744
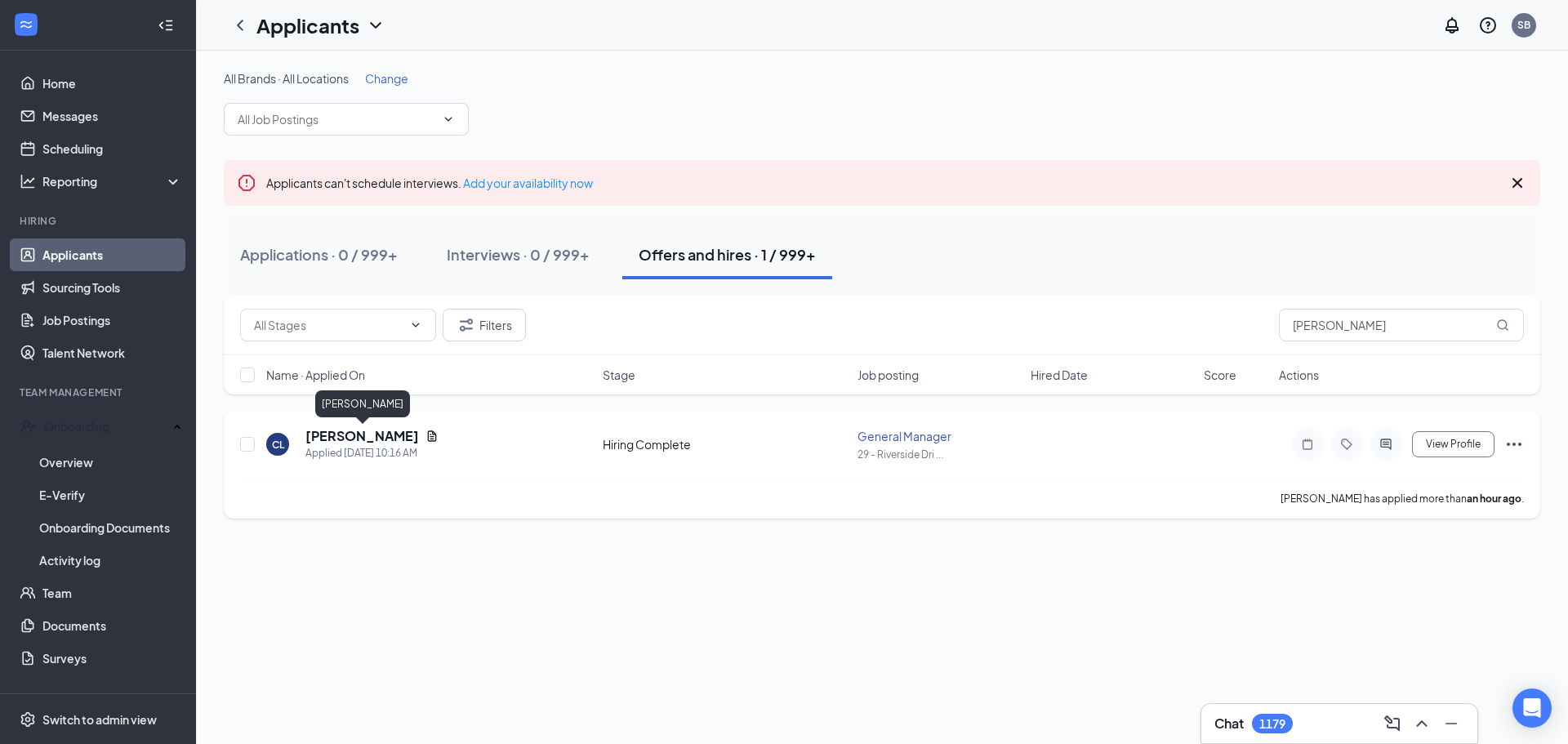
click at [373, 441] on h5 "[PERSON_NAME]" at bounding box center [362, 436] width 113 height 18
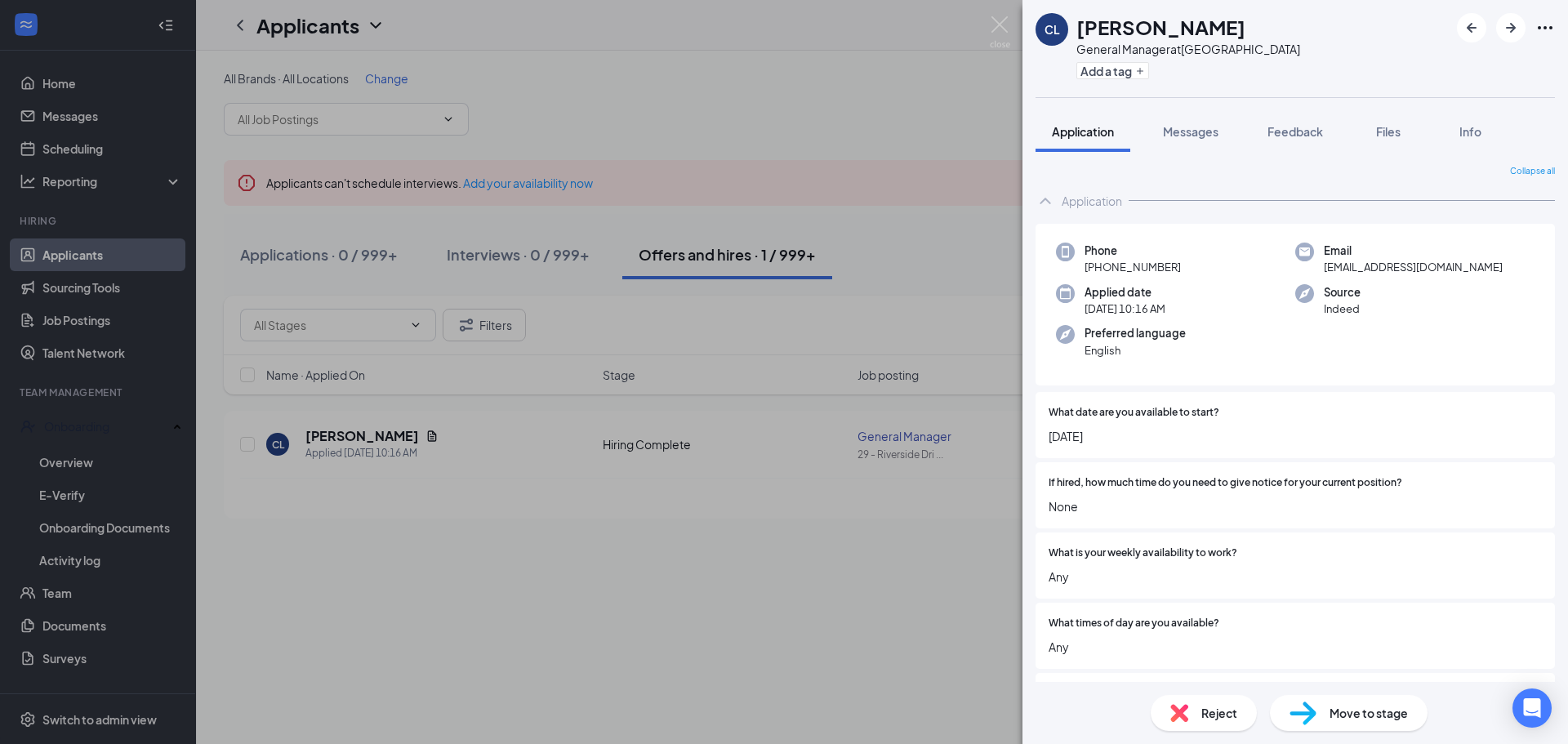
click at [894, 137] on div "CL [PERSON_NAME] General Manager at [STREET_ADDRESS] Add a tag Application Mess…" at bounding box center [784, 372] width 1568 height 744
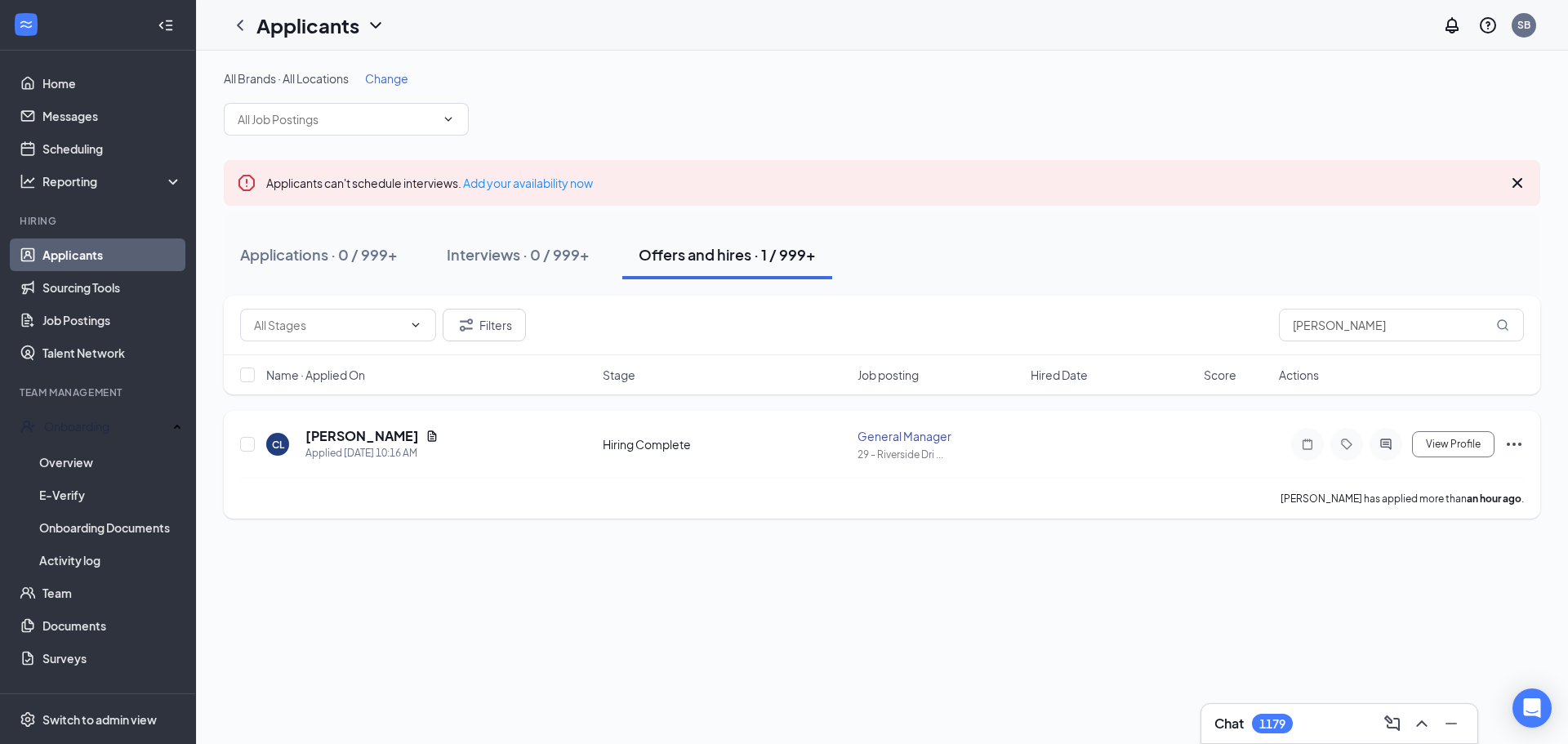
click at [1525, 453] on div "CL [PERSON_NAME] Applied [DATE] 10:16 AM Hiring Complete General Manager 29 - […" at bounding box center [882, 464] width 1317 height 108
click at [1521, 443] on icon "Ellipses" at bounding box center [1515, 445] width 20 height 20
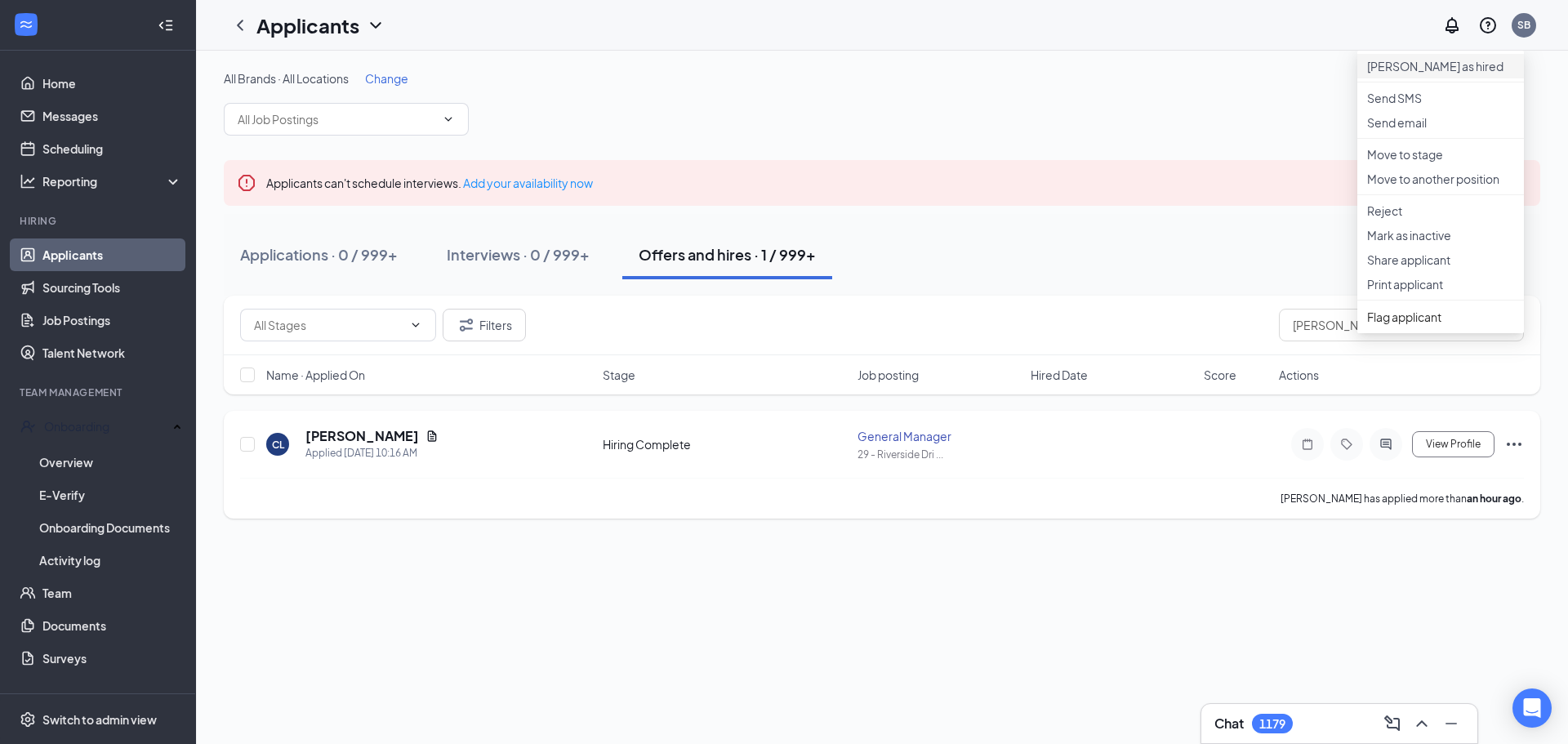
click at [1419, 70] on p "[PERSON_NAME] as hired" at bounding box center [1441, 66] width 147 height 16
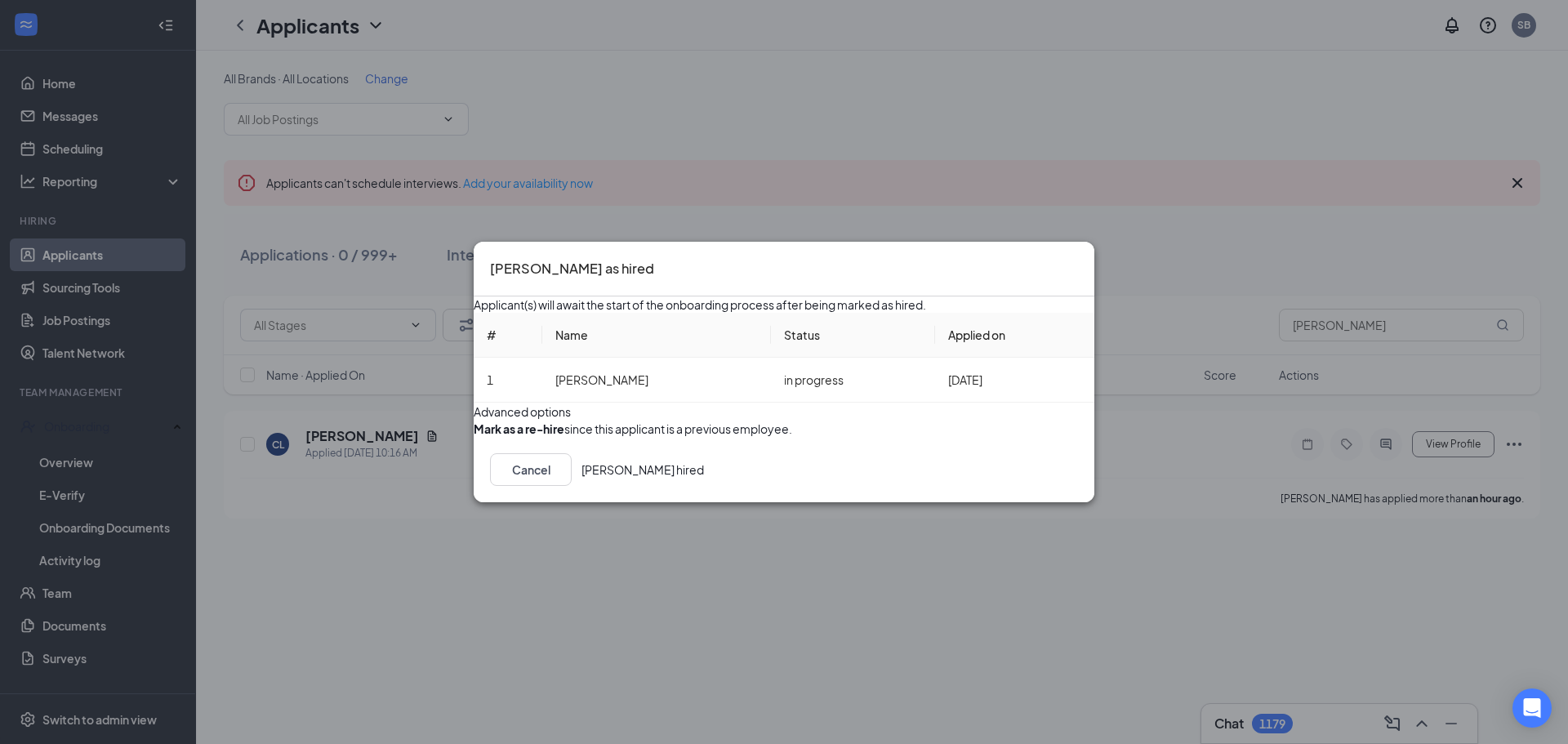
click at [704, 486] on button "[PERSON_NAME] hired" at bounding box center [642, 470] width 122 height 33
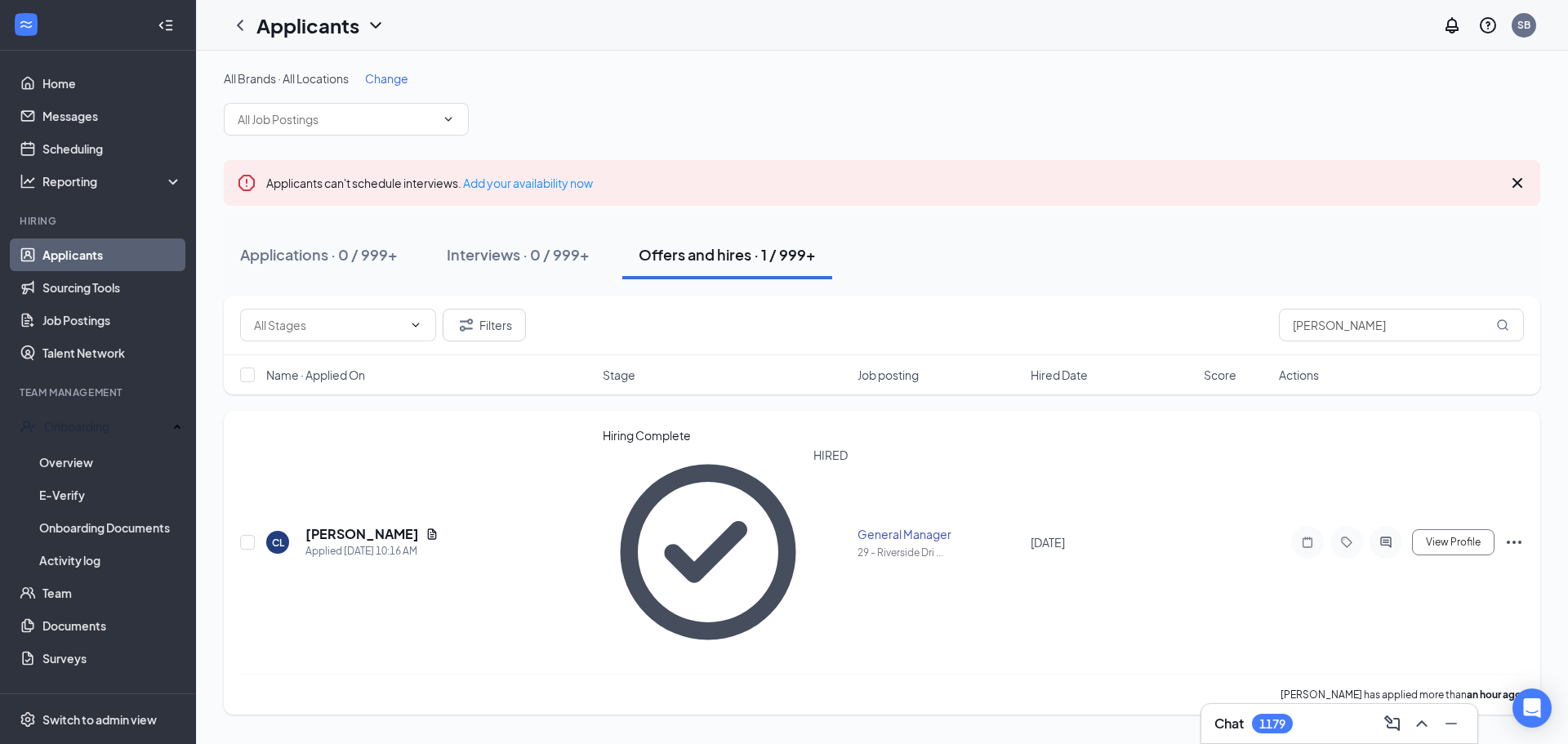
click at [1520, 532] on icon "Ellipses" at bounding box center [1515, 542] width 20 height 20
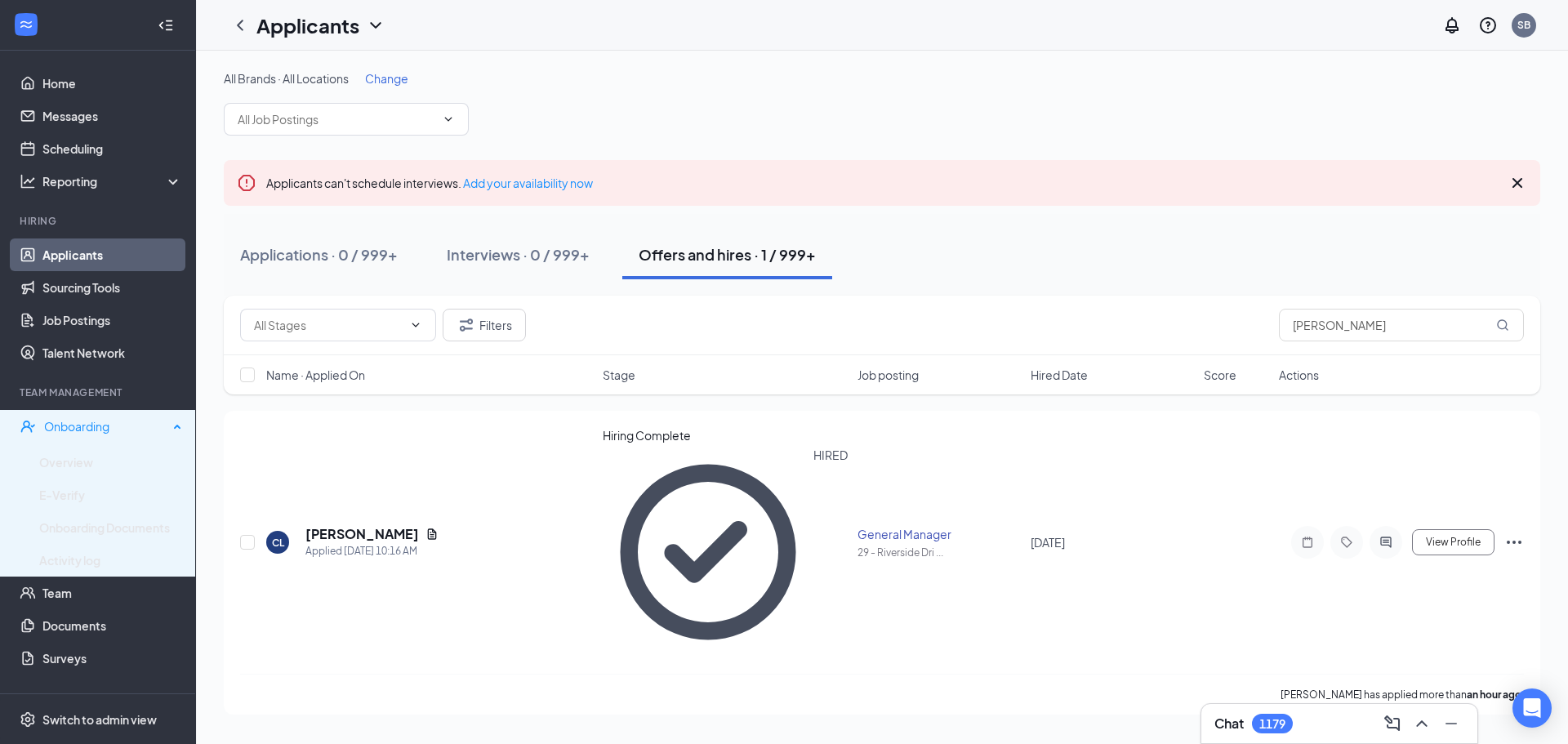
click at [76, 434] on div "Onboarding" at bounding box center [105, 426] width 124 height 16
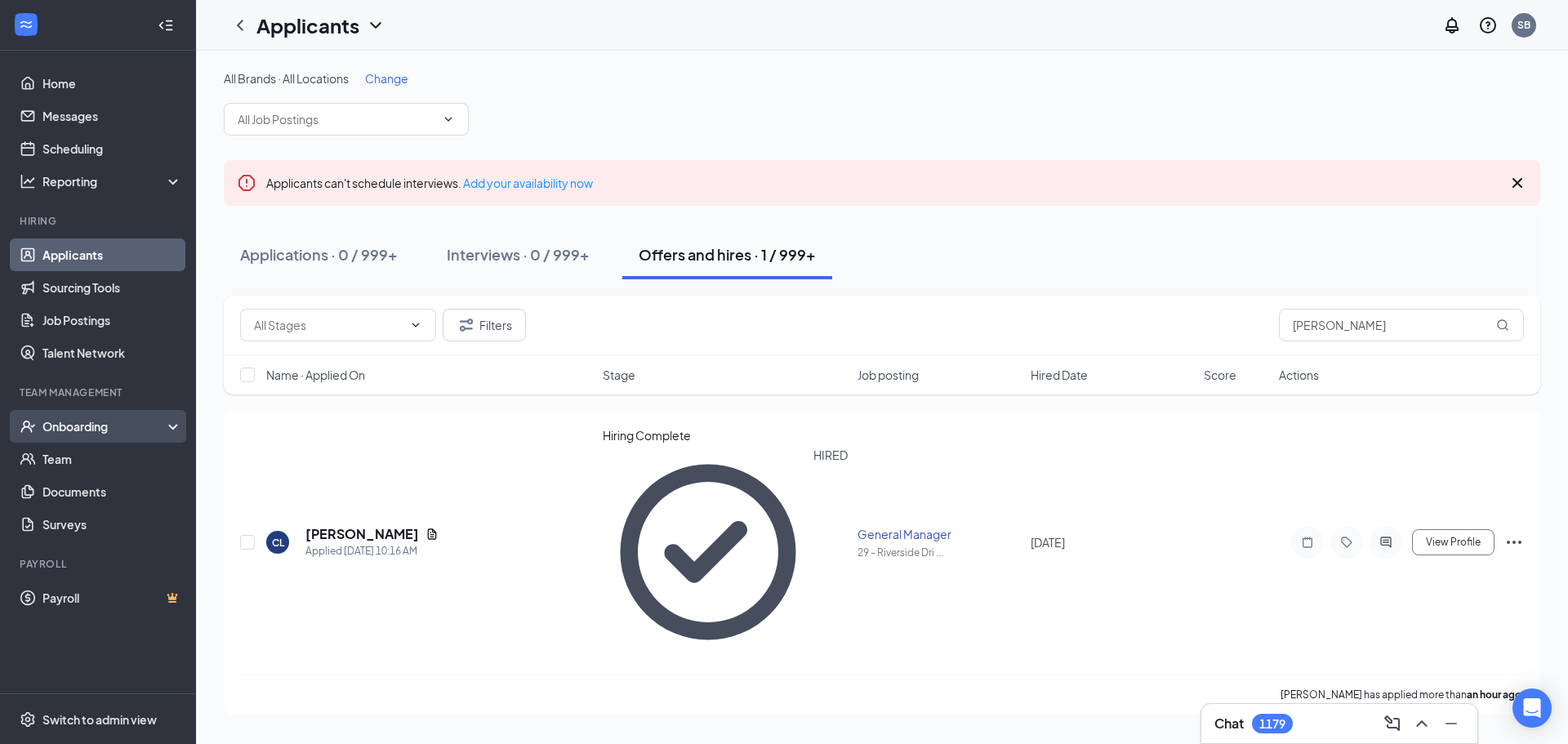
click at [104, 425] on div "Onboarding" at bounding box center [105, 426] width 126 height 16
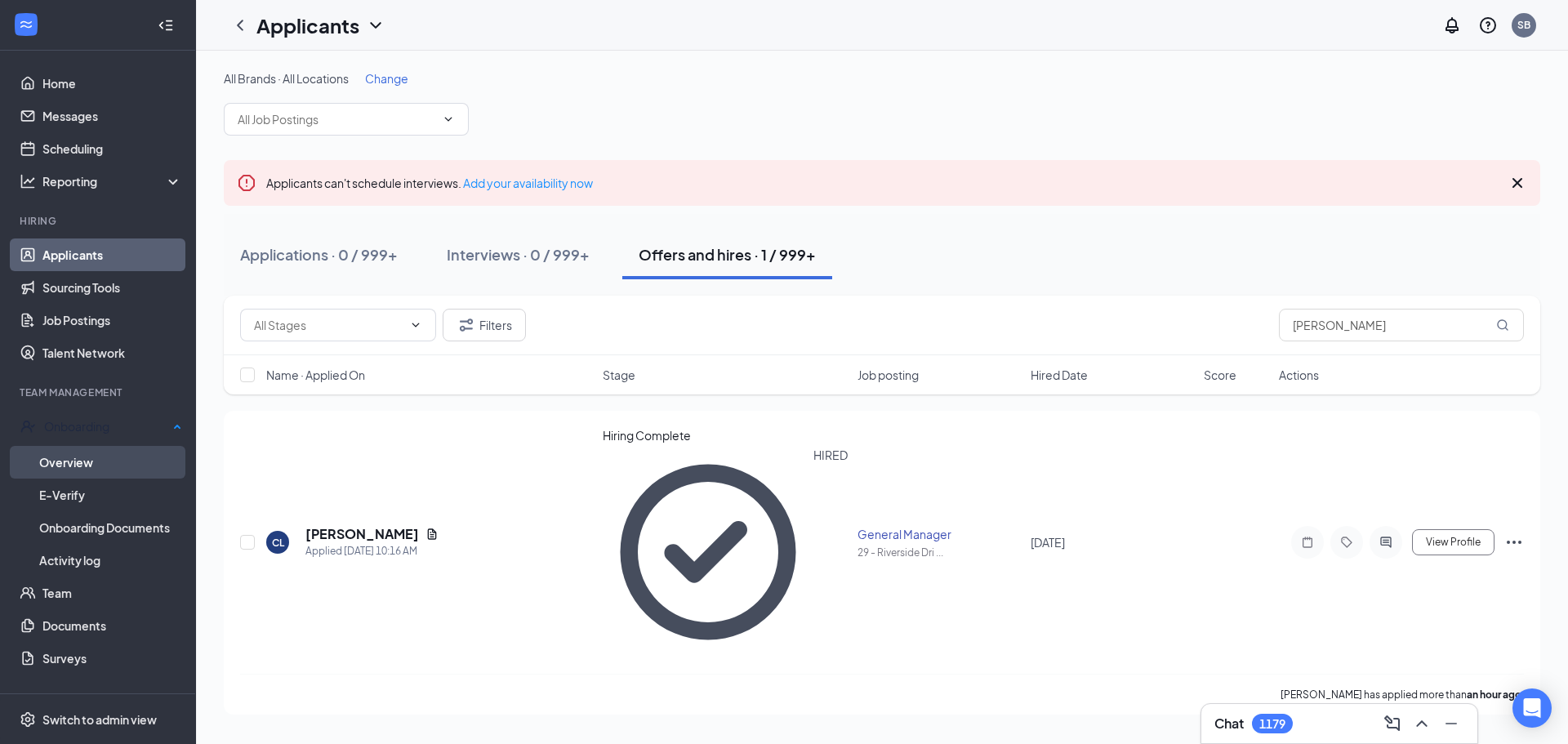
click at [93, 461] on link "Overview" at bounding box center [111, 462] width 143 height 33
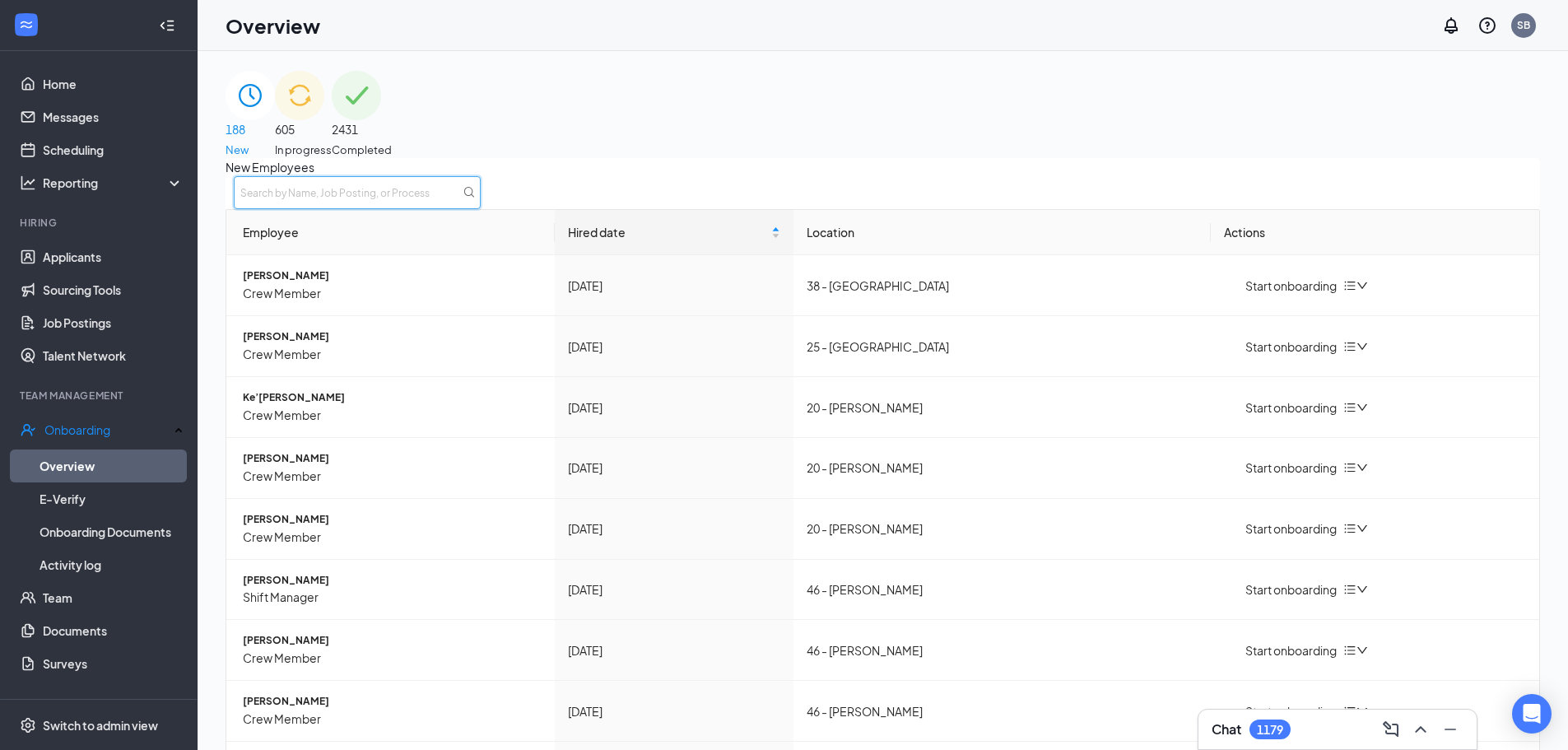
click at [480, 195] on input "text" at bounding box center [357, 192] width 247 height 33
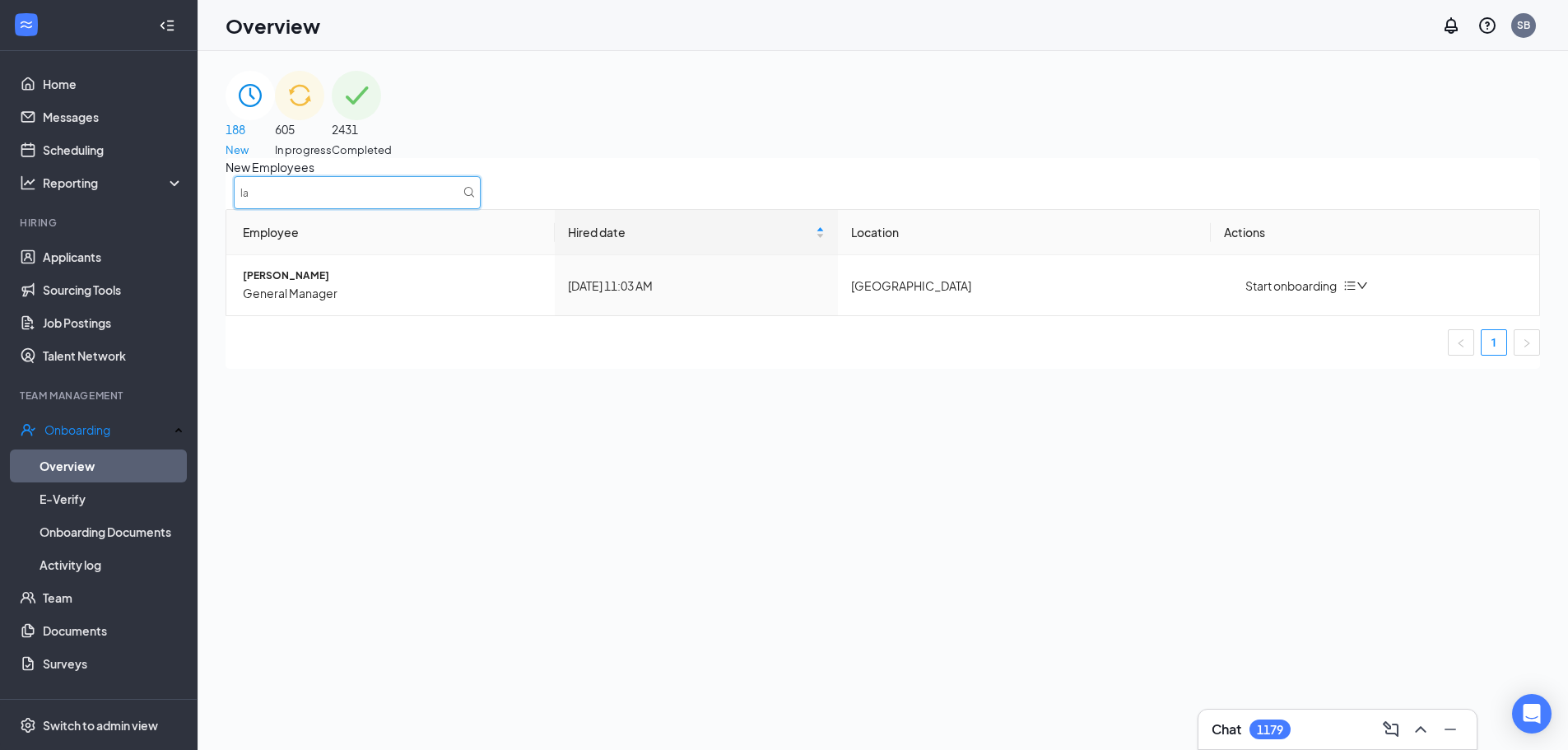
type input "l"
type input "[PERSON_NAME]"
click at [1299, 295] on div "Start onboarding" at bounding box center [1281, 286] width 113 height 18
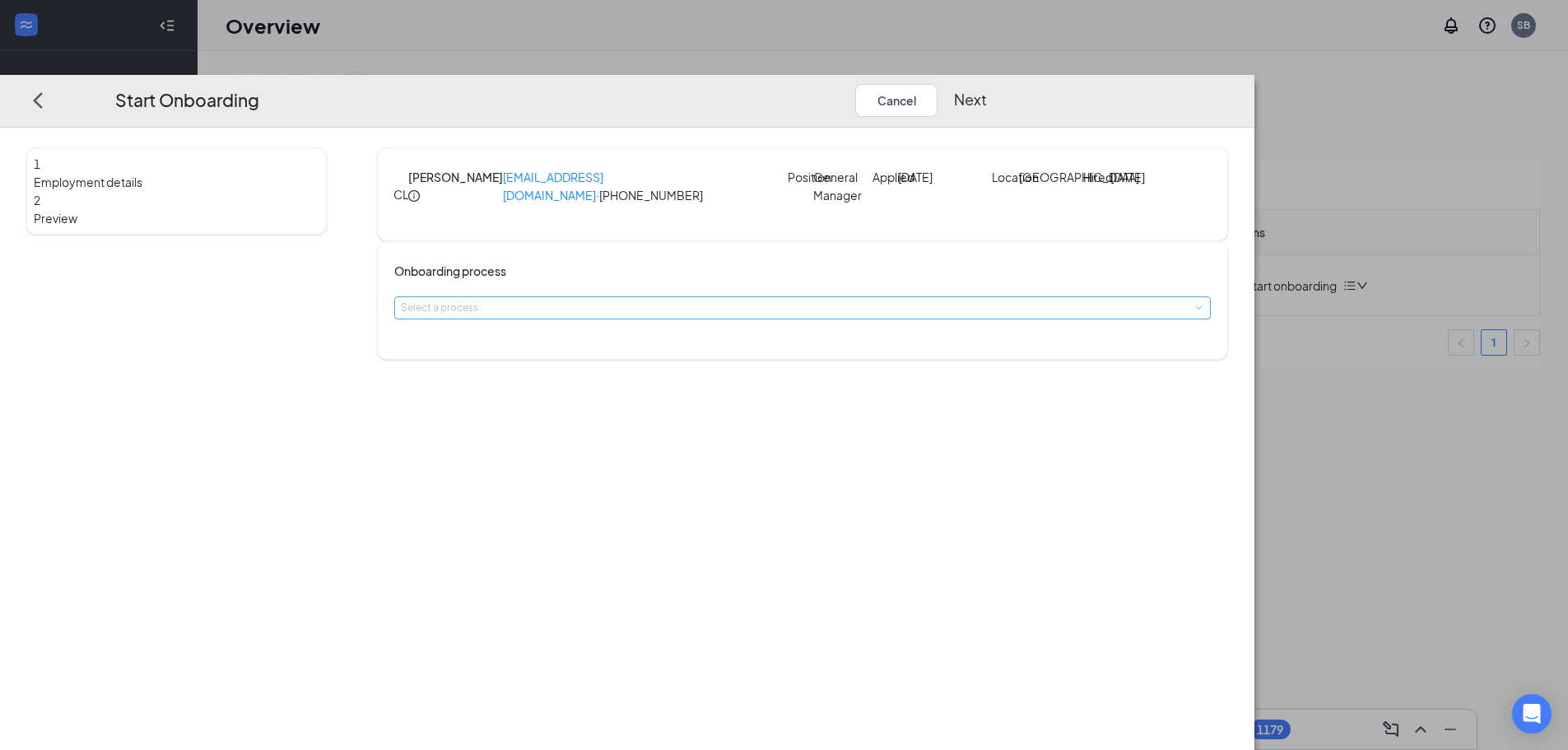
click at [685, 316] on div "Select a process" at bounding box center [798, 308] width 796 height 16
click at [689, 366] on span "General Onboarding Process" at bounding box center [626, 366] width 137 height 13
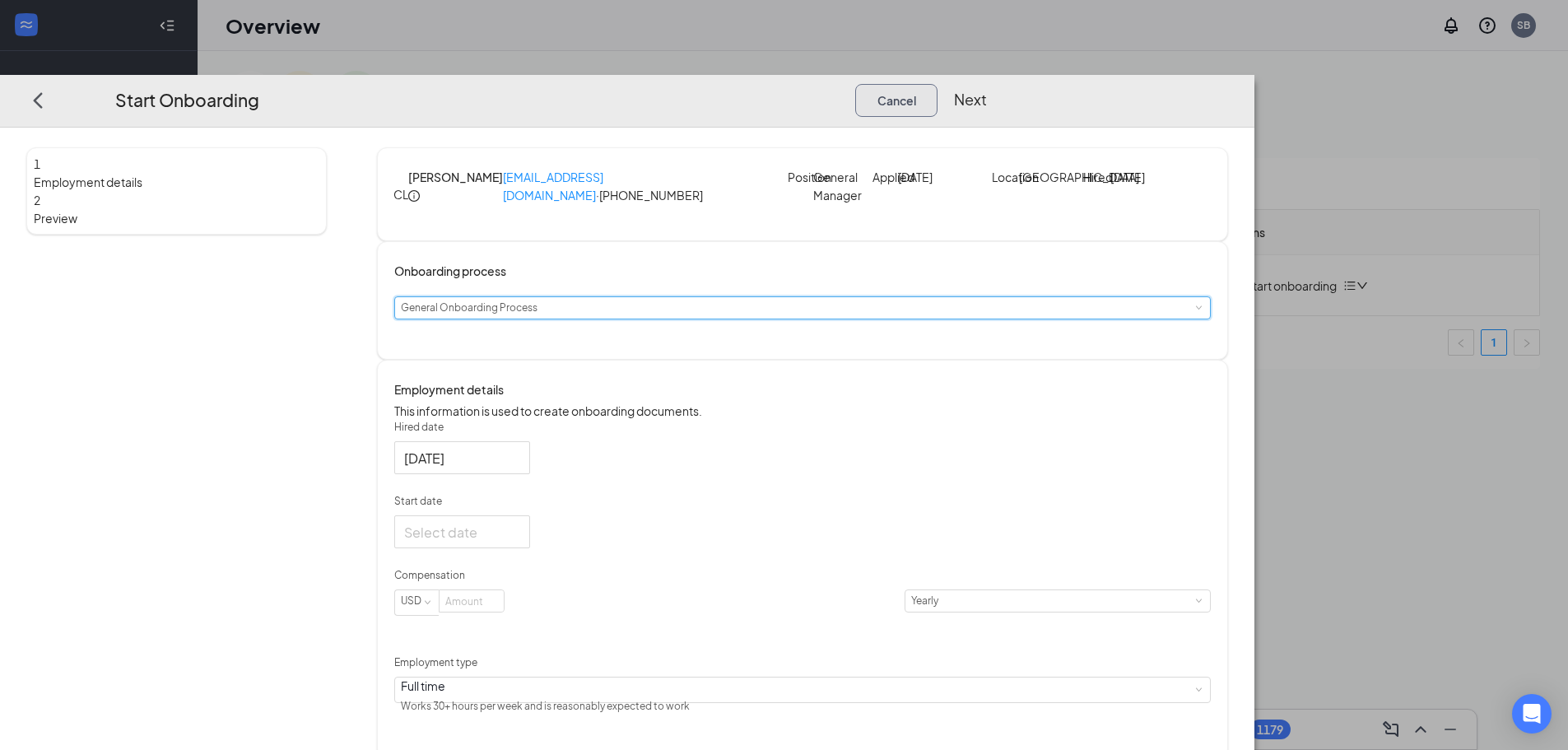
click at [938, 84] on button "Cancel" at bounding box center [896, 100] width 83 height 33
